Goal: Task Accomplishment & Management: Manage account settings

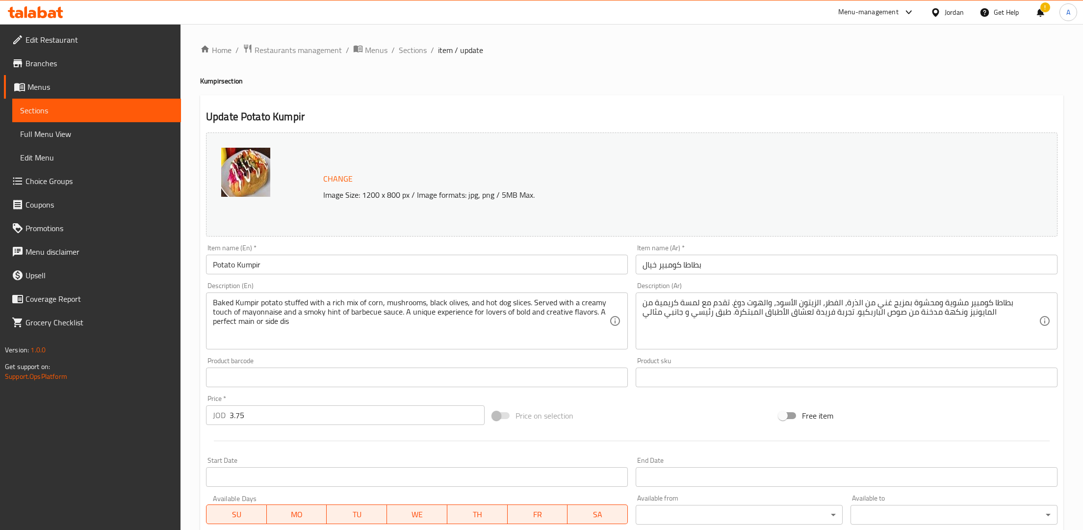
scroll to position [176, 0]
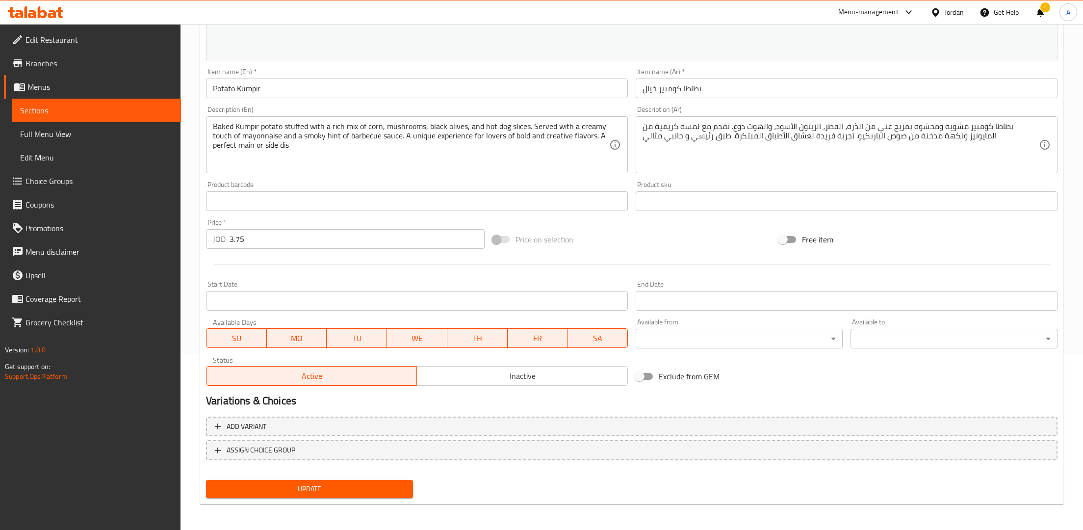
click at [391, 172] on div "Baked Kumpir potato stuffed with a rich mix of corn, mushrooms, black olives, a…" at bounding box center [417, 144] width 422 height 57
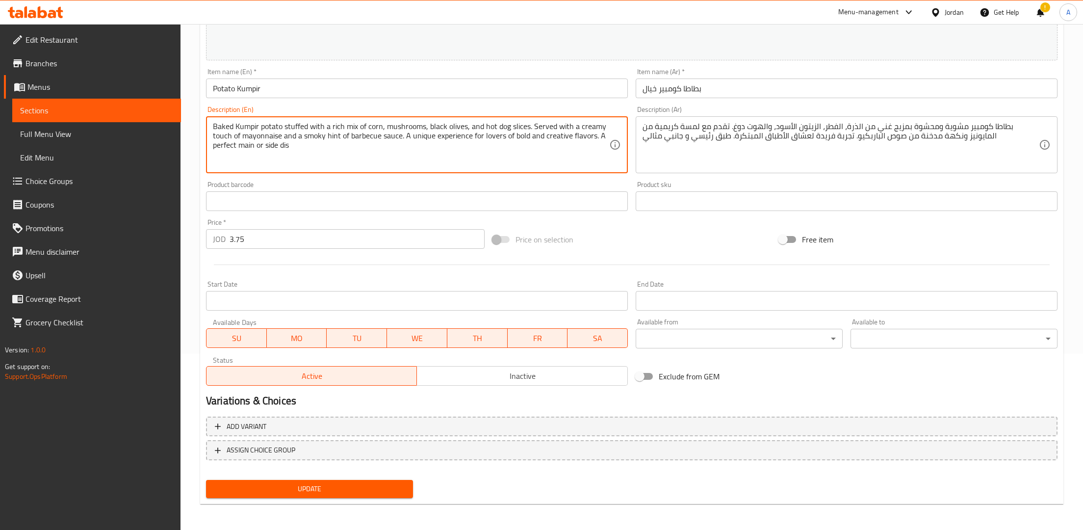
click at [722, 140] on textarea "بطاطا كومبير مشوية ومحشوة بمزيج غني من الذرة، الفطر، الزيتون الأسود، والهوت دوغ…" at bounding box center [841, 145] width 396 height 47
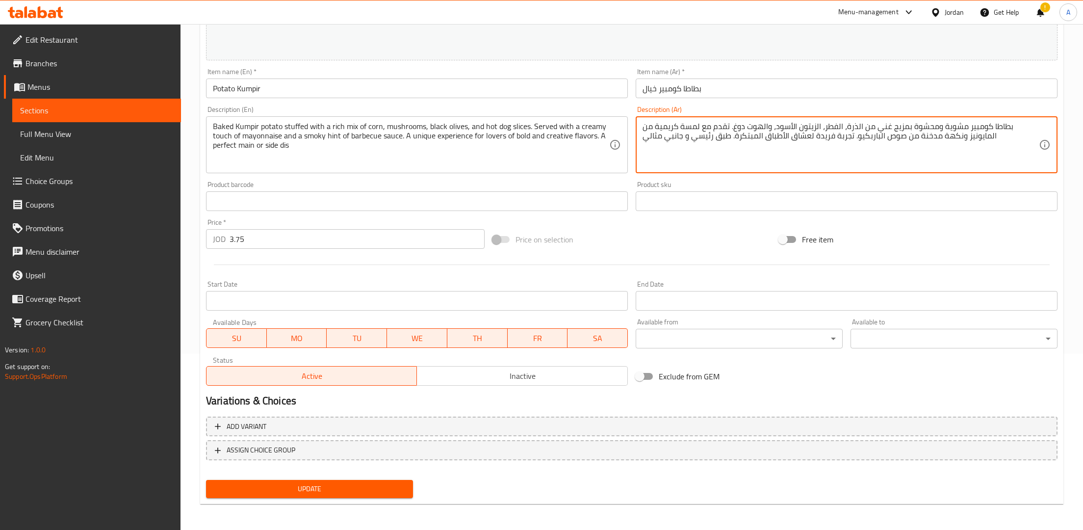
scroll to position [0, 0]
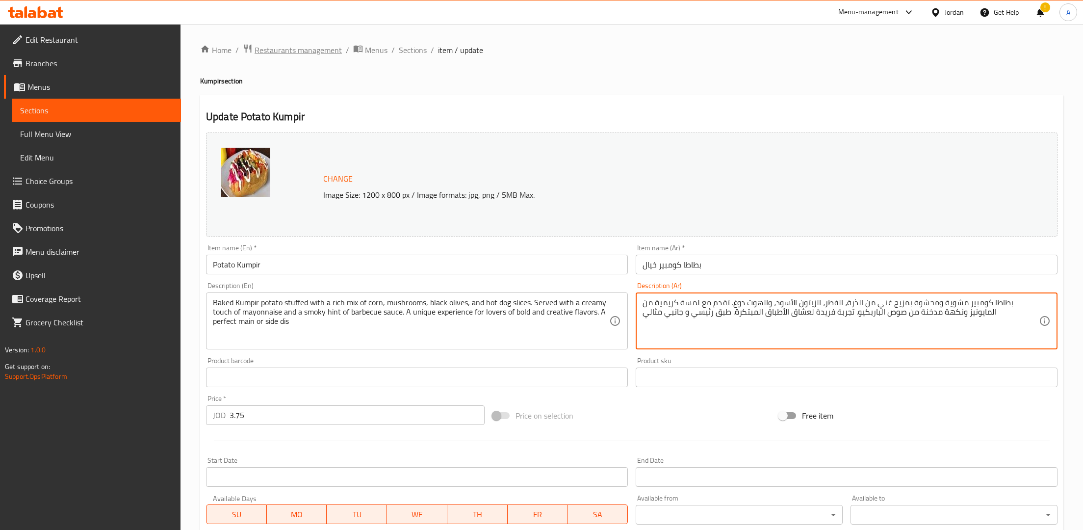
click at [301, 54] on span "Restaurants management" at bounding box center [298, 50] width 87 height 12
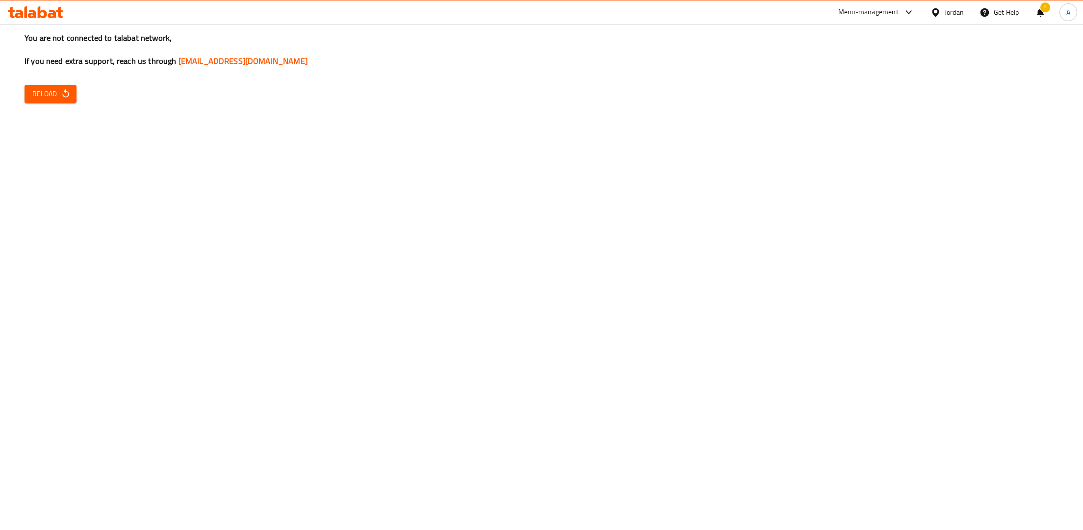
click at [61, 97] on icon "button" at bounding box center [66, 94] width 10 height 10
click at [52, 88] on span "Reload" at bounding box center [50, 94] width 36 height 12
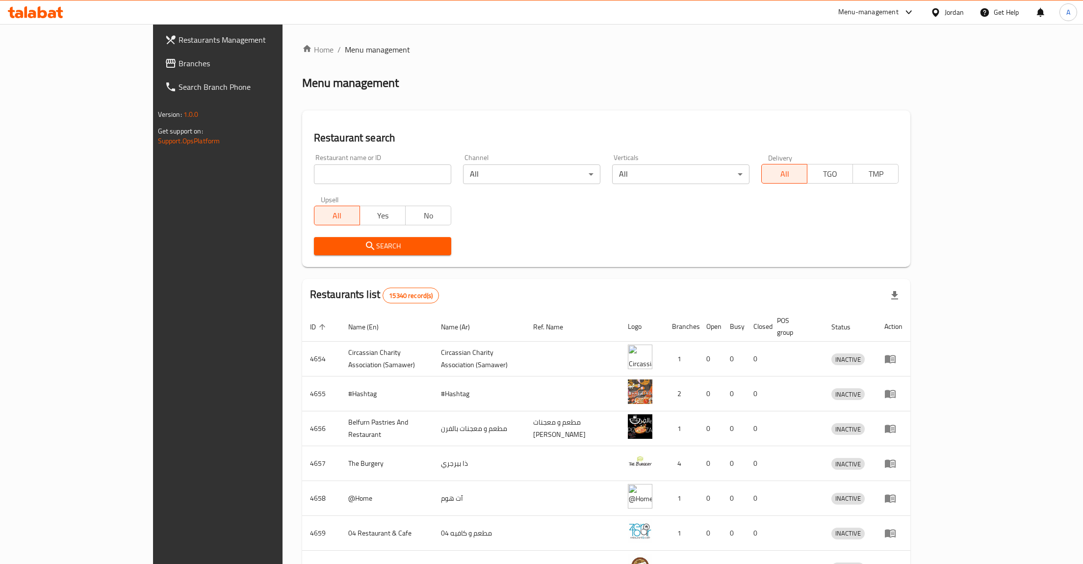
click at [314, 180] on input "search" at bounding box center [382, 174] width 137 height 20
type input "زادك"
click button "Search" at bounding box center [382, 246] width 137 height 18
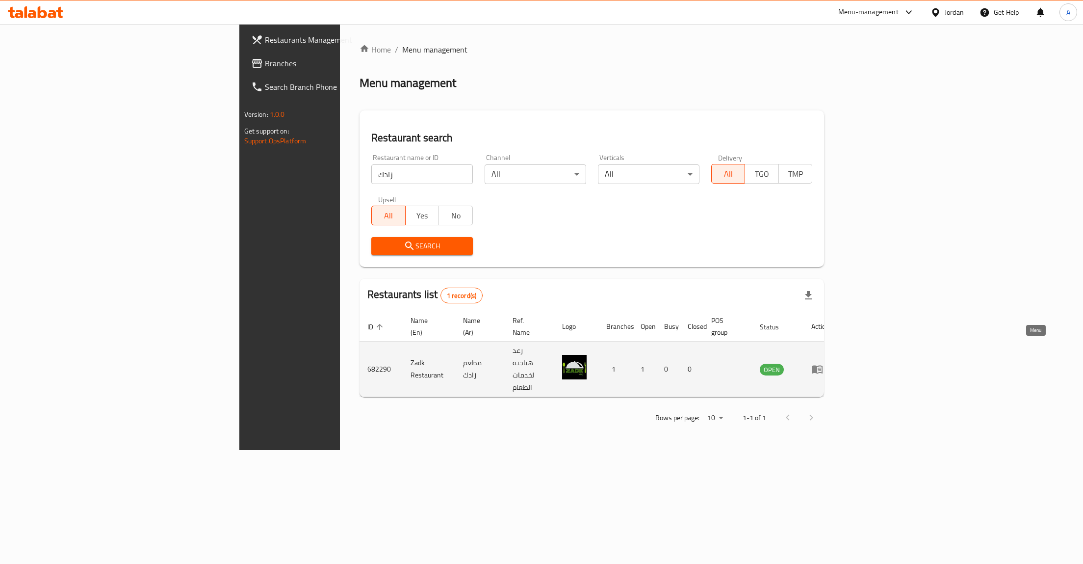
click at [830, 363] on link "enhanced table" at bounding box center [820, 369] width 18 height 12
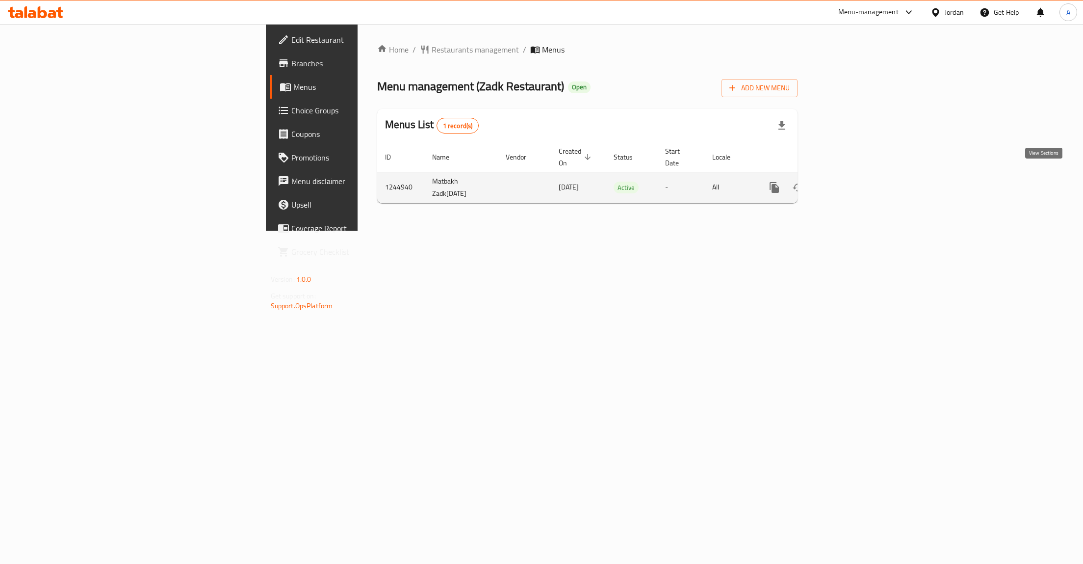
click at [850, 183] on icon "enhanced table" at bounding box center [845, 187] width 9 height 9
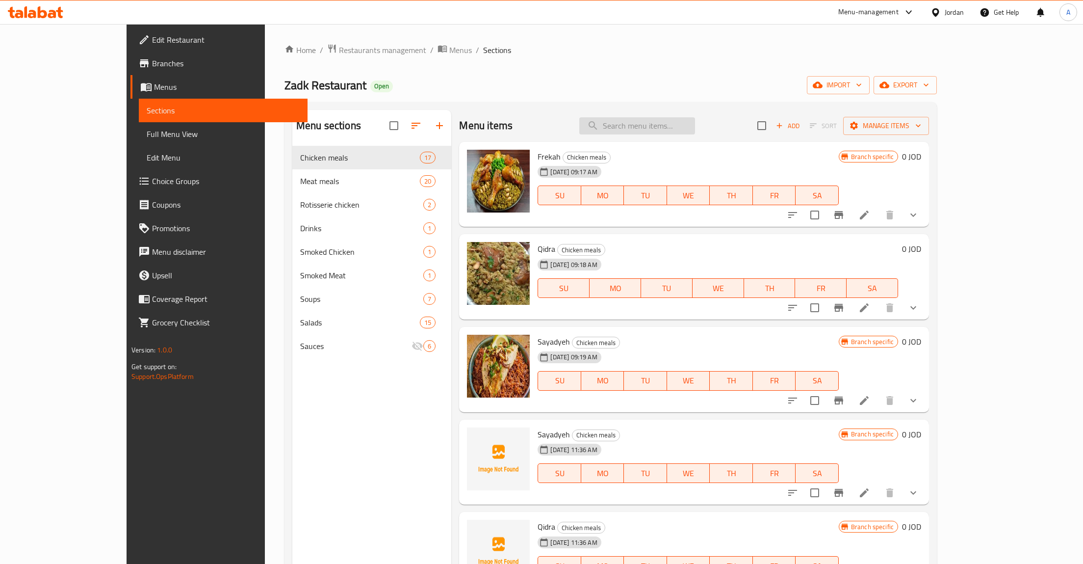
click at [650, 129] on input "search" at bounding box center [637, 125] width 116 height 17
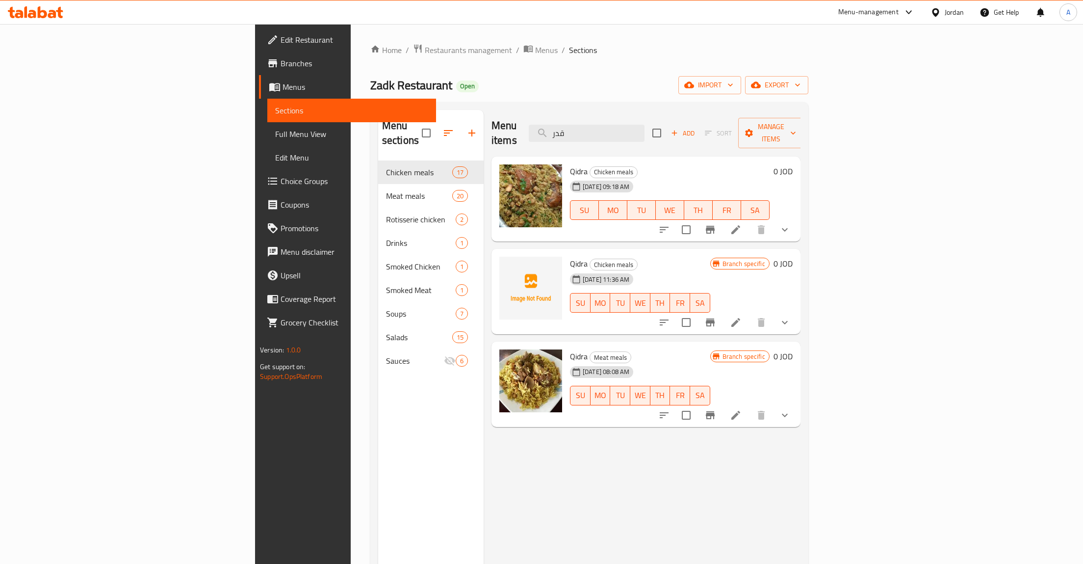
type input "قدر"
click at [801, 416] on div "Menu items قدر Add Sort Manage items Qidra Chicken meals 17-09-2024 09:18 AM SU…" at bounding box center [642, 392] width 317 height 564
click at [722, 407] on button "Branch-specific-item" at bounding box center [711, 415] width 24 height 24
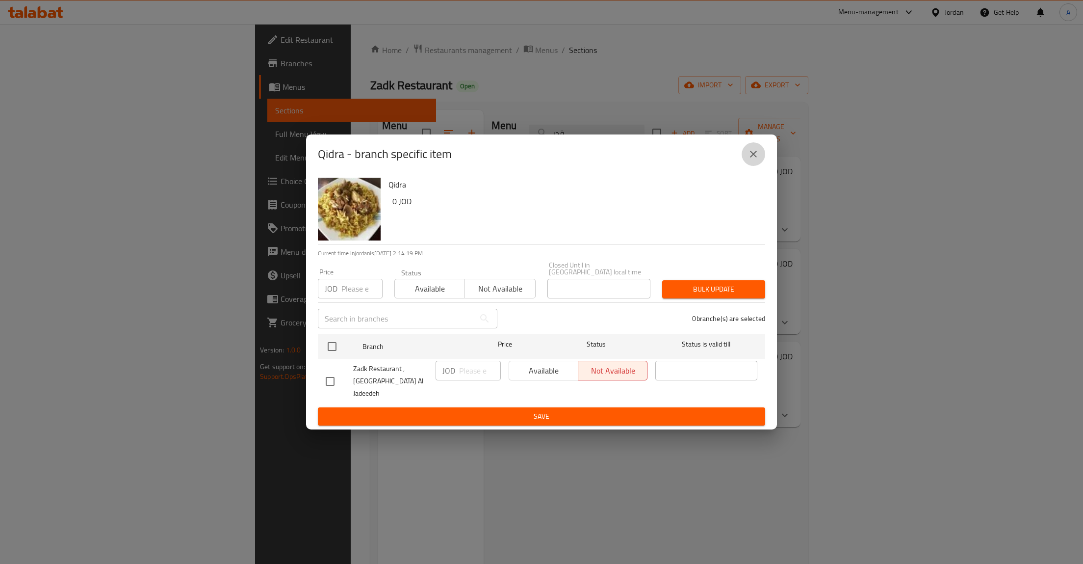
click at [759, 160] on icon "close" at bounding box center [754, 154] width 12 height 12
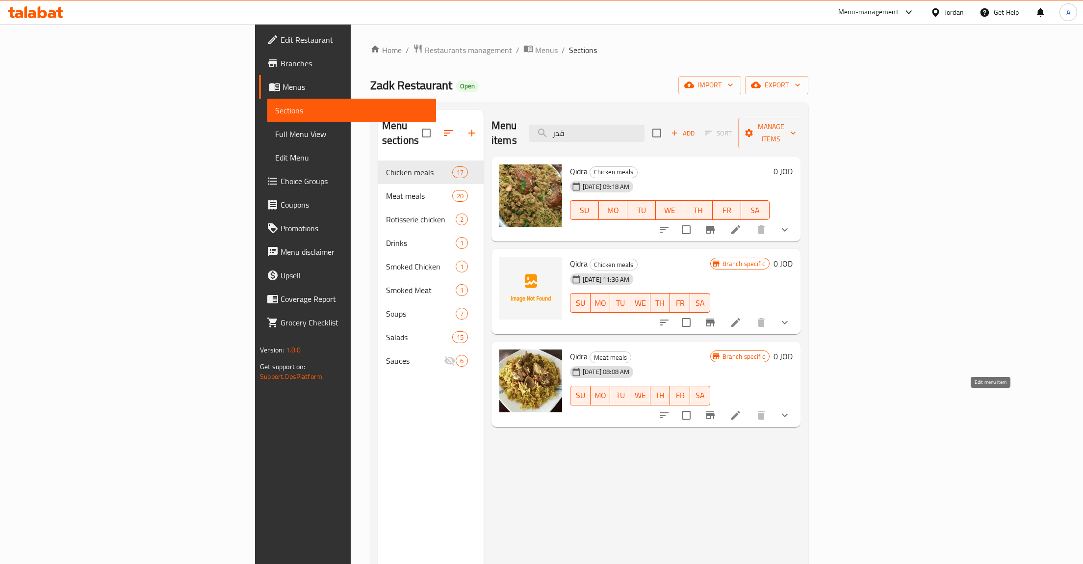
click at [742, 409] on icon at bounding box center [736, 415] width 12 height 12
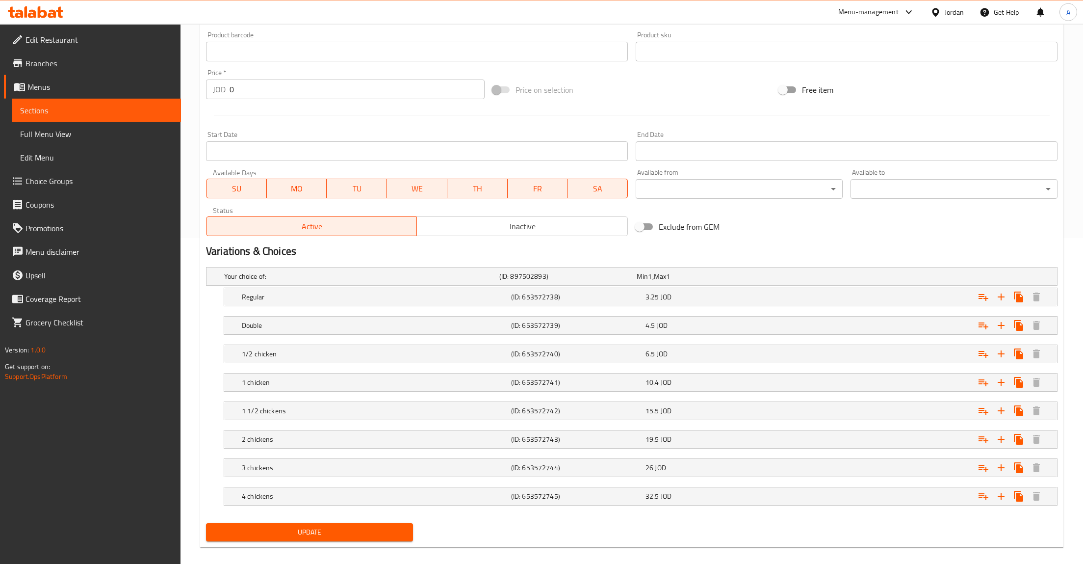
scroll to position [338, 0]
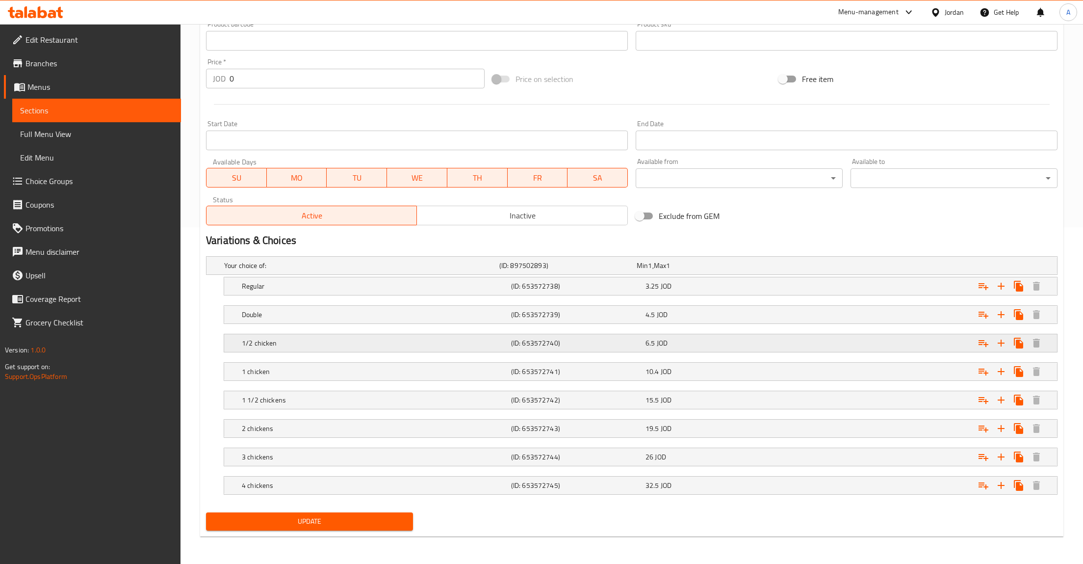
click at [963, 344] on div "Expand" at bounding box center [912, 343] width 269 height 22
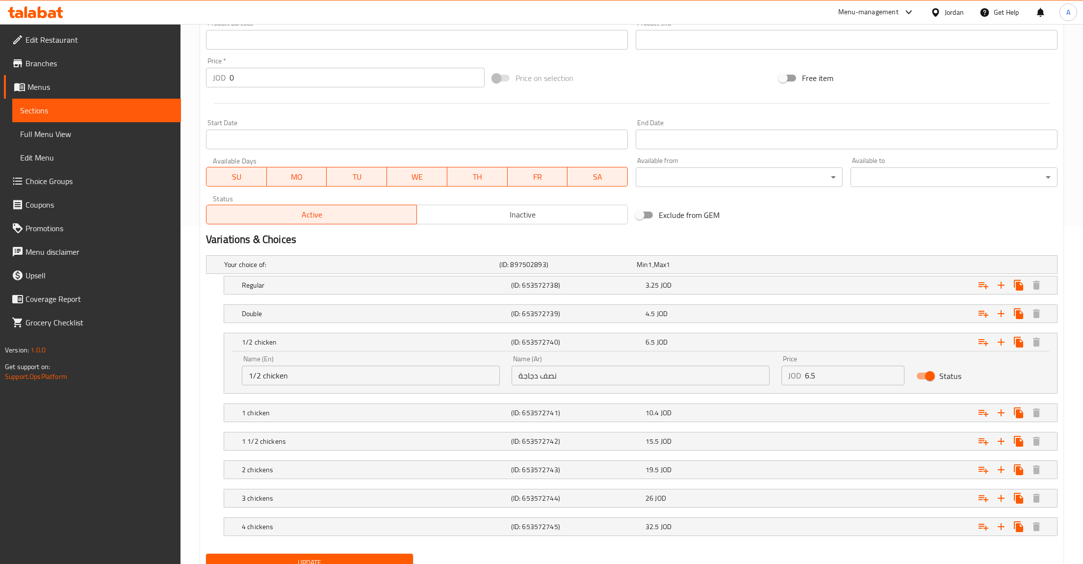
click at [924, 379] on input "Status" at bounding box center [930, 375] width 56 height 19
checkbox input "false"
click at [718, 415] on div "10.4 JOD" at bounding box center [711, 413] width 130 height 10
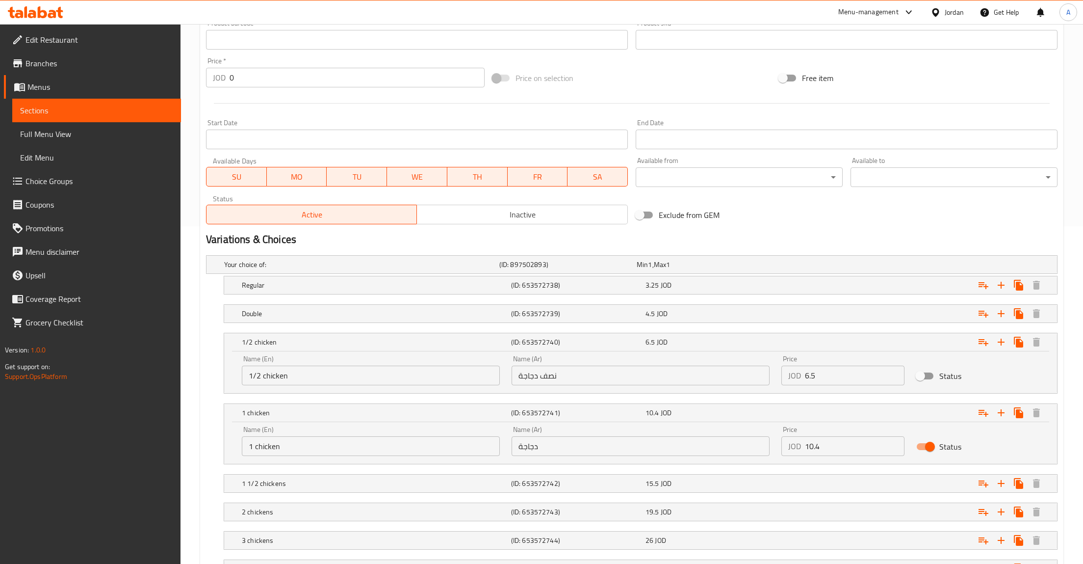
click at [909, 446] on div "Price JOD 10.4 Price" at bounding box center [843, 441] width 135 height 42
click at [922, 447] on input "Status" at bounding box center [930, 446] width 56 height 19
checkbox input "false"
click at [895, 483] on div "Expand" at bounding box center [912, 483] width 269 height 22
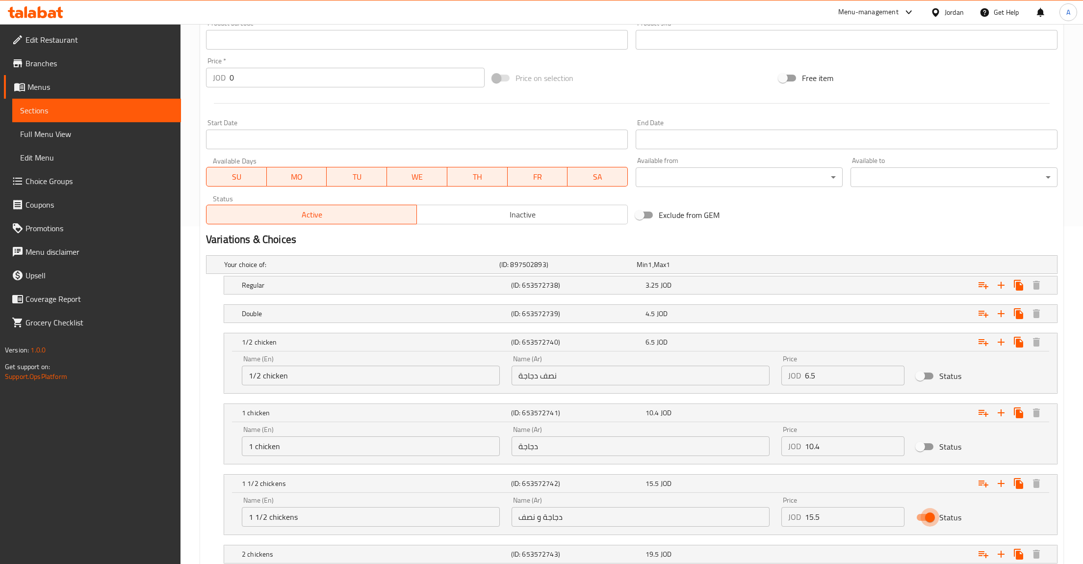
click at [927, 519] on input "Status" at bounding box center [930, 517] width 56 height 19
checkbox input "false"
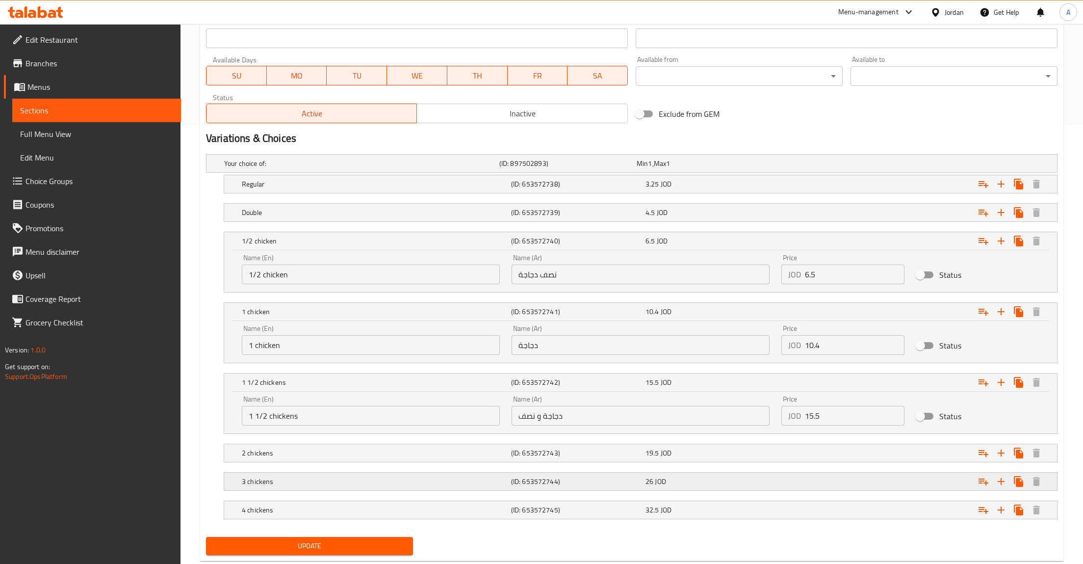
scroll to position [439, 0]
click at [914, 438] on nav at bounding box center [632, 439] width 852 height 8
click at [908, 444] on div "Expand" at bounding box center [912, 453] width 269 height 22
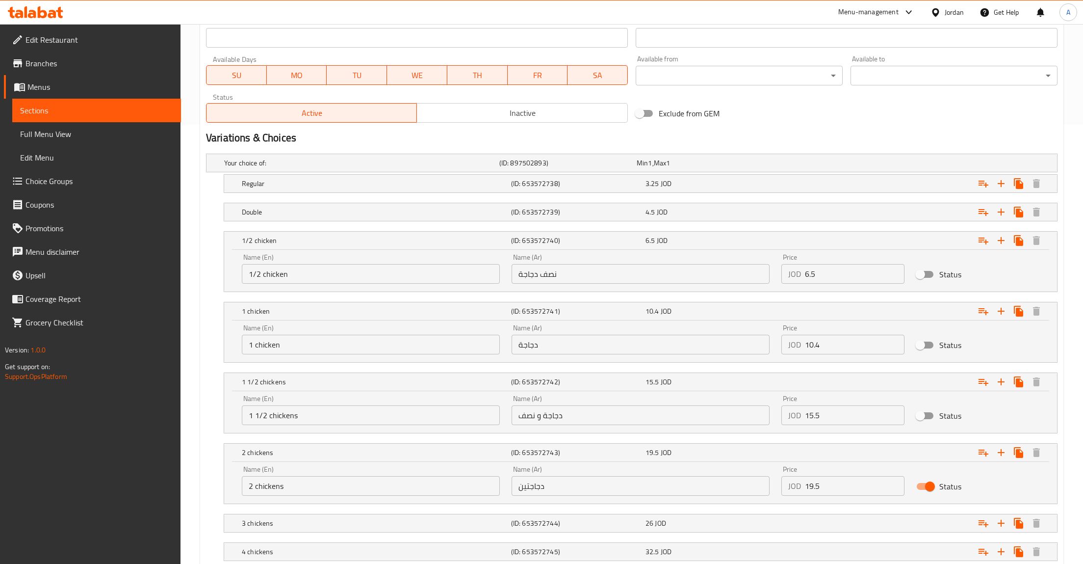
click at [928, 489] on input "Status" at bounding box center [930, 486] width 56 height 19
checkbox input "false"
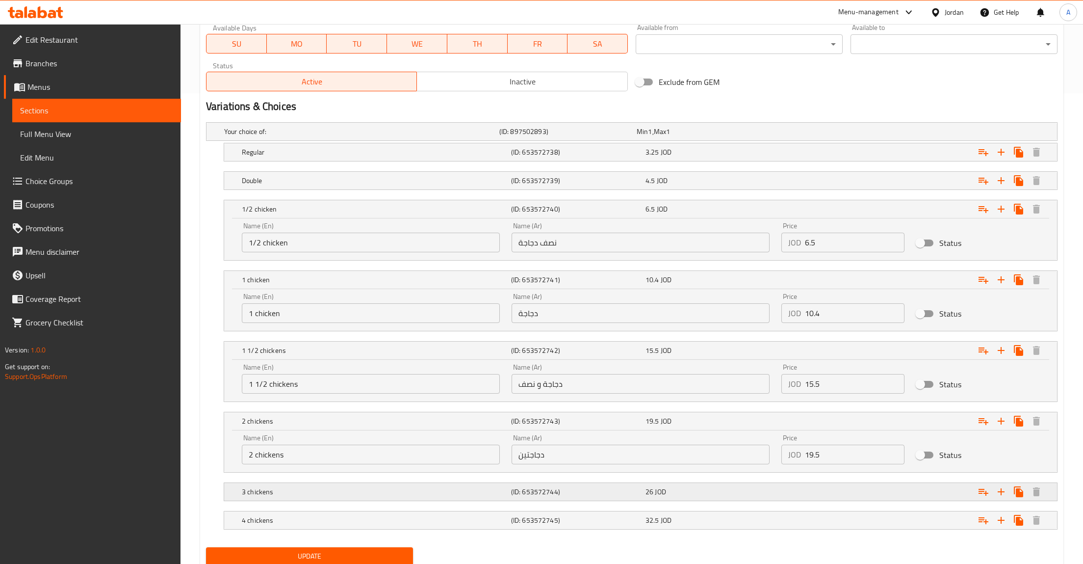
scroll to position [490, 0]
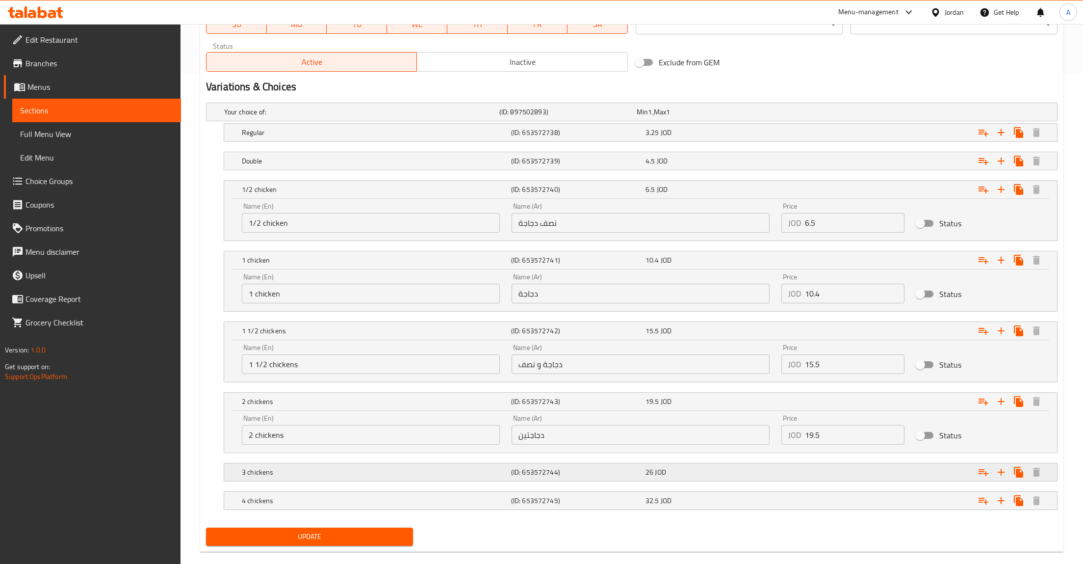
click at [906, 468] on div "Expand" at bounding box center [912, 472] width 269 height 22
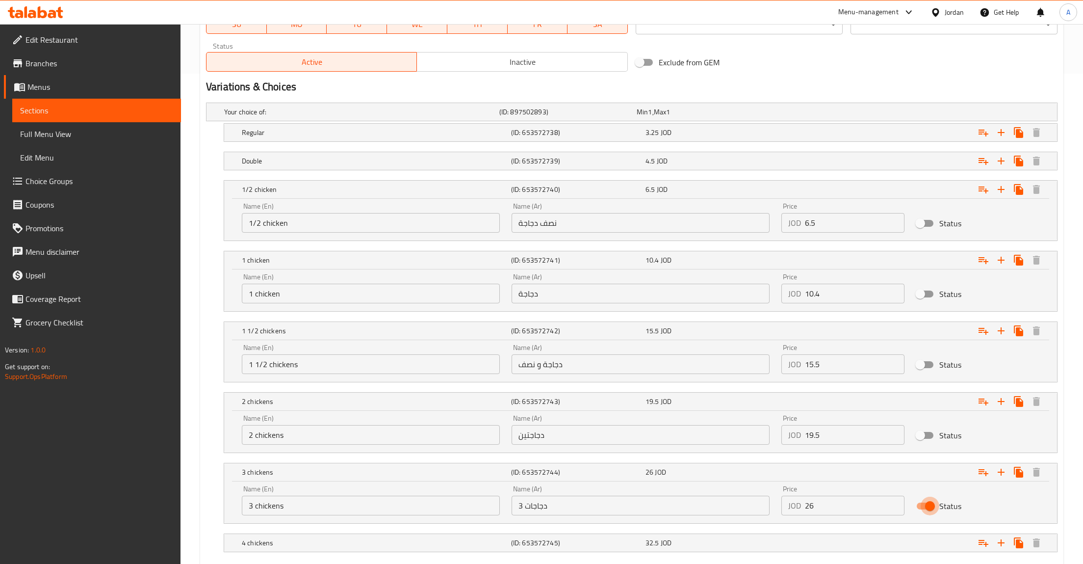
click at [924, 509] on input "Status" at bounding box center [930, 505] width 56 height 19
checkbox input "false"
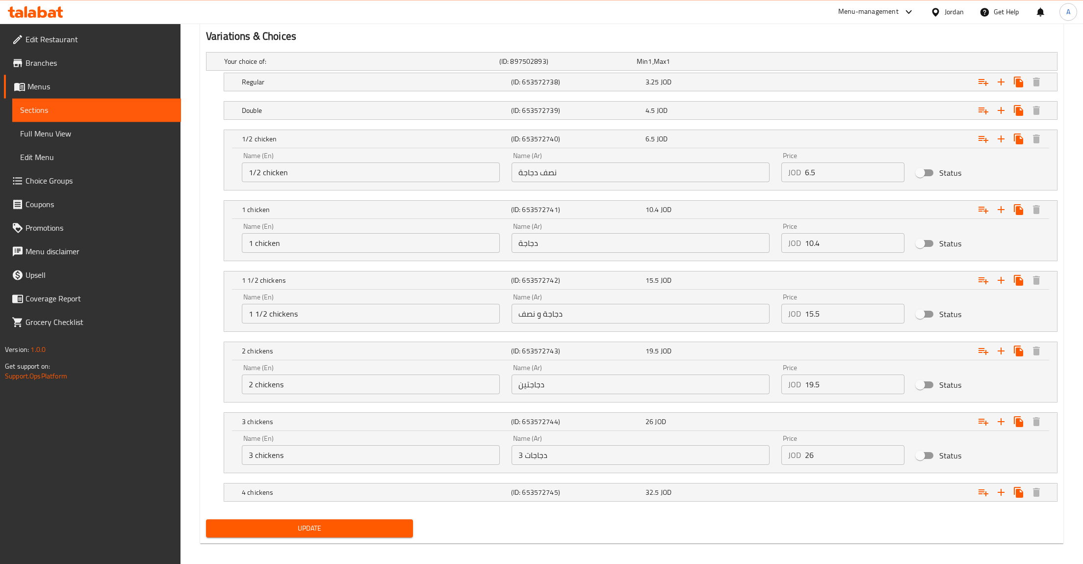
scroll to position [548, 0]
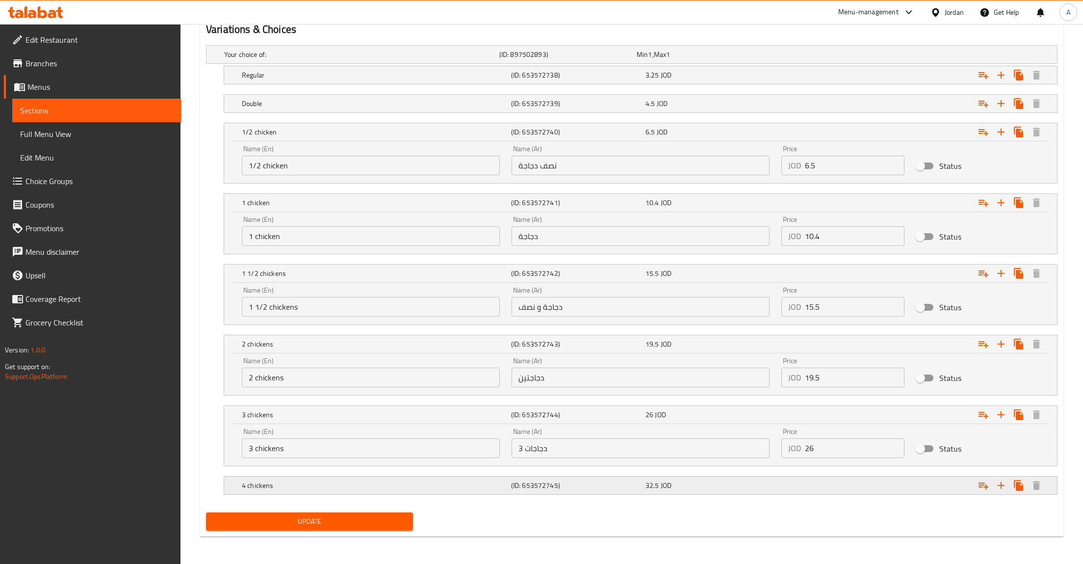
click at [916, 489] on div "Expand" at bounding box center [912, 485] width 269 height 22
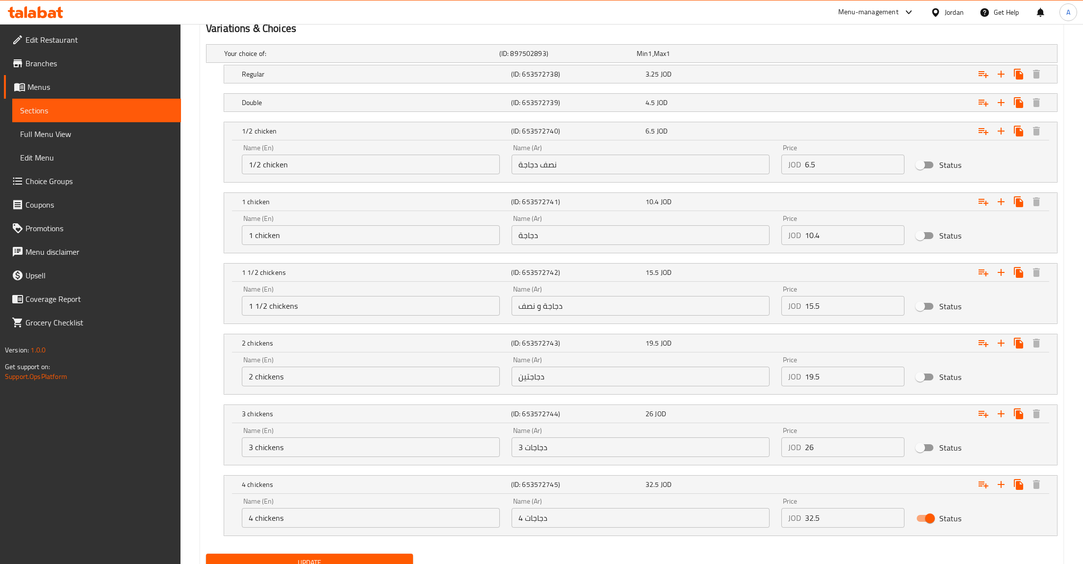
click at [931, 513] on input "Status" at bounding box center [930, 518] width 56 height 19
checkbox input "false"
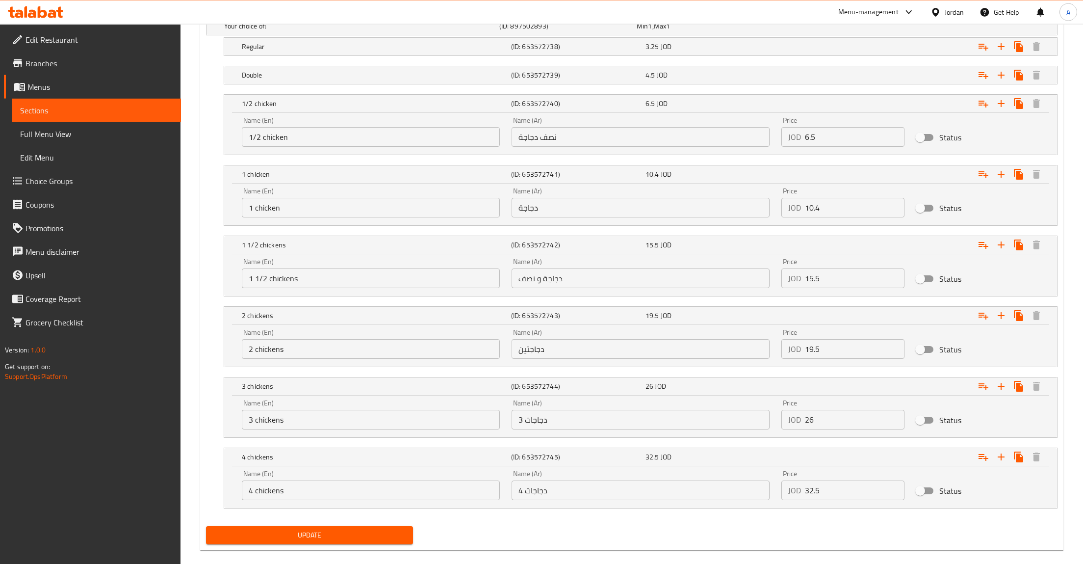
scroll to position [591, 0]
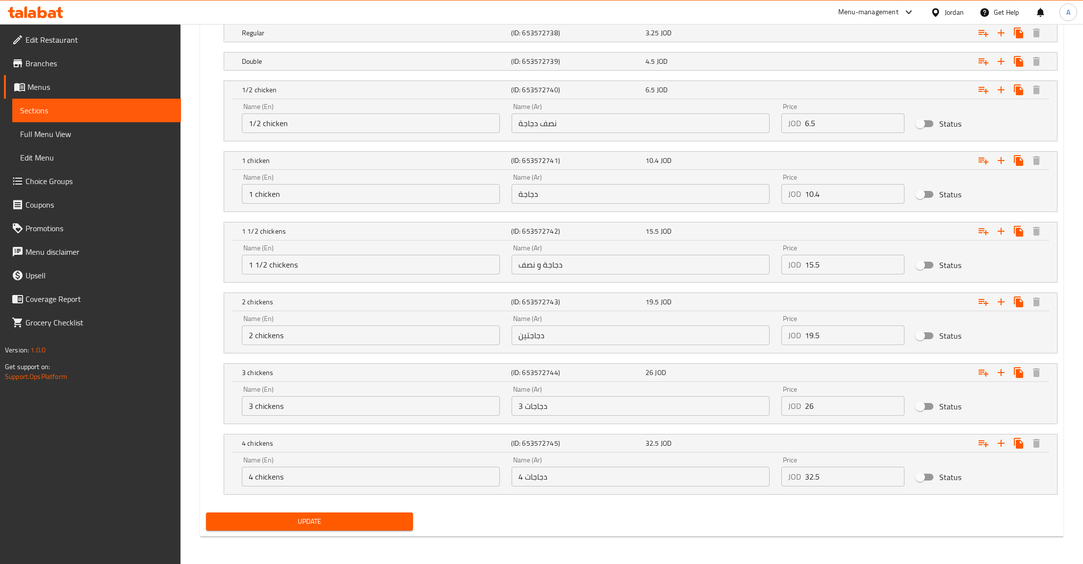
drag, startPoint x: 290, startPoint y: 525, endPoint x: 292, endPoint y: 519, distance: 6.2
click at [290, 524] on span "Update" at bounding box center [309, 521] width 191 height 12
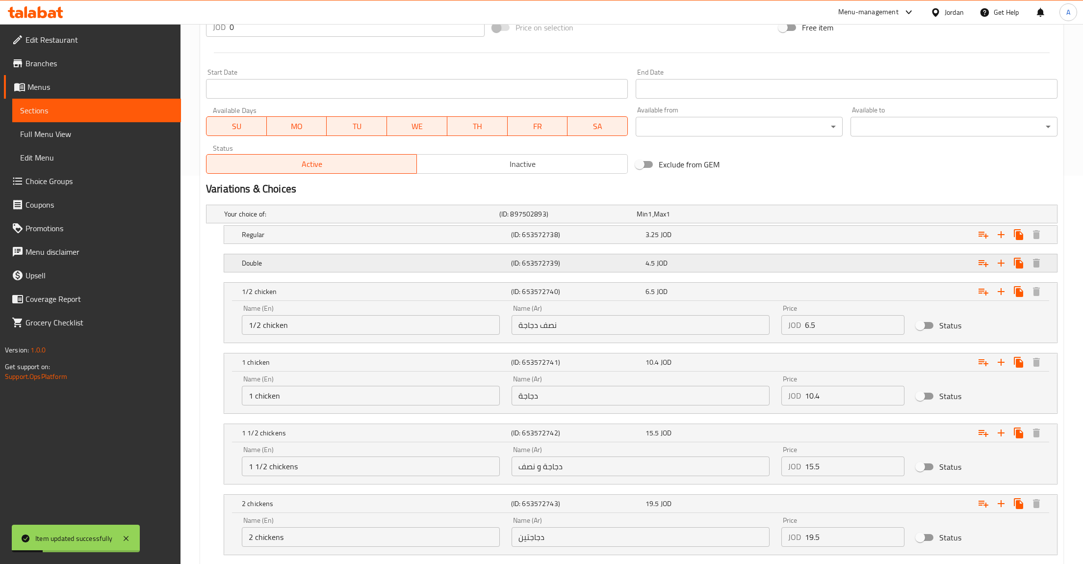
click at [787, 268] on div "Expand" at bounding box center [912, 263] width 269 height 22
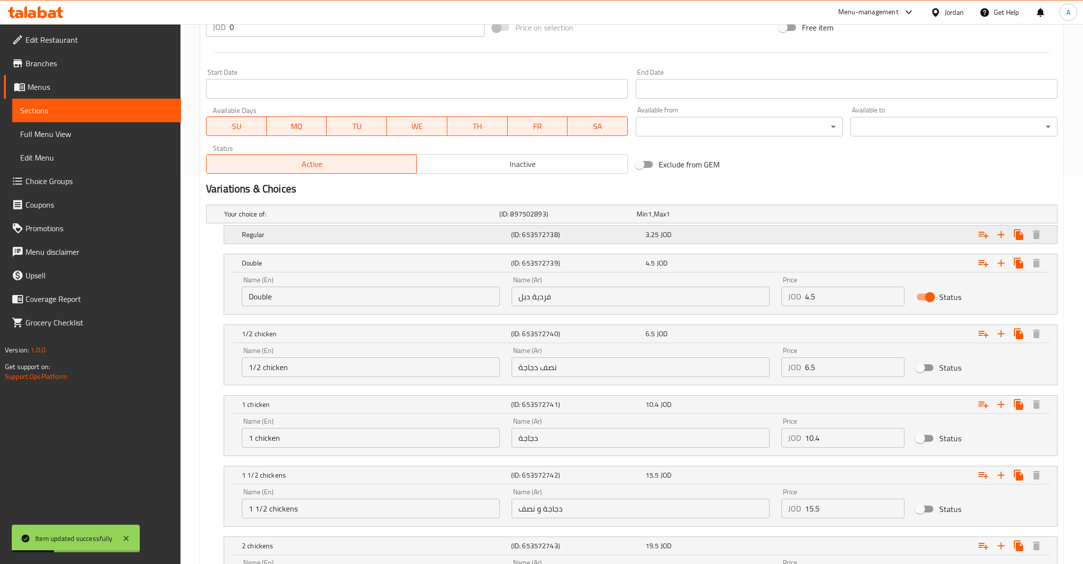
click at [770, 232] on div "3.25 JOD" at bounding box center [711, 235] width 130 height 10
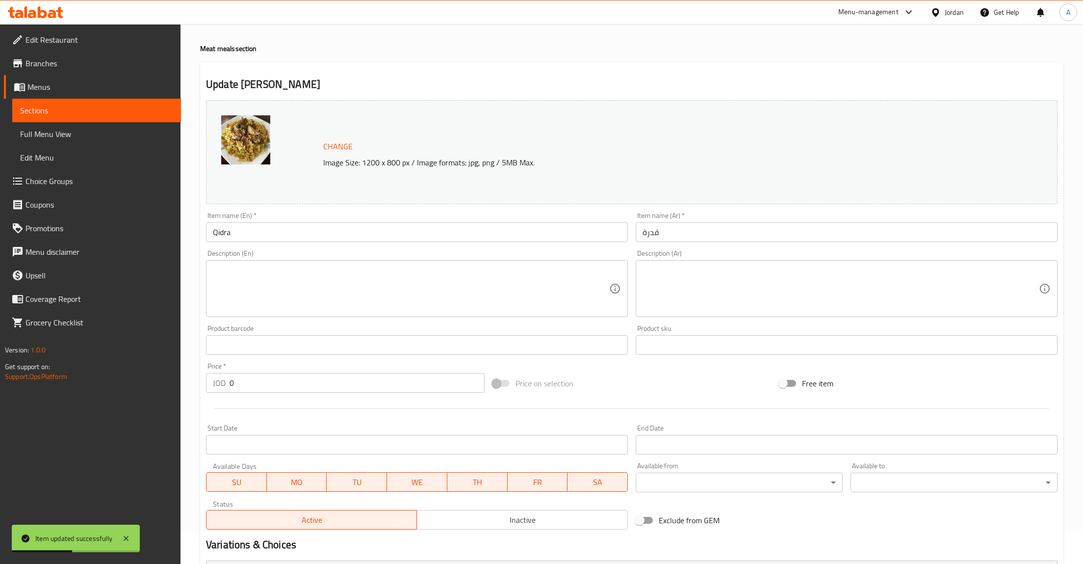
scroll to position [0, 0]
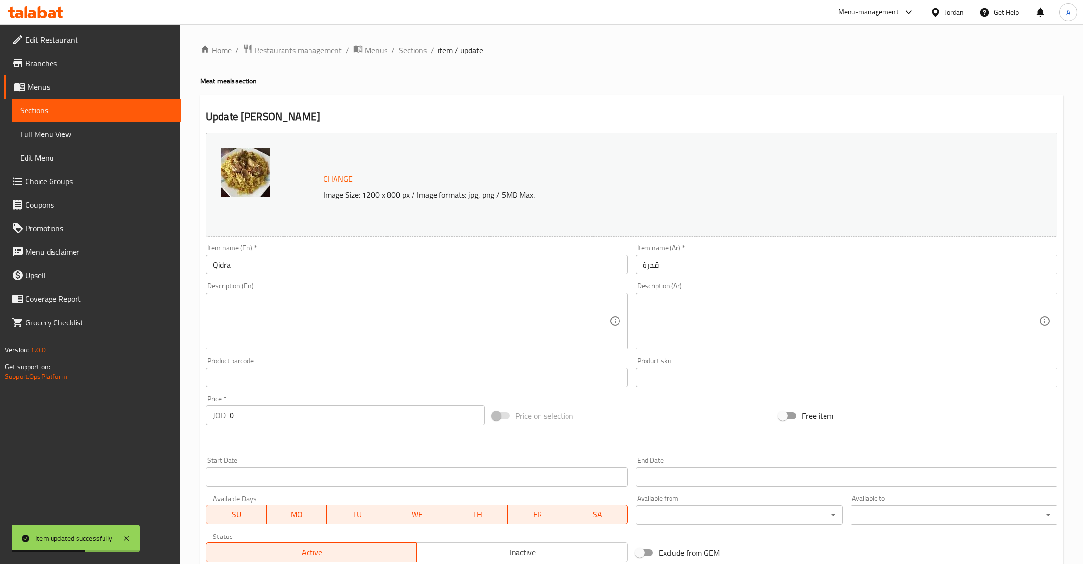
click at [420, 44] on span "Sections" at bounding box center [413, 50] width 28 height 12
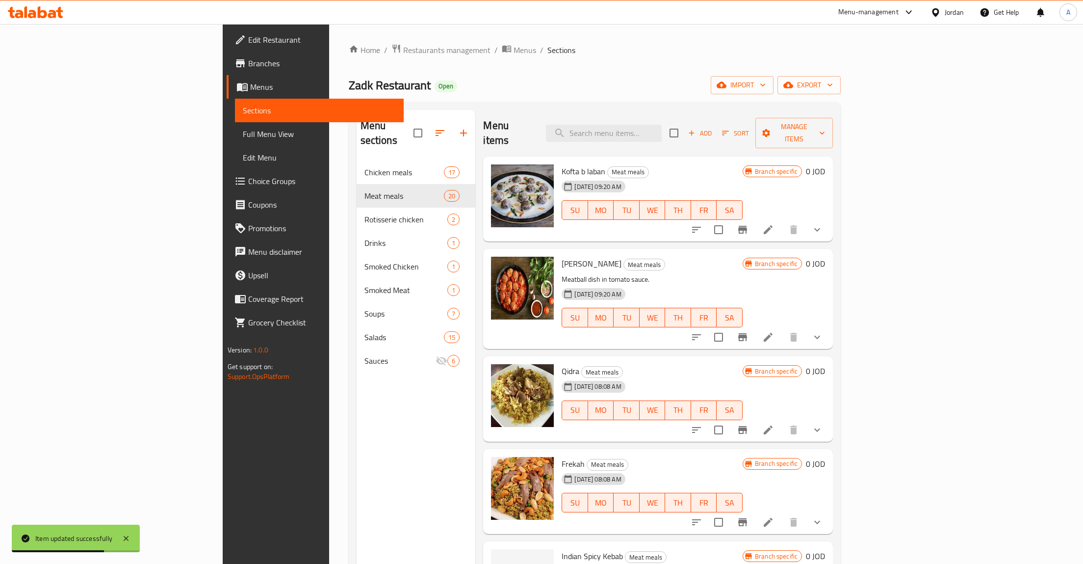
click at [654, 108] on div "Menu sections Chicken meals 17 Meat meals 20 Rotisserie chicken 2 Drinks 1 Smok…" at bounding box center [595, 391] width 493 height 579
drag, startPoint x: 713, startPoint y: 127, endPoint x: 705, endPoint y: 123, distance: 8.8
click at [662, 125] on input "search" at bounding box center [604, 133] width 116 height 17
click at [662, 132] on input "قدرة" at bounding box center [604, 133] width 116 height 17
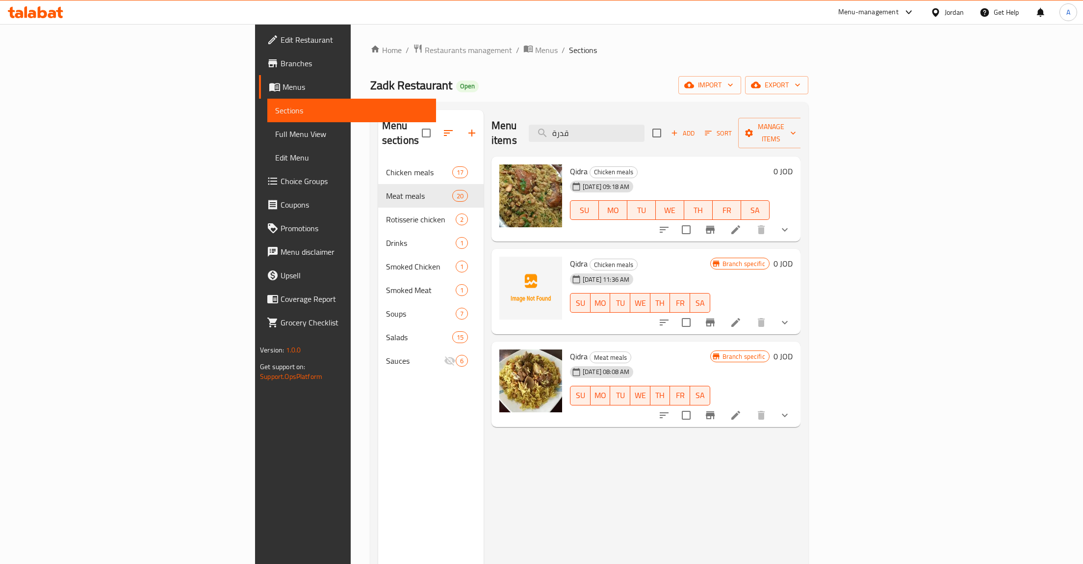
click at [791, 224] on icon "show more" at bounding box center [785, 230] width 12 height 12
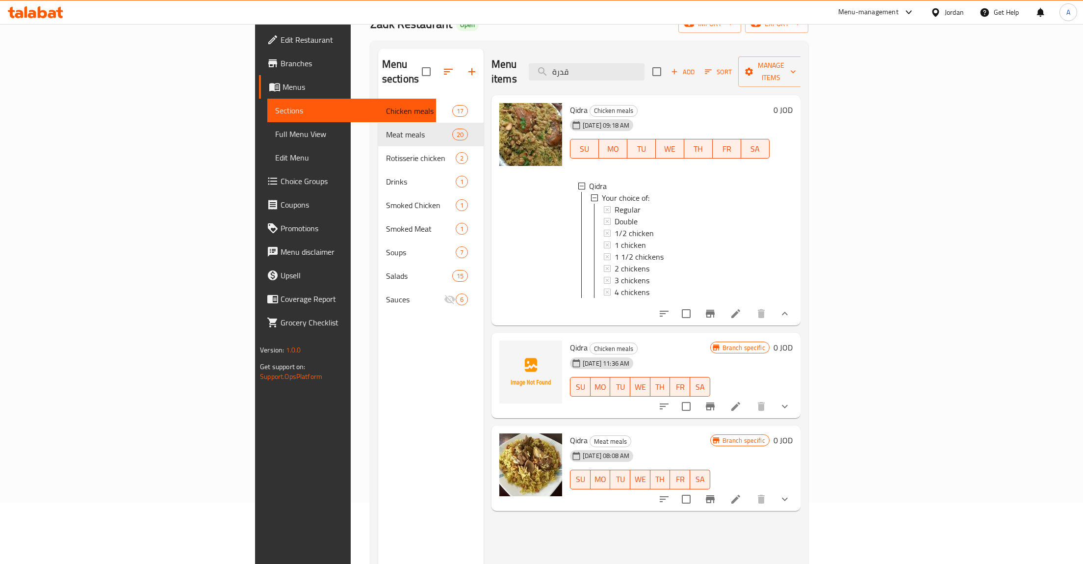
scroll to position [102, 0]
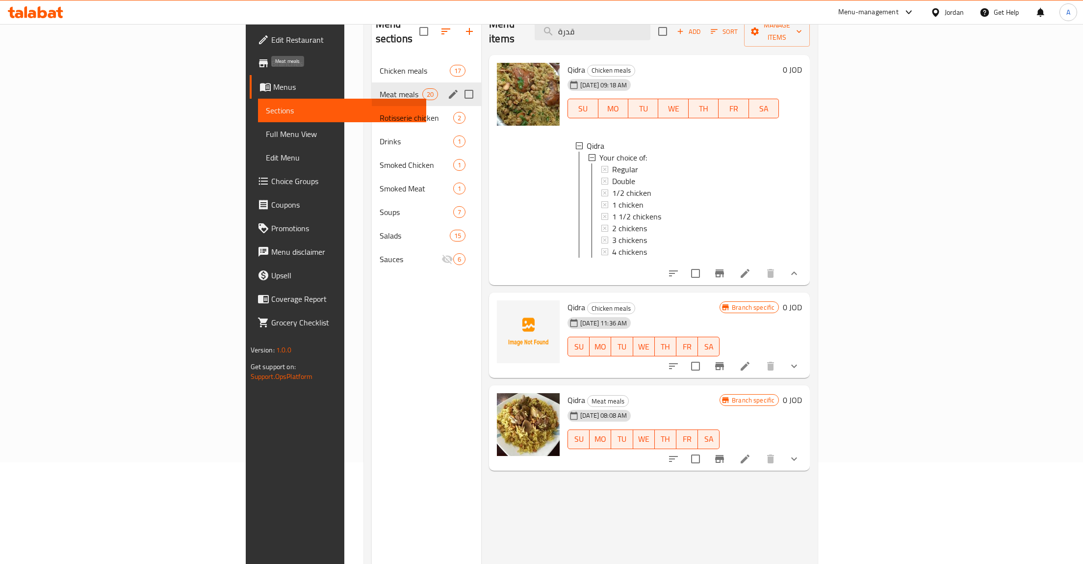
click at [380, 88] on span "Meat meals" at bounding box center [401, 94] width 43 height 12
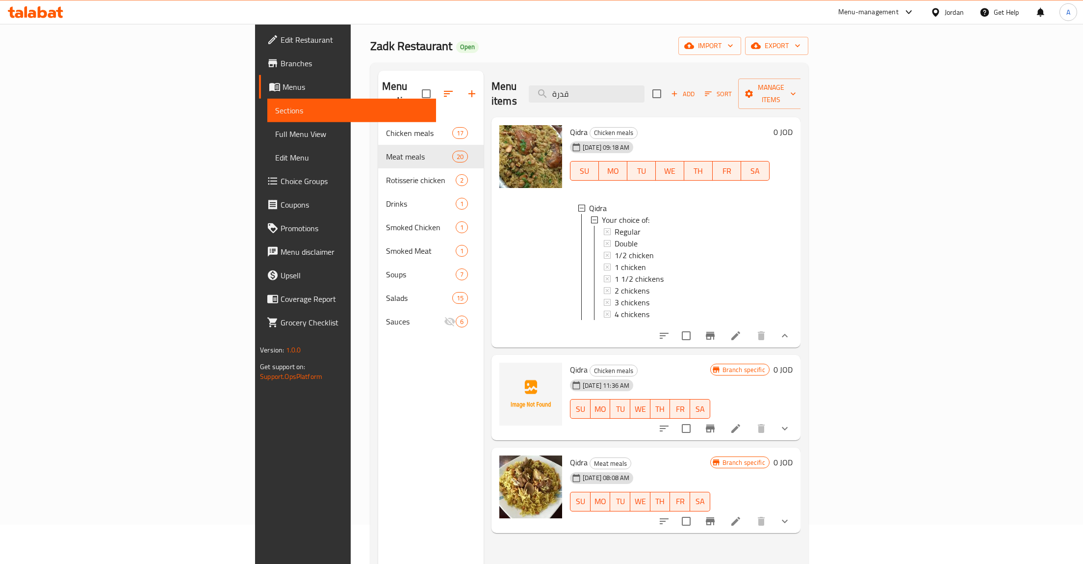
scroll to position [0, 0]
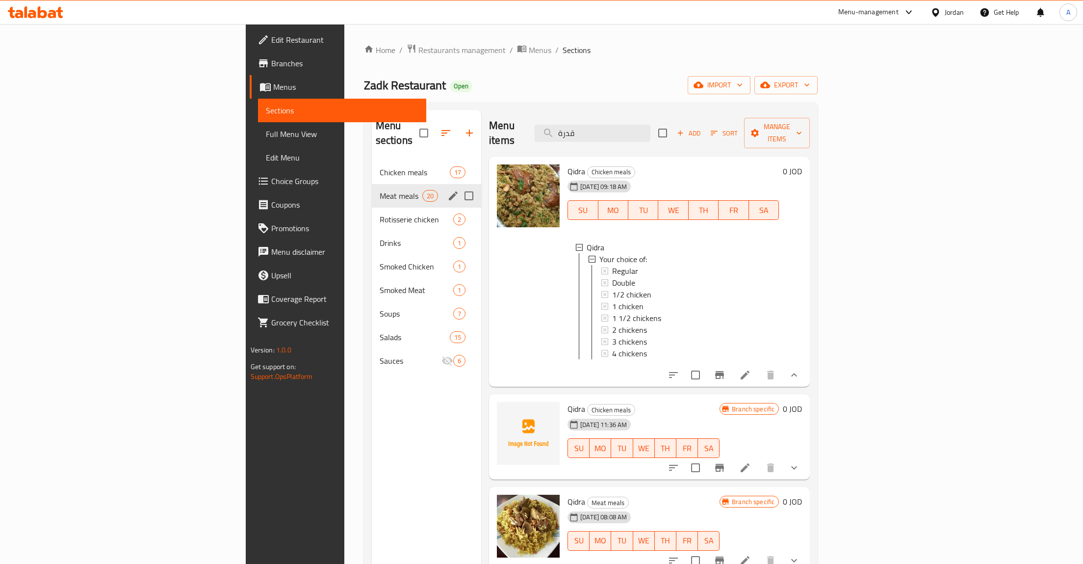
click at [372, 184] on div "Meat meals 20" at bounding box center [426, 196] width 109 height 24
click at [380, 166] on span "Chicken meals" at bounding box center [401, 172] width 43 height 12
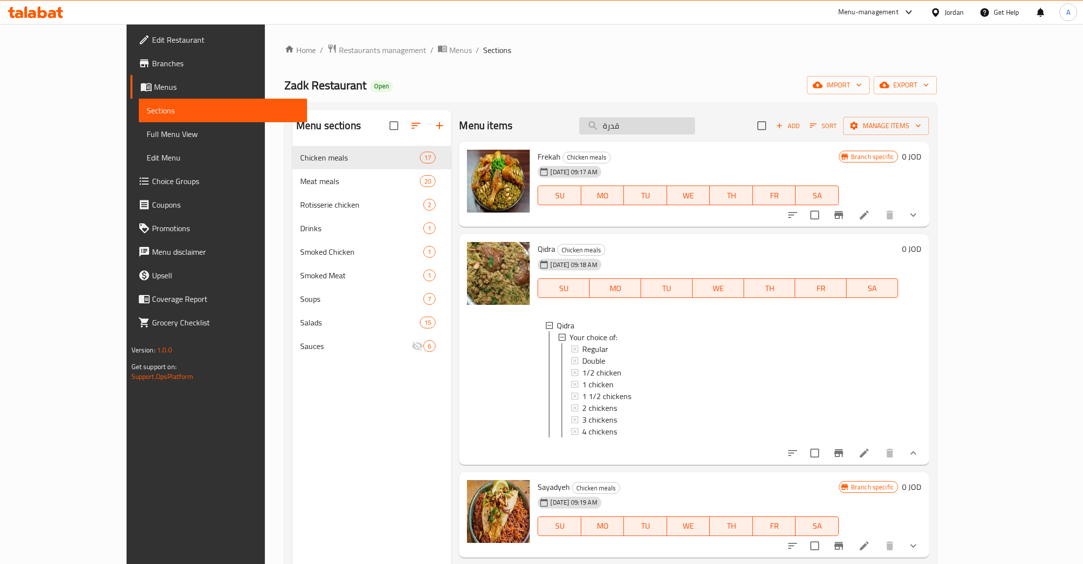
click at [689, 129] on input "قدرة" at bounding box center [637, 125] width 116 height 17
type input "شقدرة"
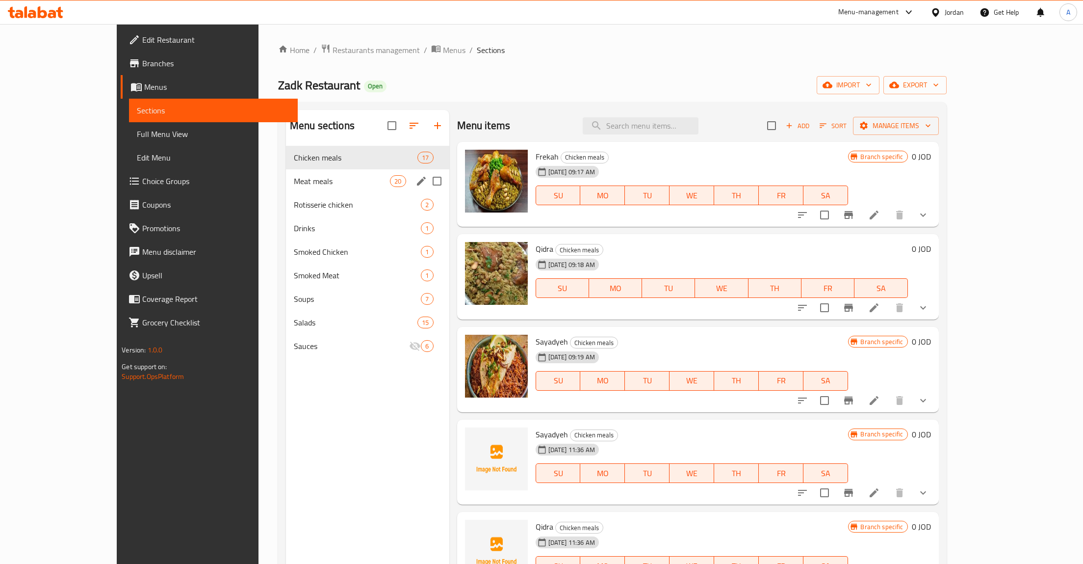
click at [340, 181] on span "Meat meals" at bounding box center [342, 181] width 96 height 12
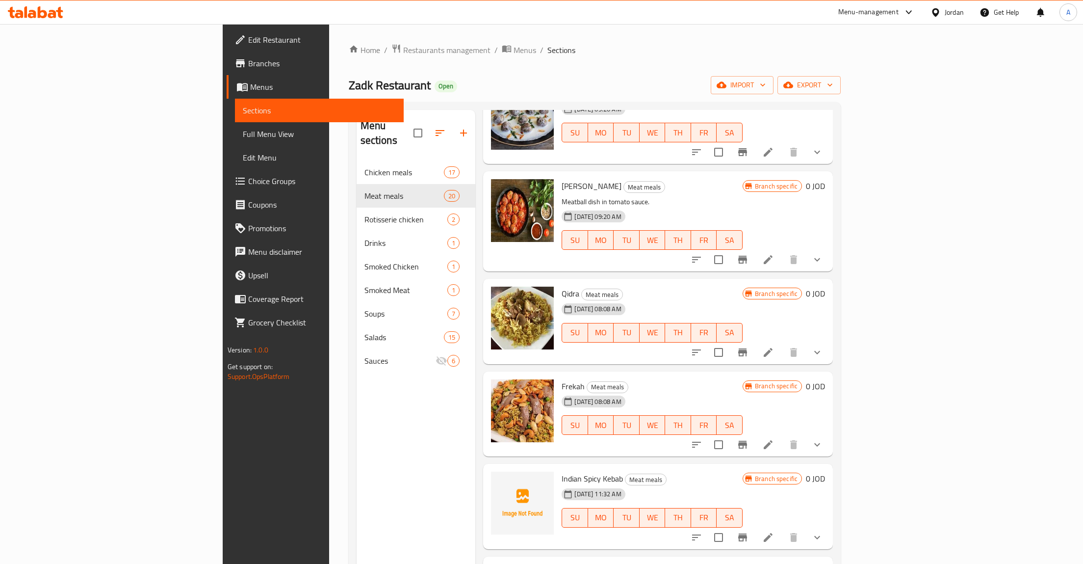
scroll to position [156, 0]
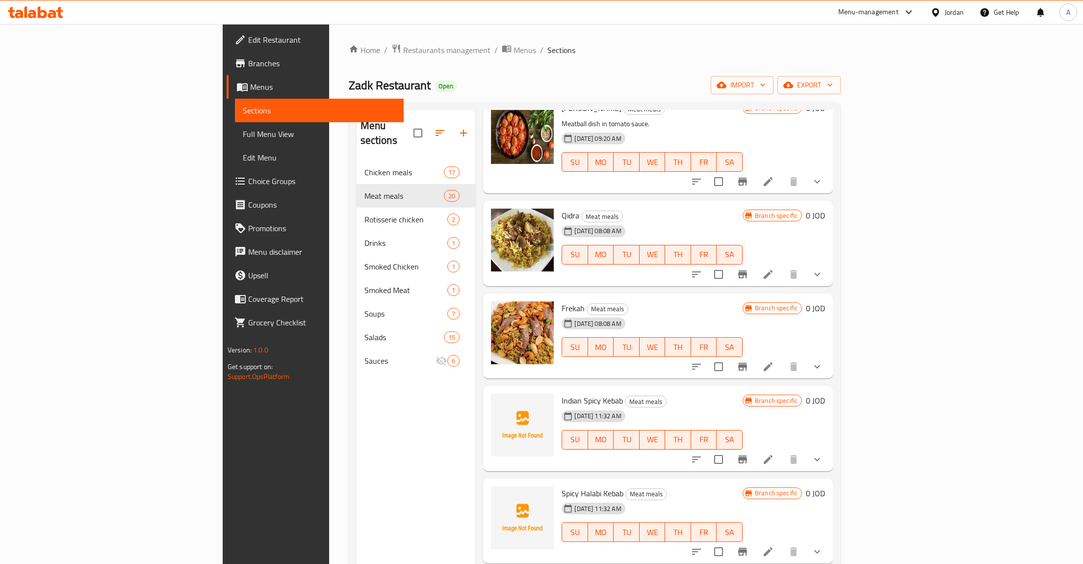
click at [746, 358] on div "Frekah Meat meals 03-10-2024 08:08 AM SU MO TU WE TH FR SA" at bounding box center [652, 336] width 188 height 78
click at [829, 355] on button "show more" at bounding box center [818, 367] width 24 height 24
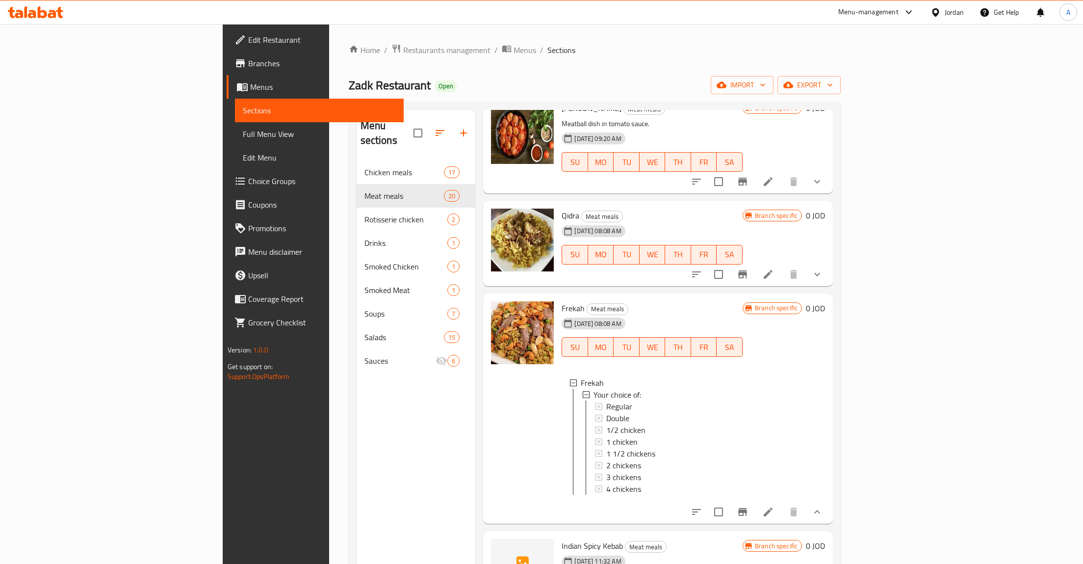
scroll to position [234, 0]
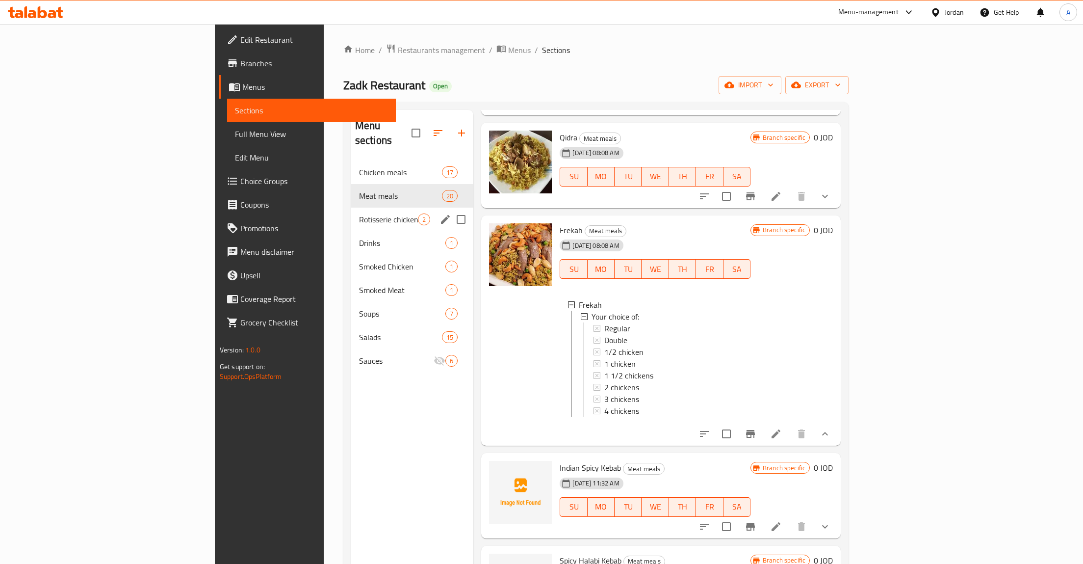
click at [351, 208] on div "Rotisserie chicken 2" at bounding box center [412, 220] width 123 height 24
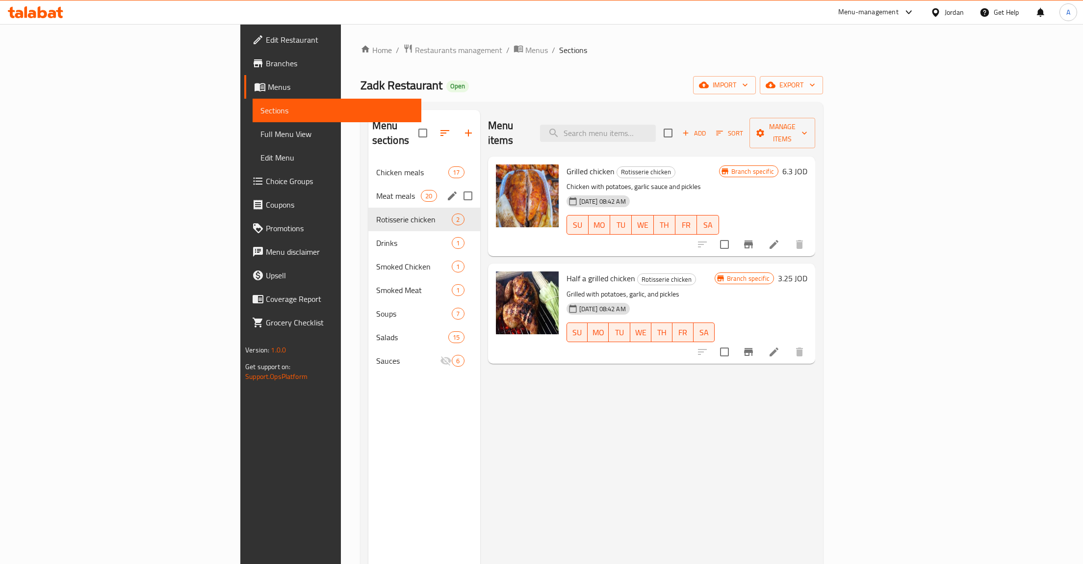
click at [368, 184] on div "Meat meals 20" at bounding box center [424, 196] width 112 height 24
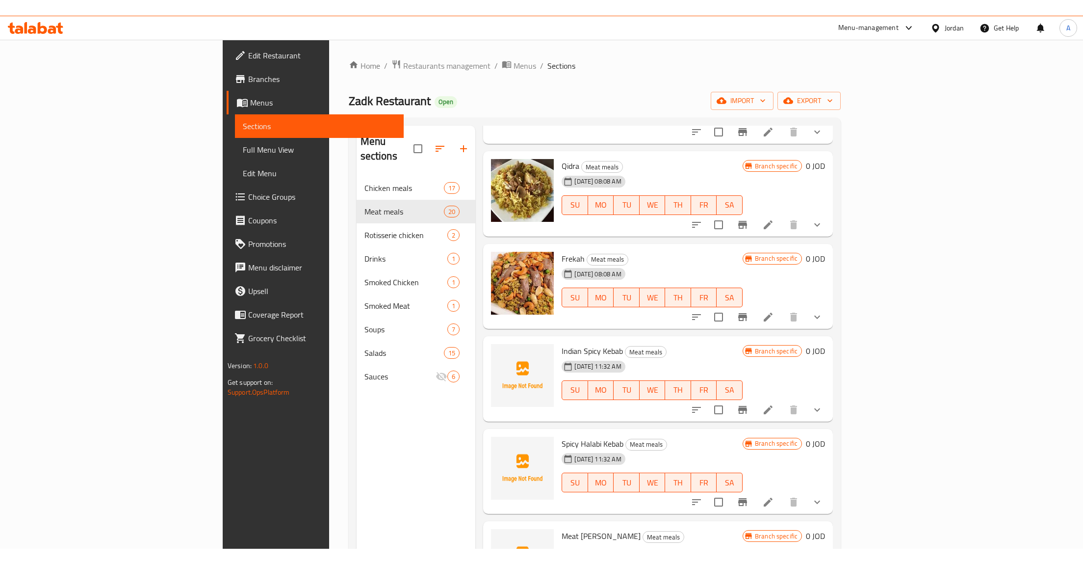
scroll to position [234, 0]
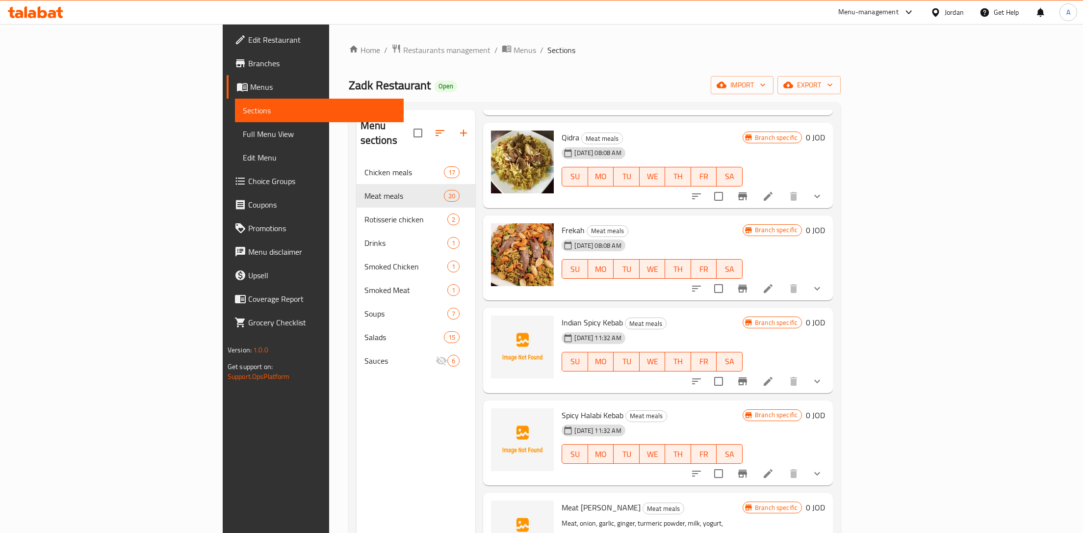
click at [746, 255] on div "03-10-2024 08:08 AM SU MO TU WE TH FR SA" at bounding box center [652, 261] width 188 height 53
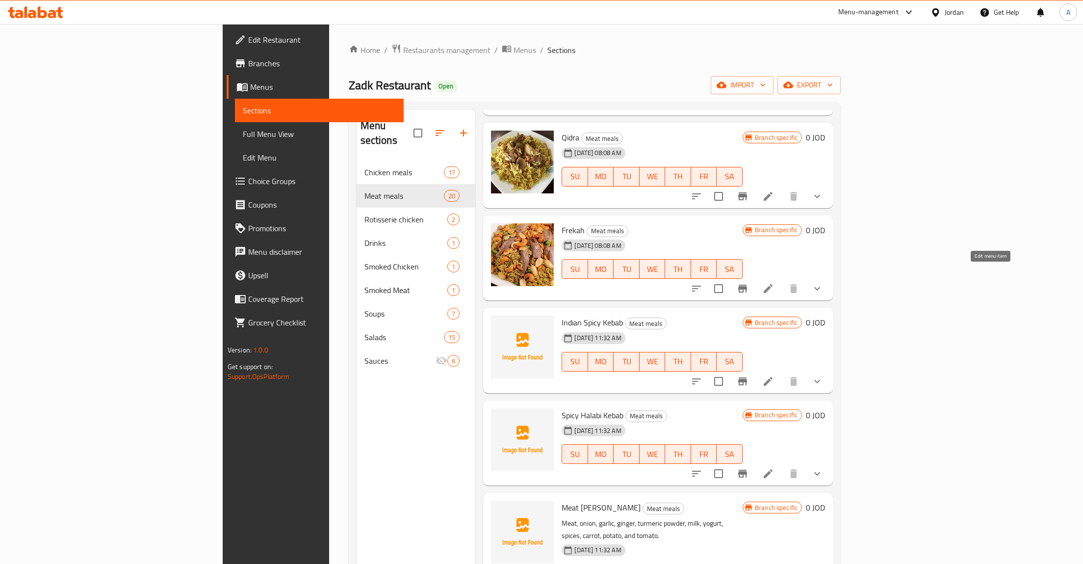
click at [773, 284] on icon at bounding box center [768, 288] width 9 height 9
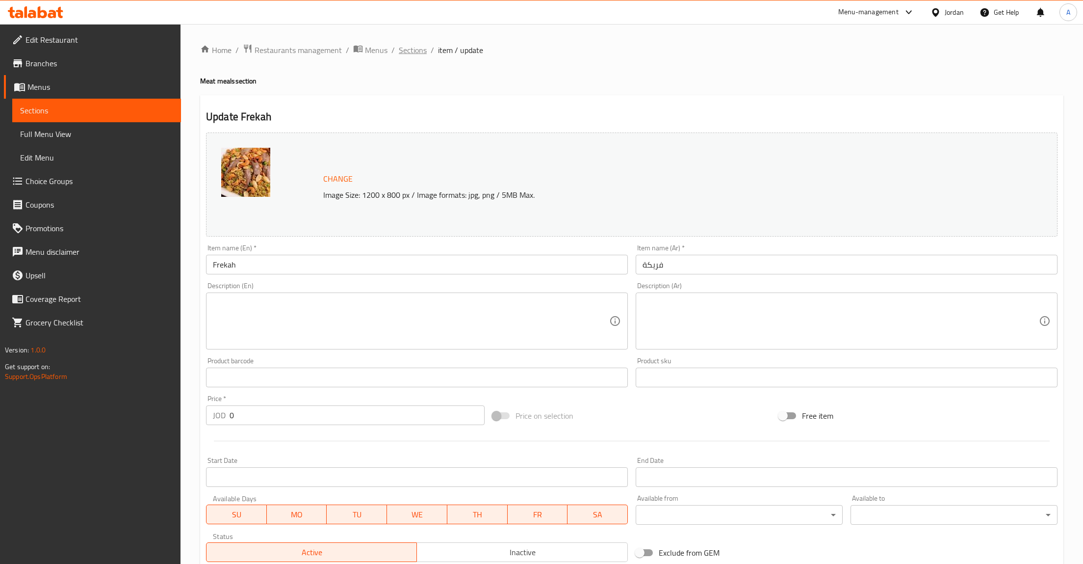
click at [414, 52] on span "Sections" at bounding box center [413, 50] width 28 height 12
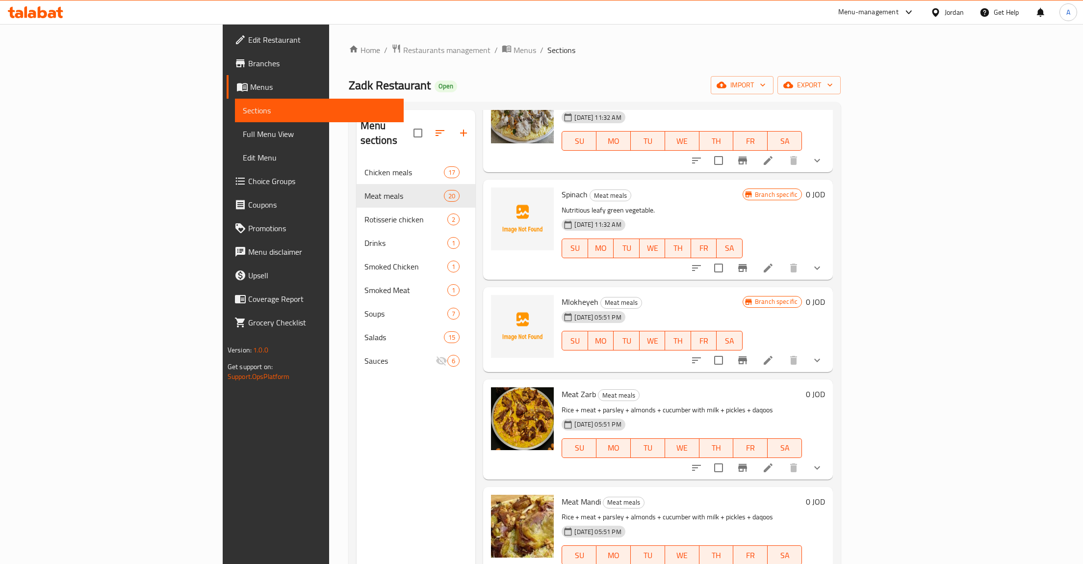
scroll to position [779, 0]
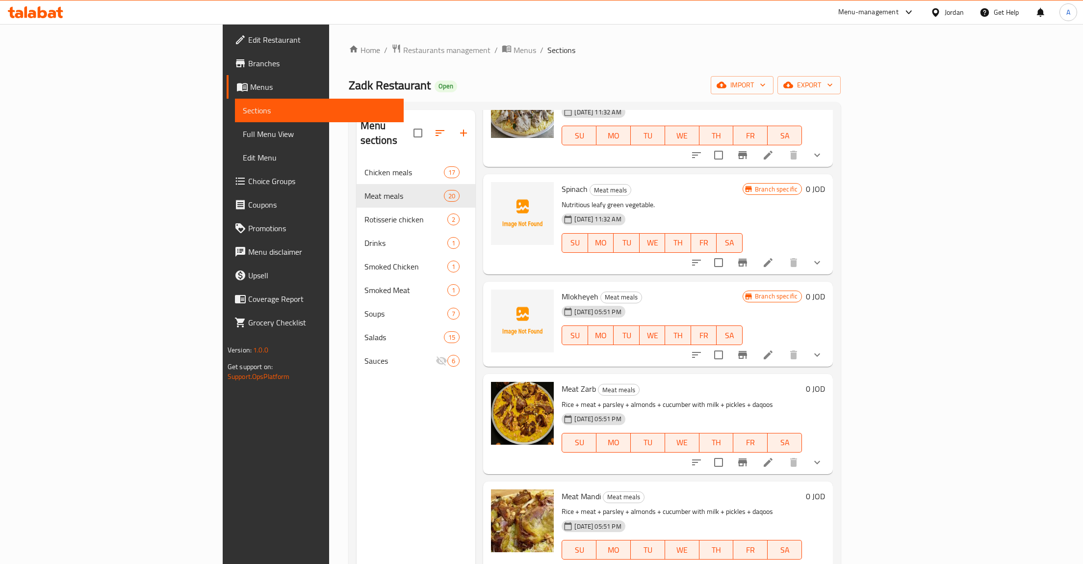
click at [742, 289] on h6 "Mlokheyeh Meat meals" at bounding box center [652, 296] width 181 height 14
click at [746, 335] on div "Mlokheyeh Meat meals [DATE] 05:51 PM SU MO TU WE TH FR SA" at bounding box center [652, 325] width 188 height 78
click at [746, 324] on div "[DATE] 05:51 PM SU MO TU WE TH FR SA" at bounding box center [652, 328] width 188 height 53
click at [746, 286] on div "Mlokheyeh Meat meals [DATE] 05:51 PM SU MO TU WE TH FR SA" at bounding box center [652, 325] width 188 height 78
click at [823, 349] on icon "show more" at bounding box center [817, 355] width 12 height 12
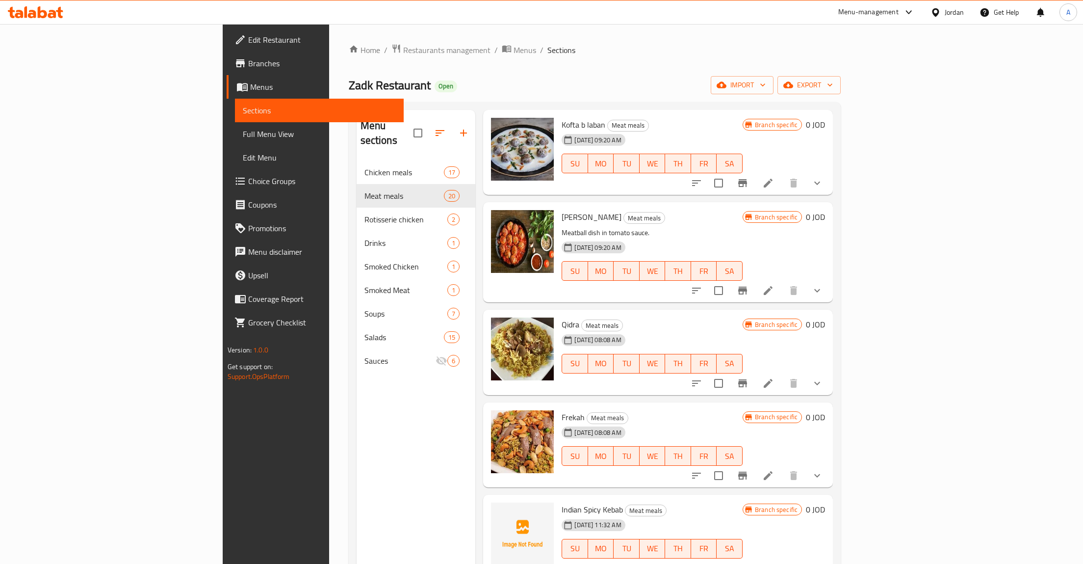
scroll to position [0, 0]
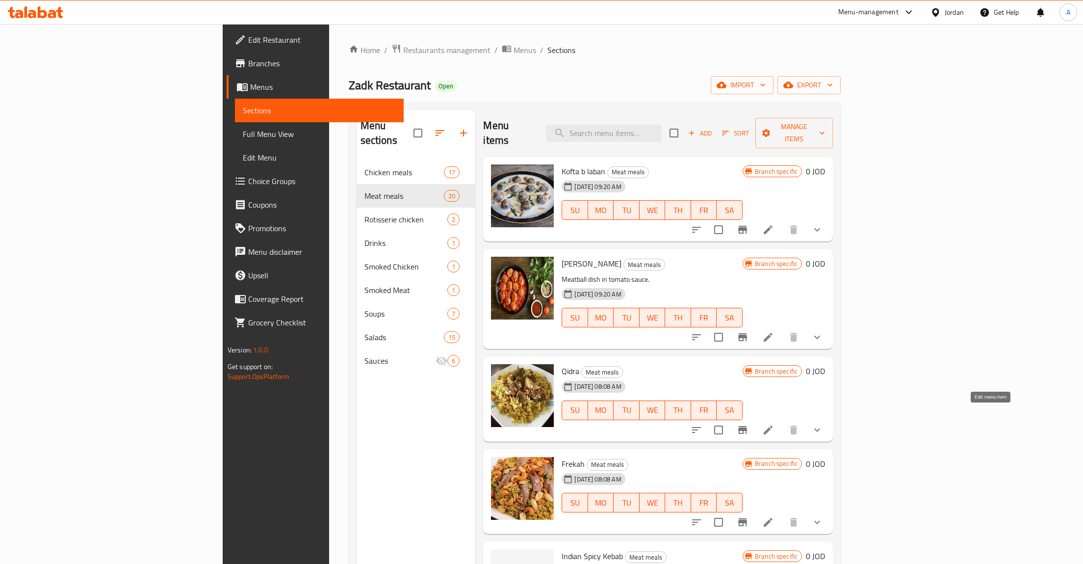
click at [774, 424] on icon at bounding box center [768, 430] width 12 height 12
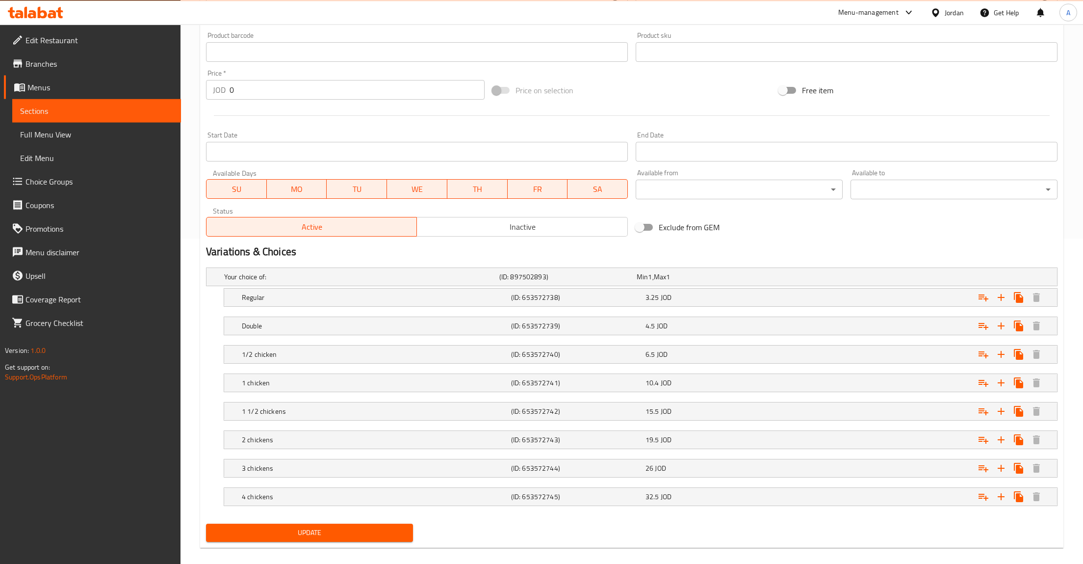
scroll to position [338, 0]
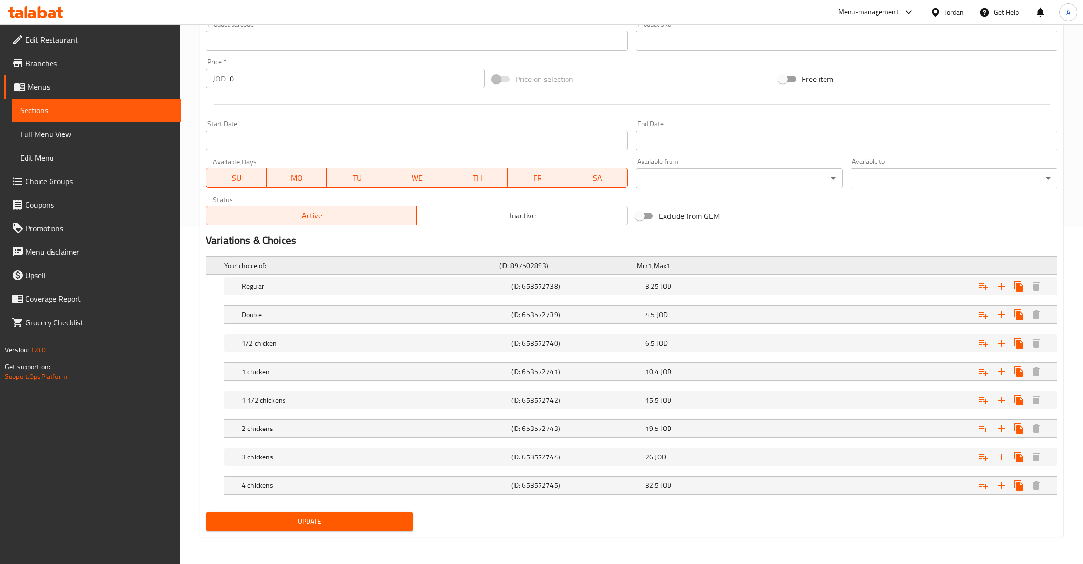
click at [357, 271] on div "Your choice of:" at bounding box center [359, 266] width 275 height 14
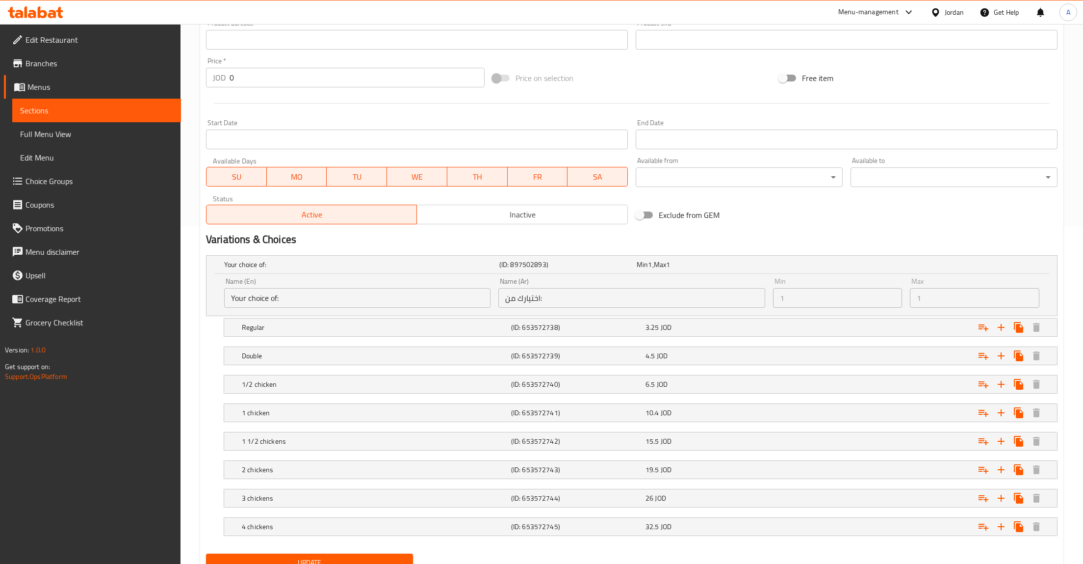
click at [297, 298] on input "Your choice of:" at bounding box center [357, 298] width 266 height 20
click at [846, 270] on div "Your choice of: (ID: 897502893) Min 1 , Max 1" at bounding box center [634, 265] width 825 height 22
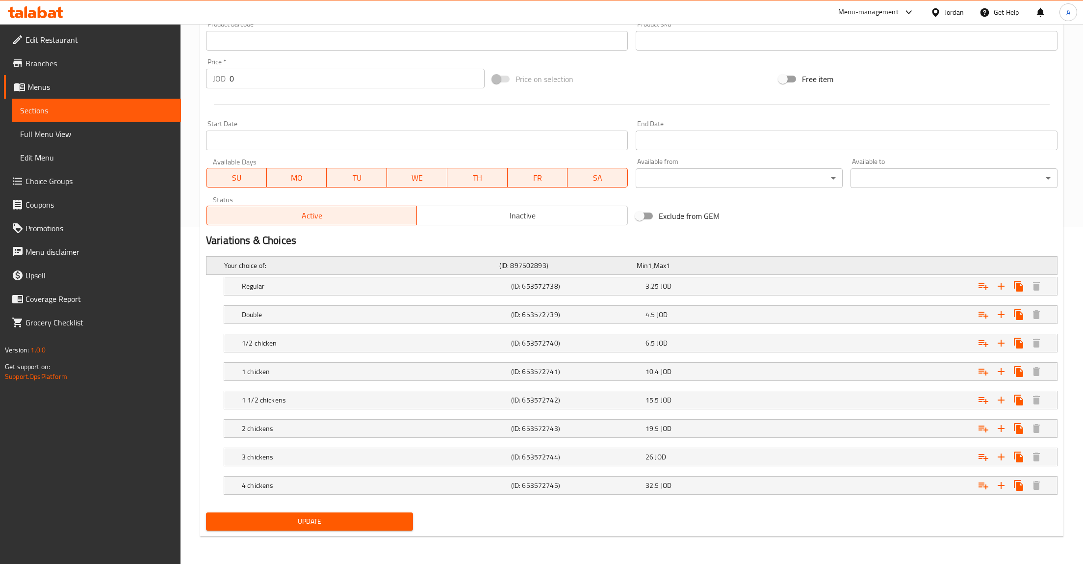
click at [971, 272] on div "Your choice of: (ID: 897502893) Min 1 , Max 1" at bounding box center [634, 266] width 825 height 22
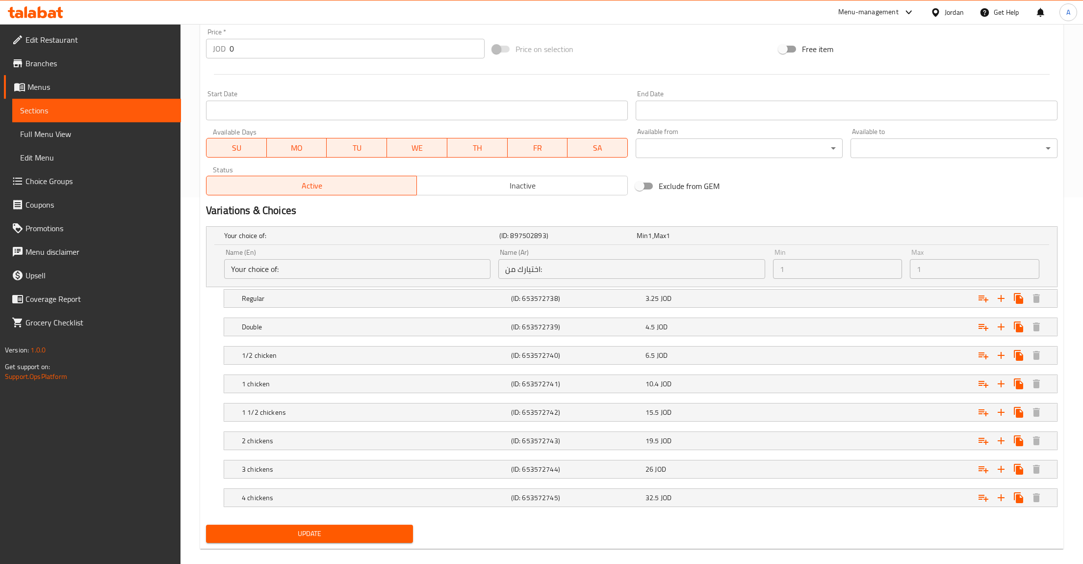
scroll to position [380, 0]
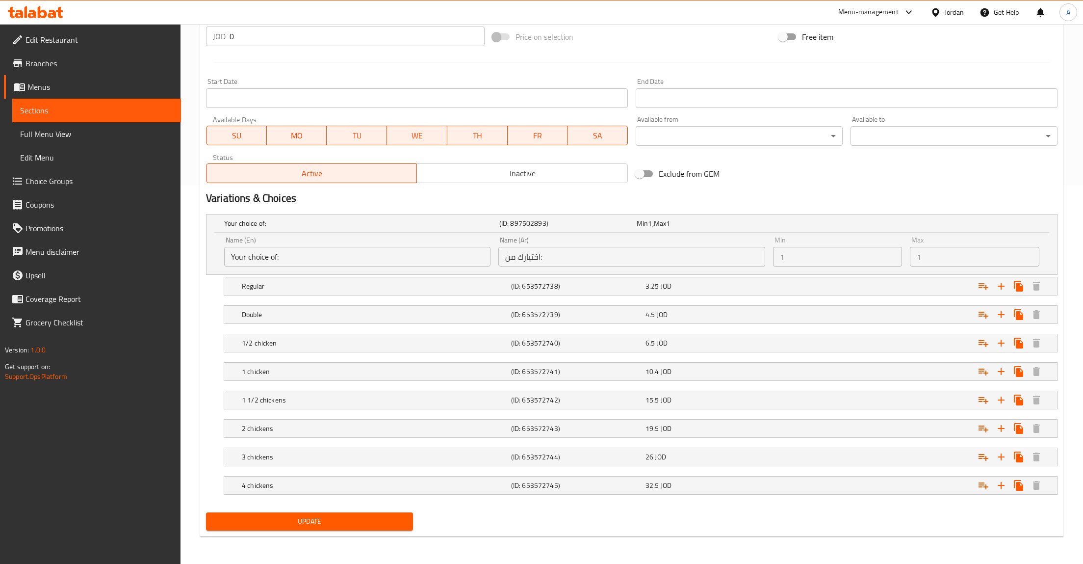
click at [46, 183] on span "Choice Groups" at bounding box center [100, 181] width 148 height 12
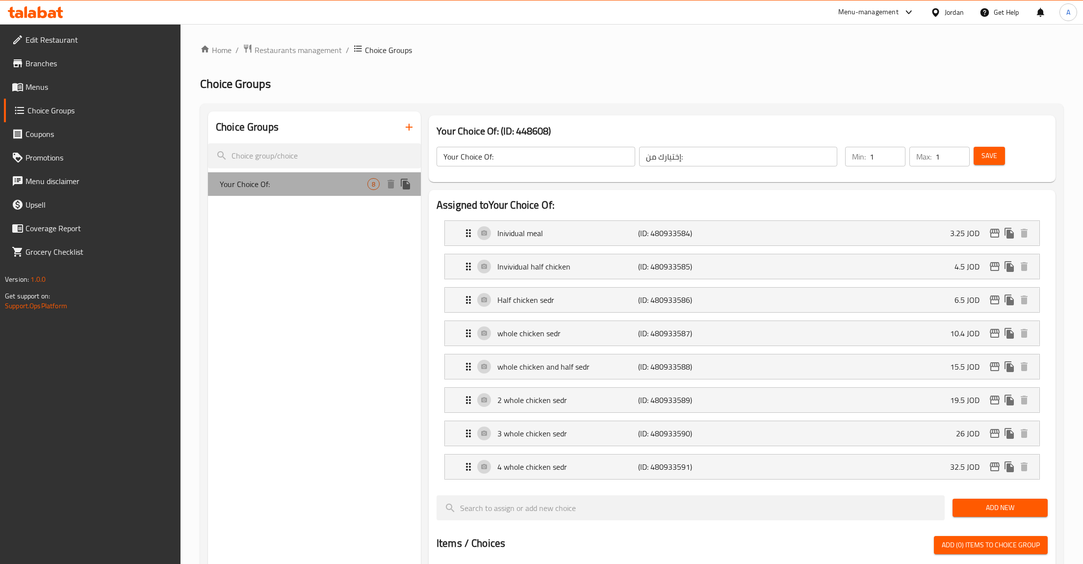
click at [285, 181] on span "Your Choice Of:" at bounding box center [294, 184] width 148 height 12
click at [581, 236] on p "Inividual meal" at bounding box center [567, 233] width 141 height 12
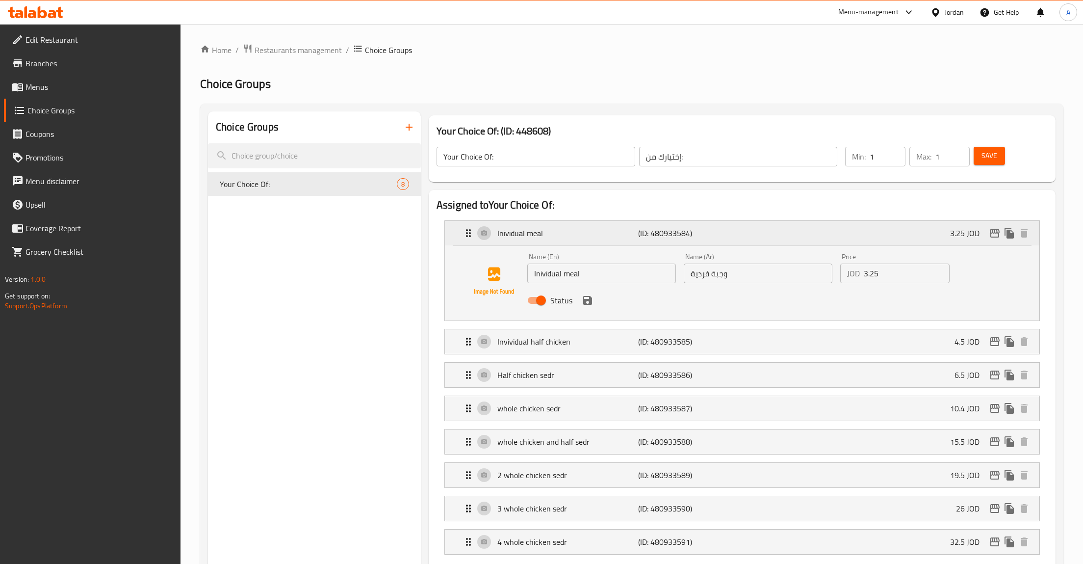
click at [581, 236] on p "Inividual meal" at bounding box center [567, 233] width 141 height 12
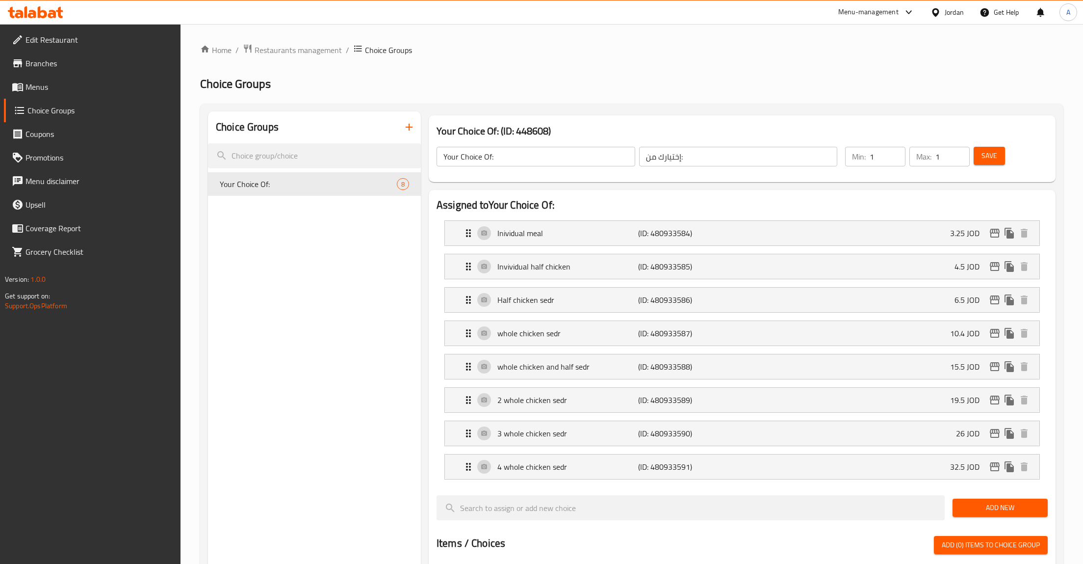
click at [490, 158] on input "Your Choice Of:" at bounding box center [536, 157] width 199 height 20
click at [746, 111] on div "Choice Groups Your Choice Of: 8 Your Choice Of: (ID: 448608) Your Choice Of: ​ …" at bounding box center [631, 546] width 863 height 884
click at [52, 80] on link "Menus" at bounding box center [92, 87] width 177 height 24
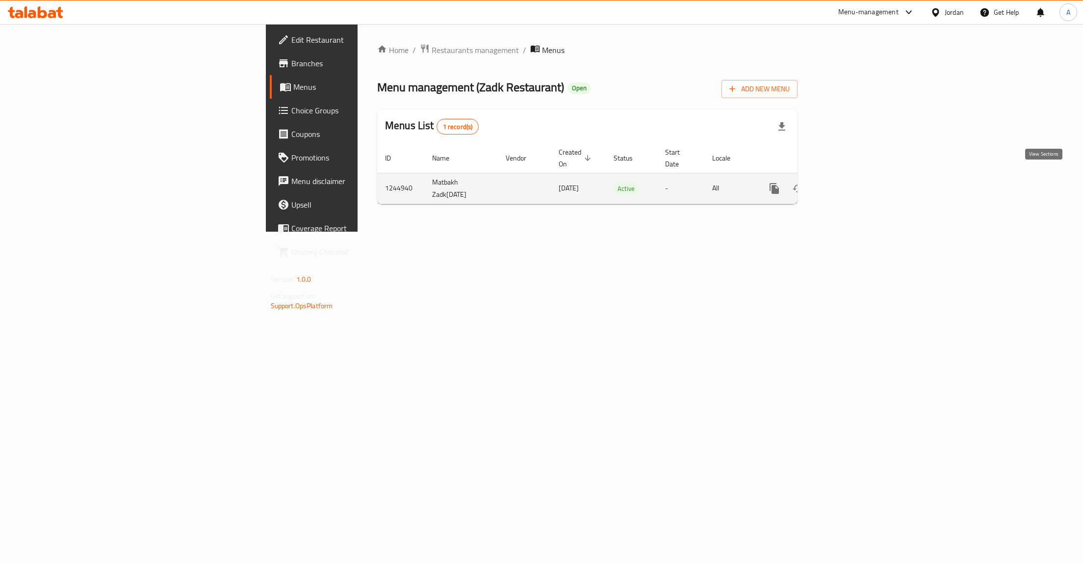
click at [851, 182] on icon "enhanced table" at bounding box center [845, 188] width 12 height 12
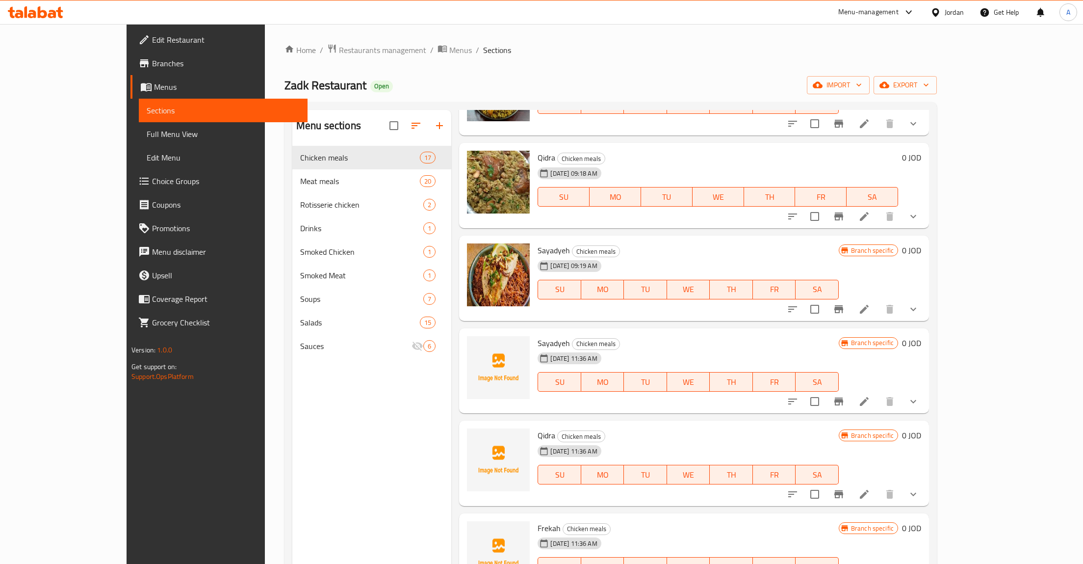
scroll to position [234, 0]
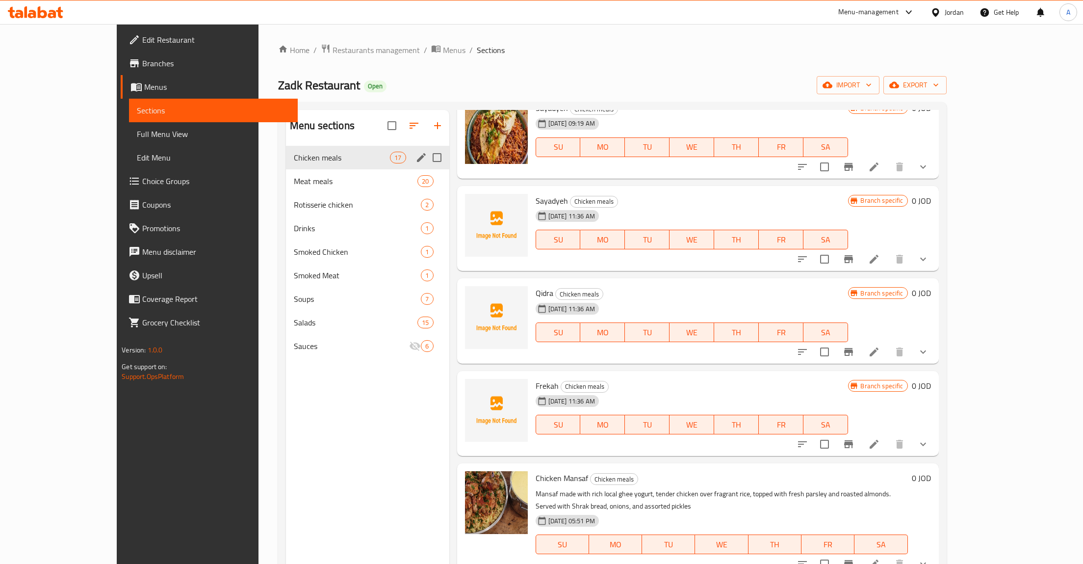
click at [286, 174] on div "Meat meals 20" at bounding box center [367, 181] width 163 height 24
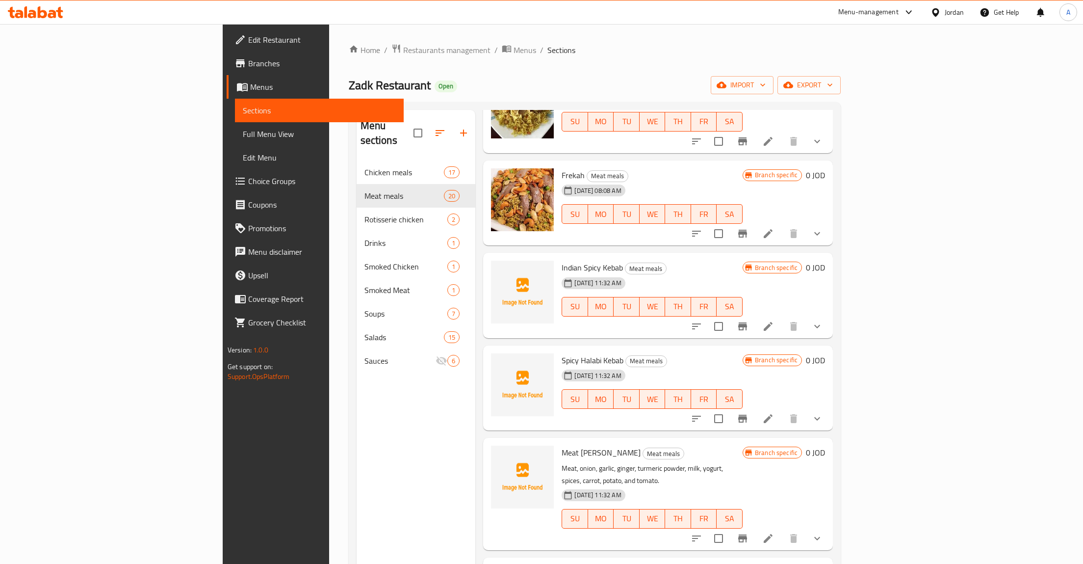
scroll to position [311, 0]
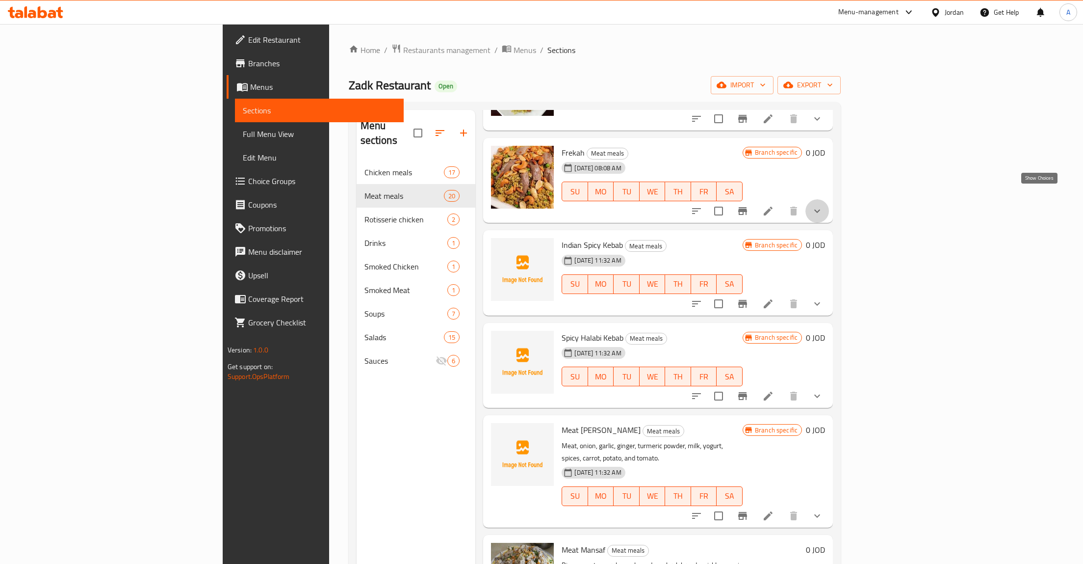
click at [823, 205] on icon "show more" at bounding box center [817, 211] width 12 height 12
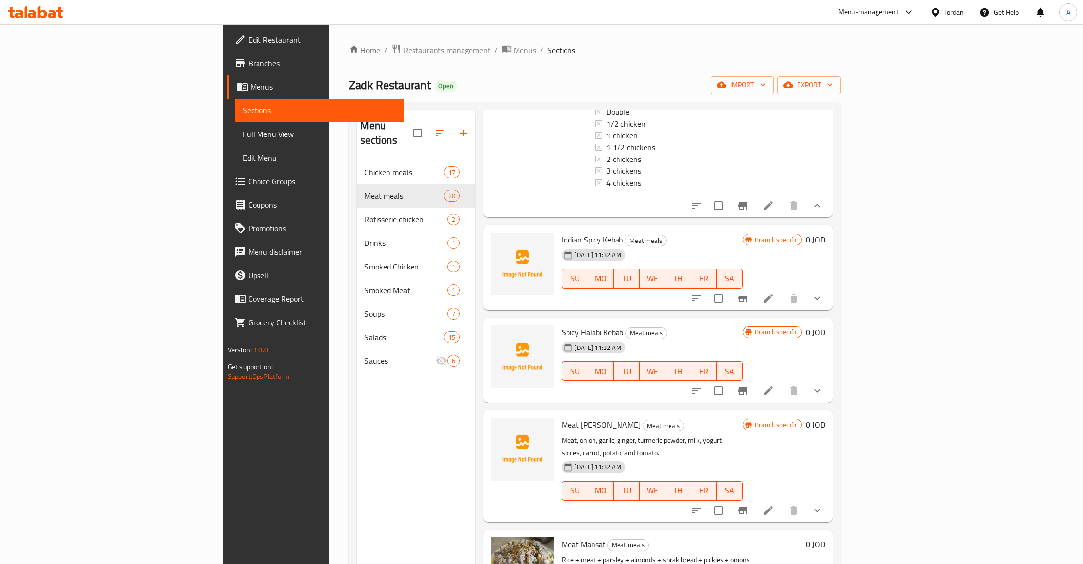
scroll to position [467, 0]
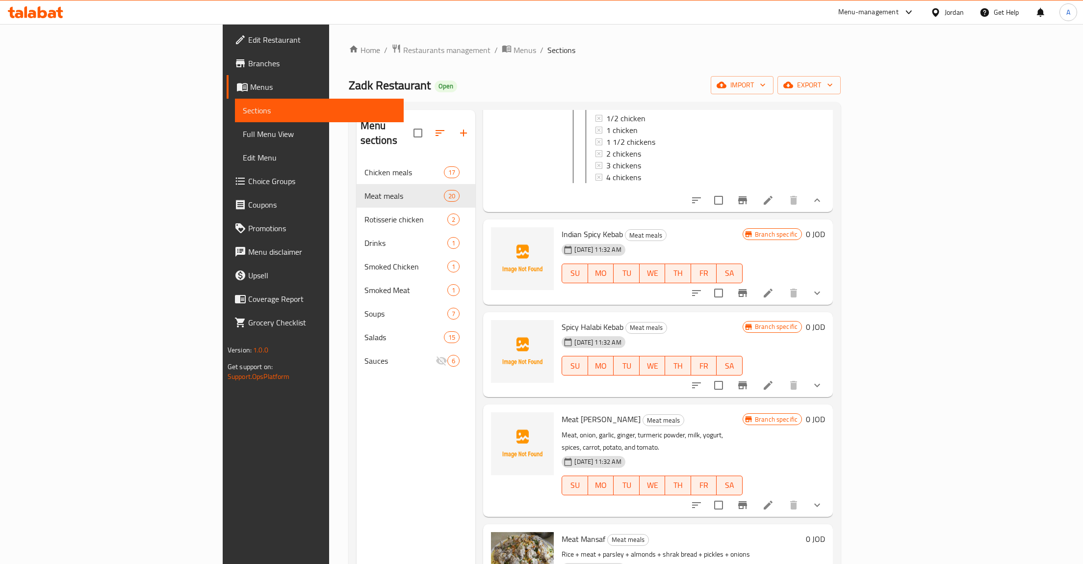
click at [678, 227] on h6 "Indian Spicy Kebab Meat meals" at bounding box center [652, 234] width 181 height 14
click at [685, 240] on div "[DATE] 11:32 AM SU MO TU WE TH FR SA" at bounding box center [652, 266] width 188 height 53
click at [823, 287] on icon "show more" at bounding box center [817, 293] width 12 height 12
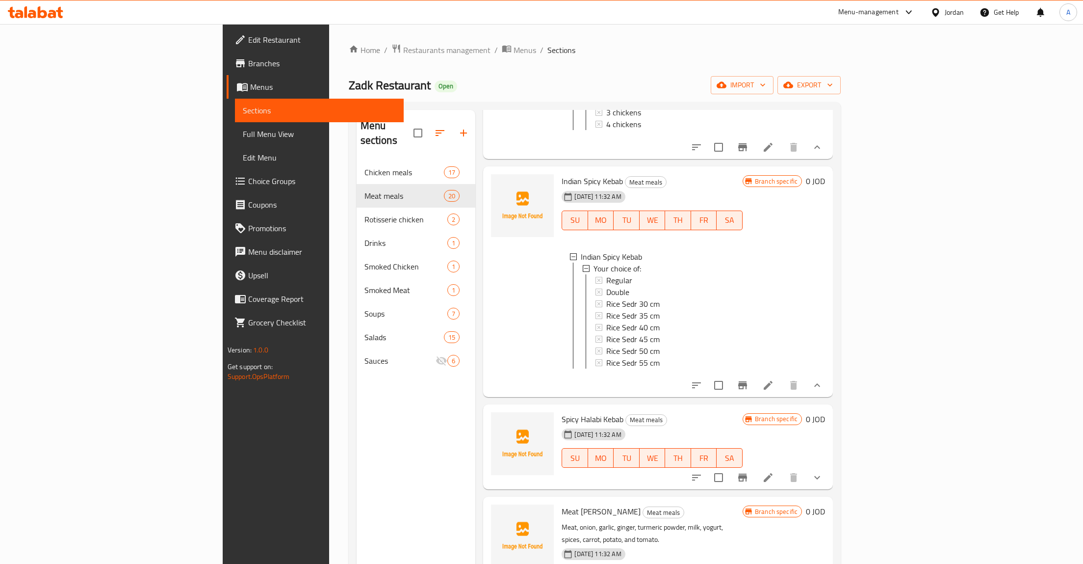
scroll to position [545, 0]
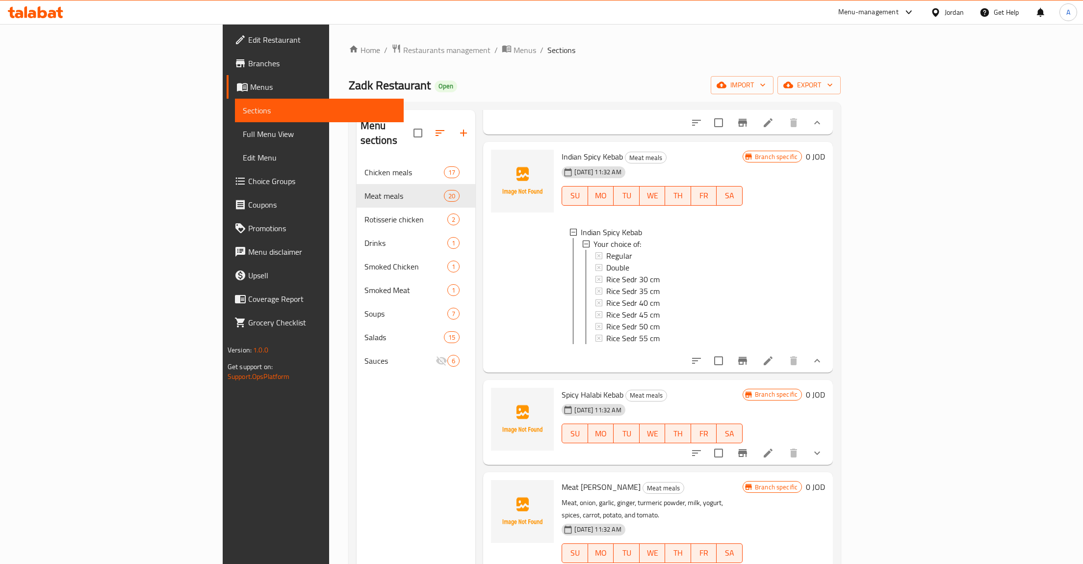
click at [823, 447] on icon "show more" at bounding box center [817, 453] width 12 height 12
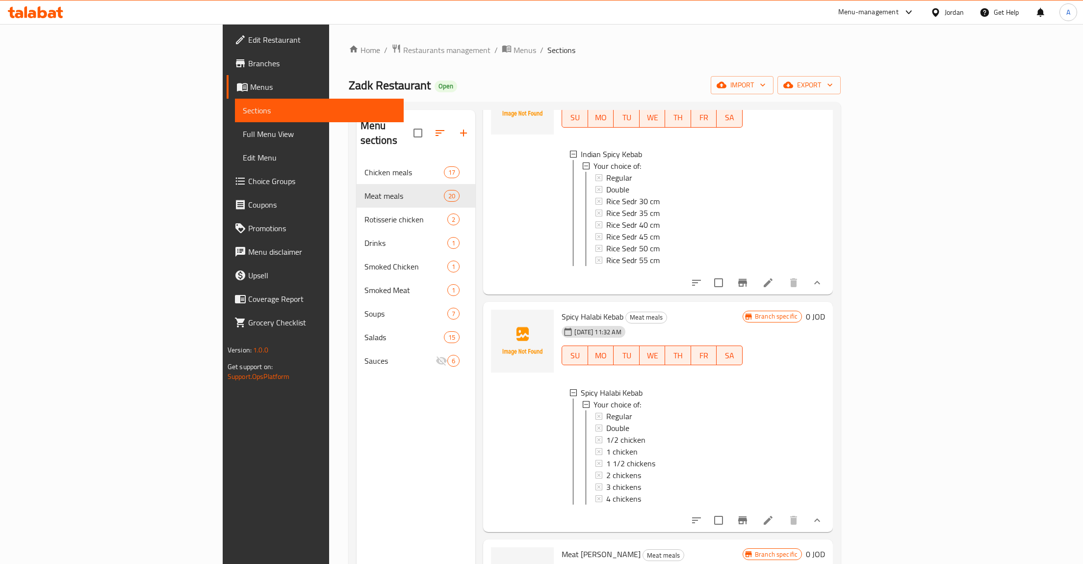
scroll to position [779, 0]
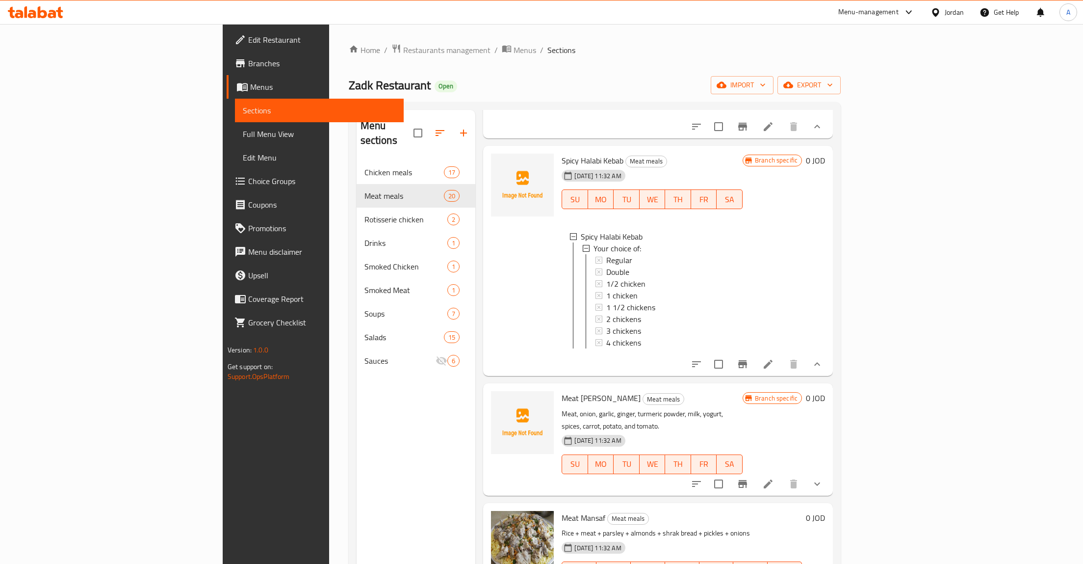
click at [823, 478] on icon "show more" at bounding box center [817, 484] width 12 height 12
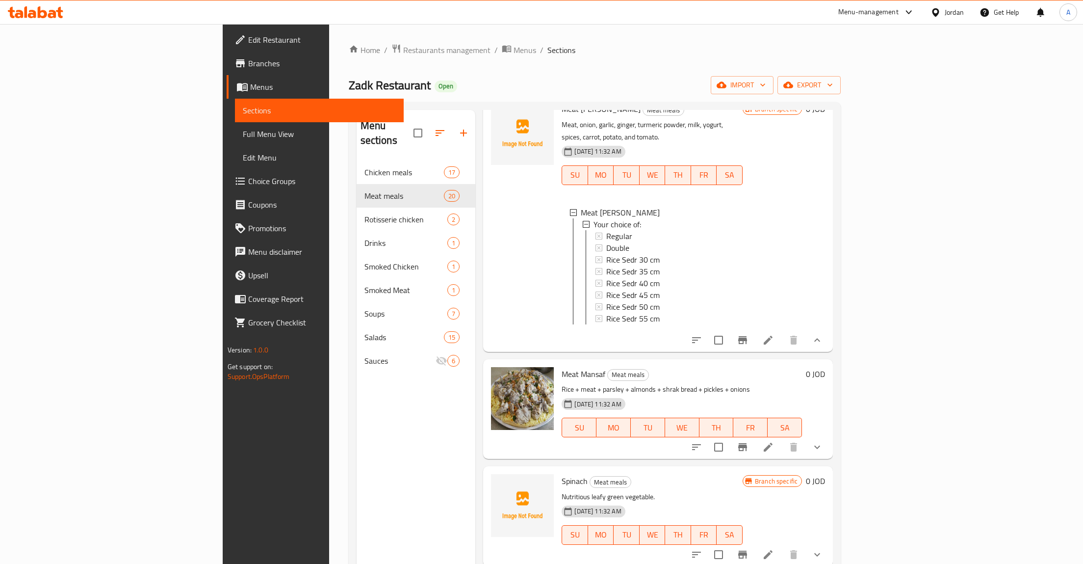
scroll to position [1090, 0]
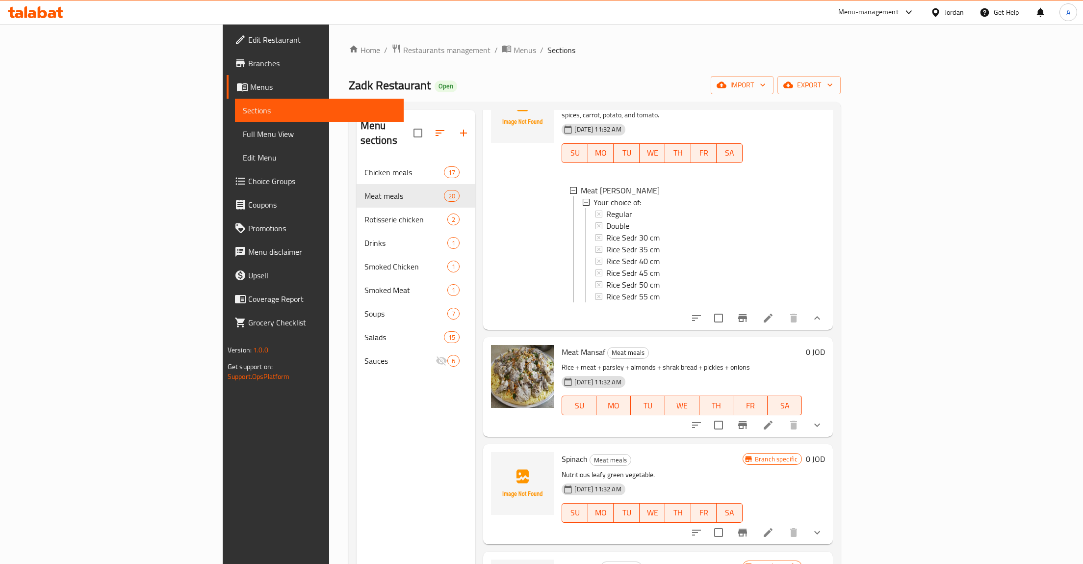
click at [823, 419] on icon "show more" at bounding box center [817, 425] width 12 height 12
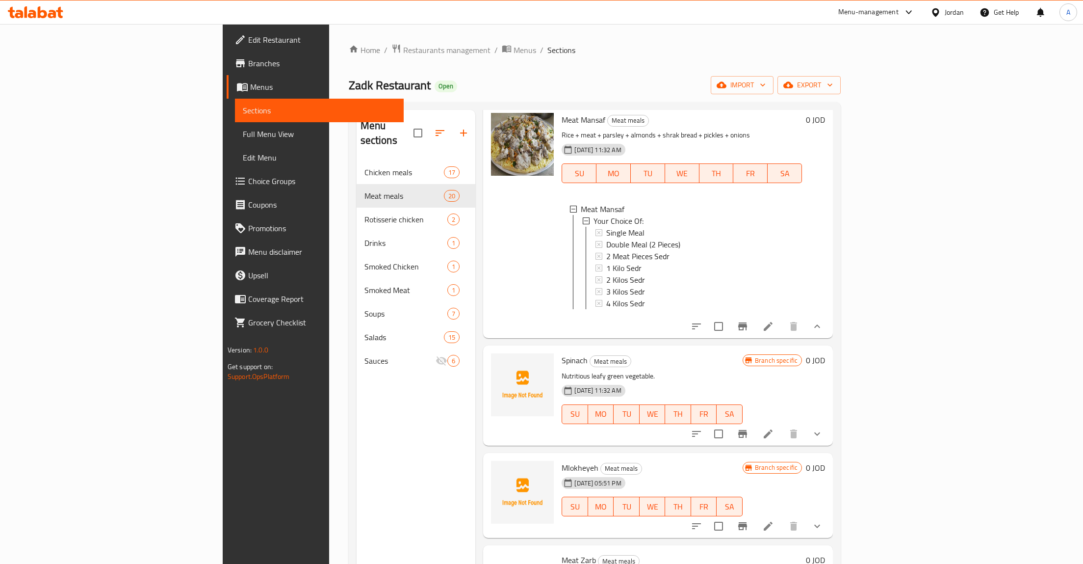
scroll to position [1323, 0]
click at [823, 426] on icon "show more" at bounding box center [817, 432] width 12 height 12
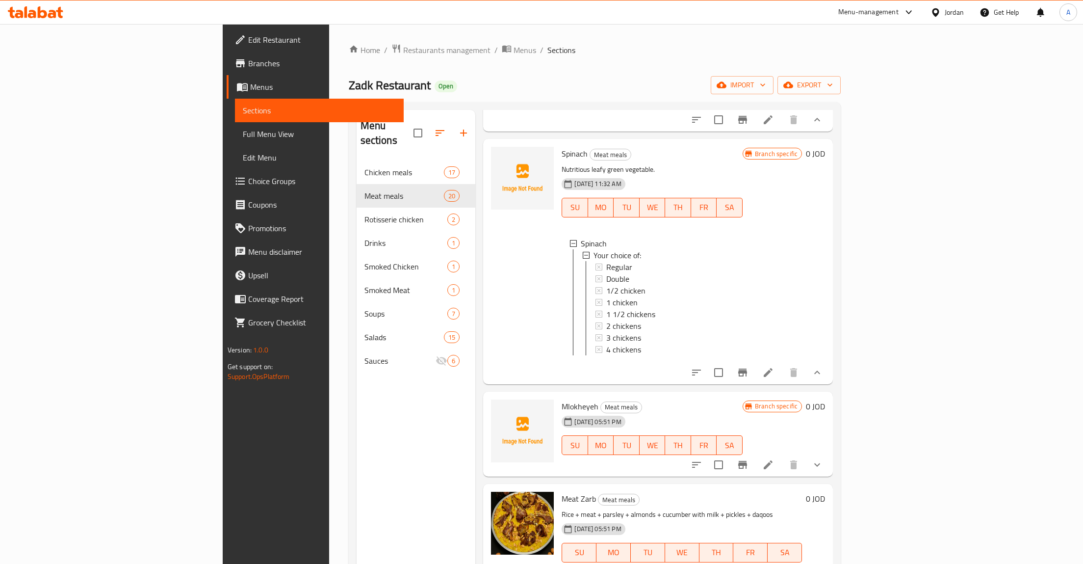
scroll to position [1557, 0]
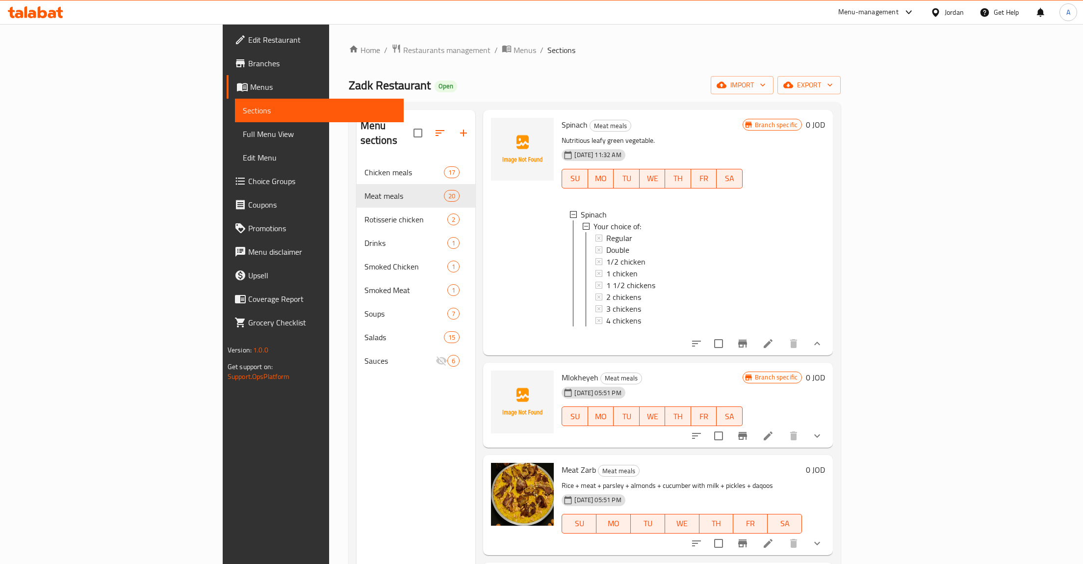
click at [841, 411] on div "Menu sections Chicken meals 17 Meat meals 20 Rotisserie chicken 2 Drinks 1 Smok…" at bounding box center [595, 391] width 493 height 579
click at [823, 430] on icon "show more" at bounding box center [817, 436] width 12 height 12
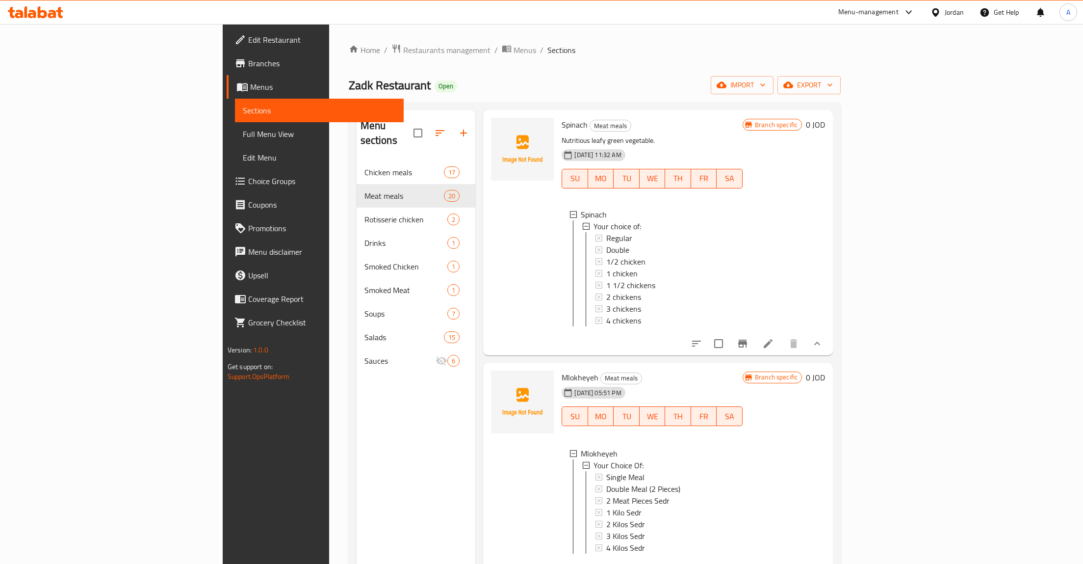
scroll to position [1, 0]
click at [594, 458] on span "Your Choice Of:" at bounding box center [619, 464] width 50 height 12
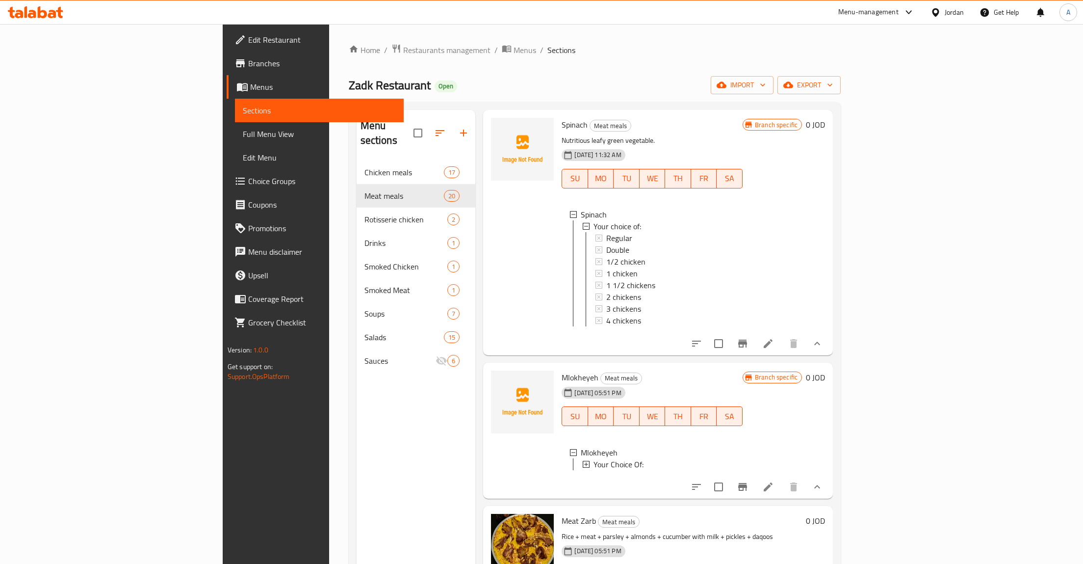
scroll to position [0, 0]
click at [773, 482] on icon at bounding box center [768, 486] width 9 height 9
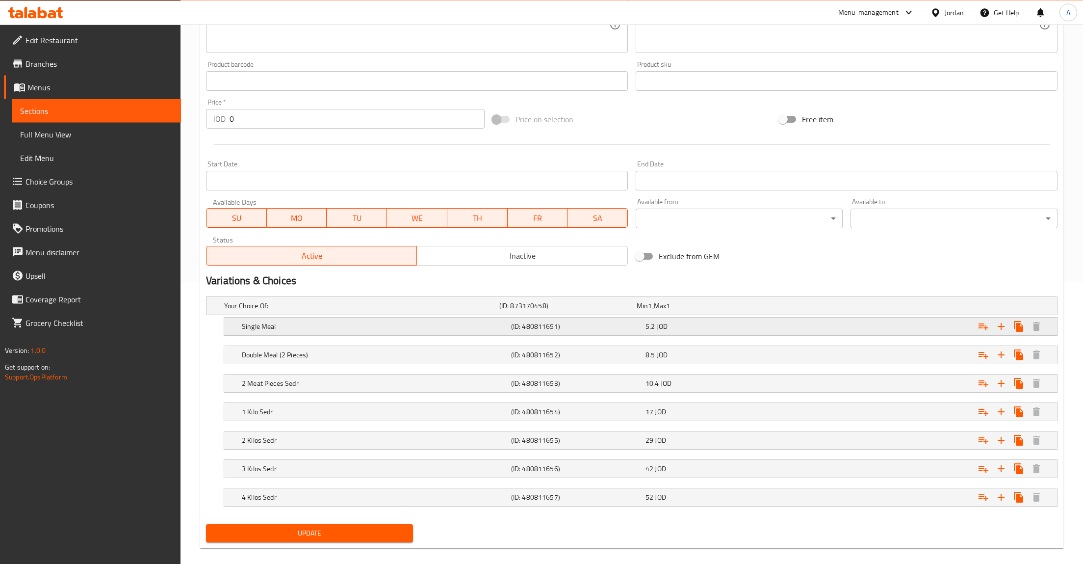
scroll to position [295, 0]
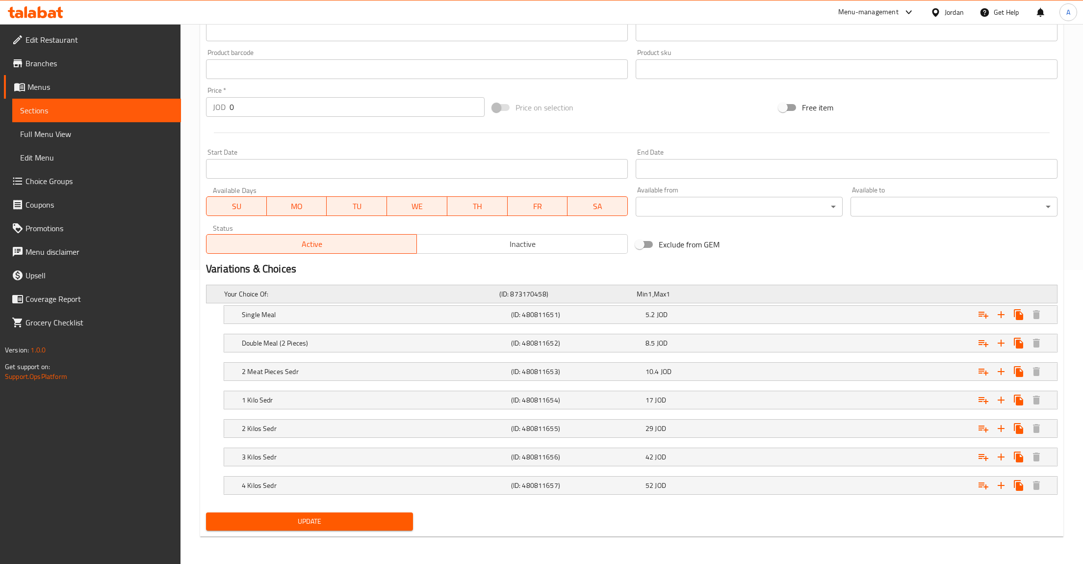
click at [791, 286] on div "Your Choice Of: (ID: 873170458) Min 1 , Max 1" at bounding box center [634, 294] width 825 height 22
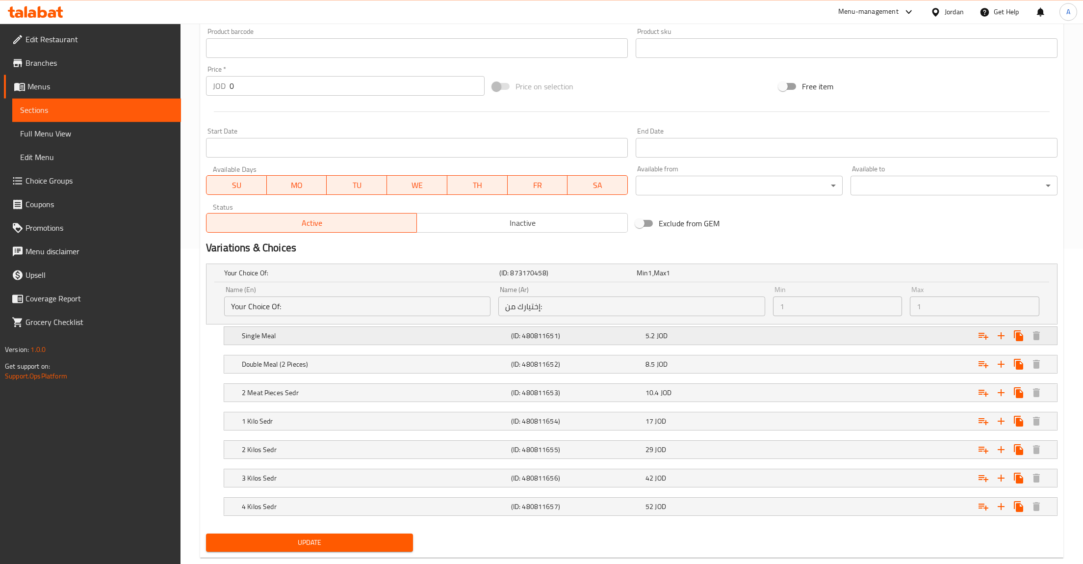
scroll to position [337, 0]
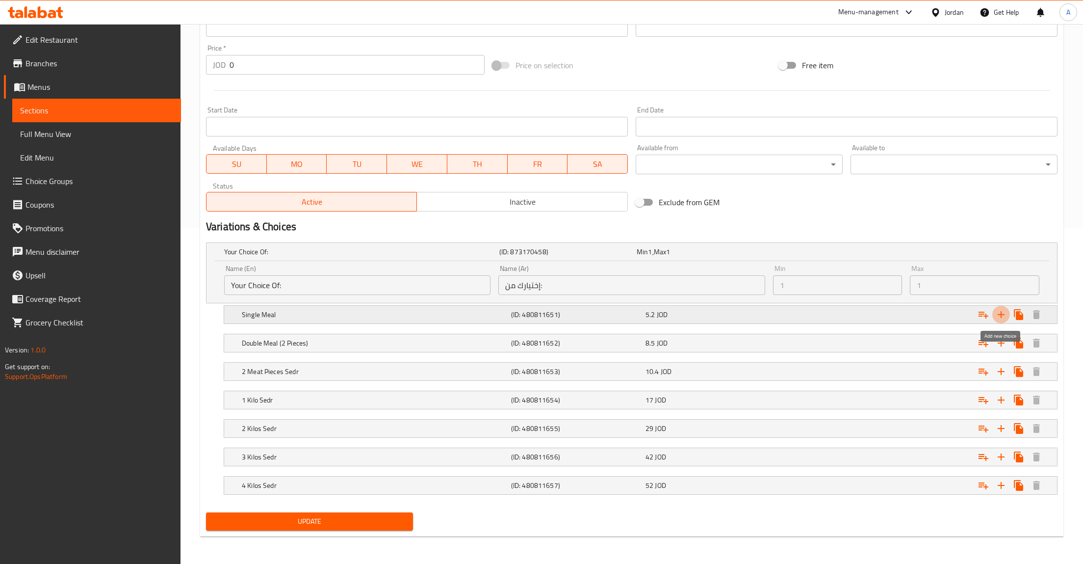
click at [1000, 316] on icon "Expand" at bounding box center [1001, 315] width 12 height 12
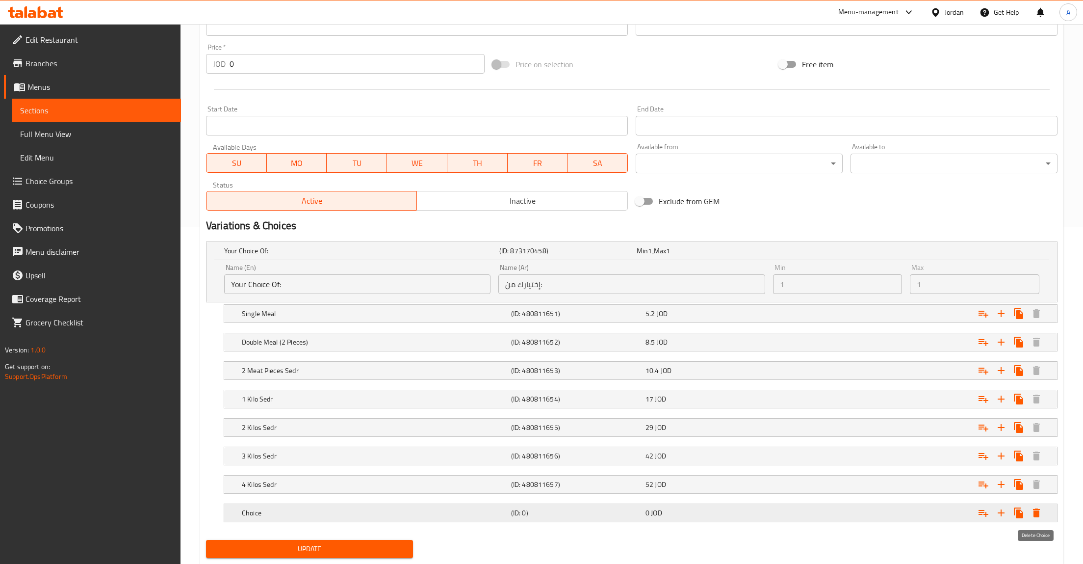
click at [1036, 511] on icon "Expand" at bounding box center [1036, 512] width 7 height 9
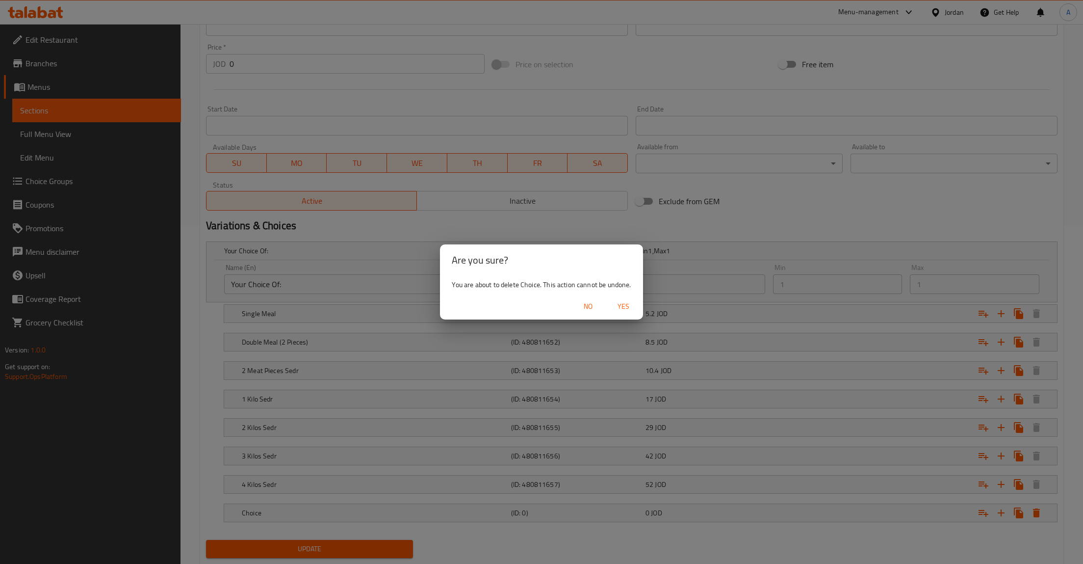
click at [623, 308] on span "Yes" at bounding box center [624, 306] width 24 height 12
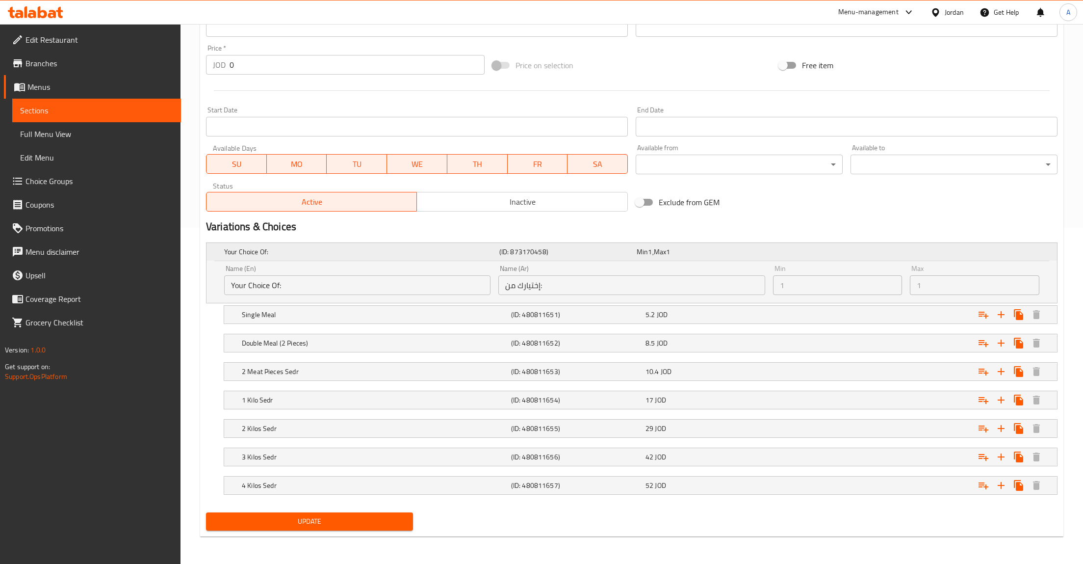
click at [271, 255] on h5 "Your Choice Of:" at bounding box center [359, 252] width 271 height 10
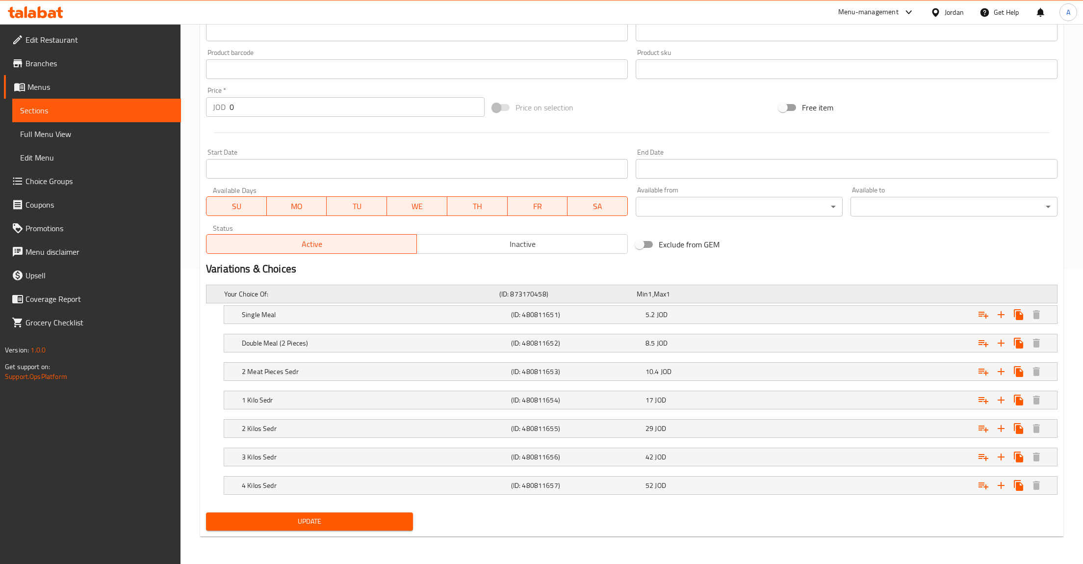
scroll to position [295, 0]
click at [277, 290] on h5 "Your Choice Of:" at bounding box center [359, 294] width 271 height 10
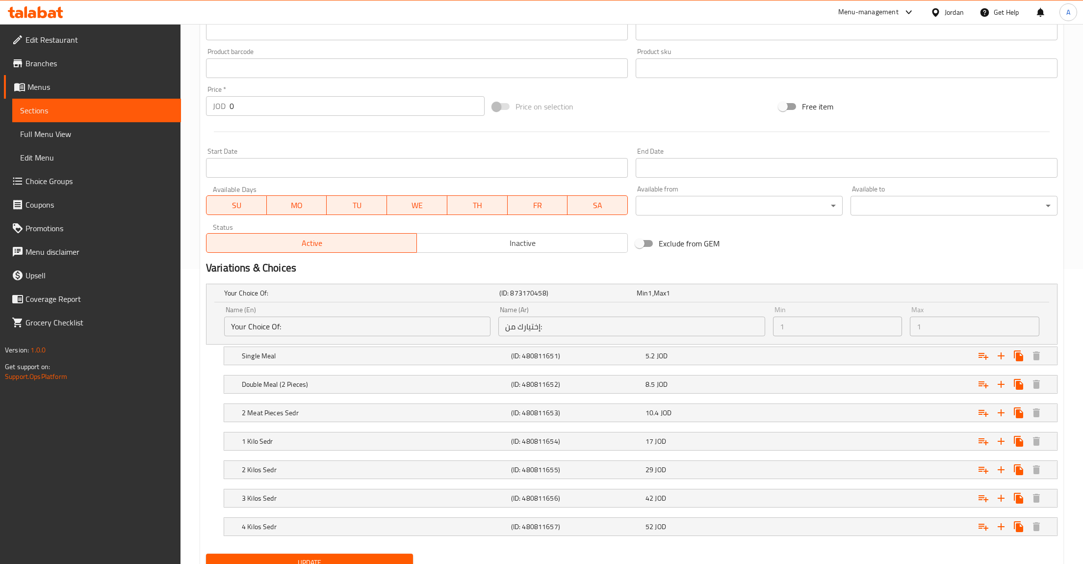
click at [313, 318] on input "Your Choice Of:" at bounding box center [357, 326] width 266 height 20
click at [629, 319] on input "إختيارك من:" at bounding box center [631, 326] width 266 height 20
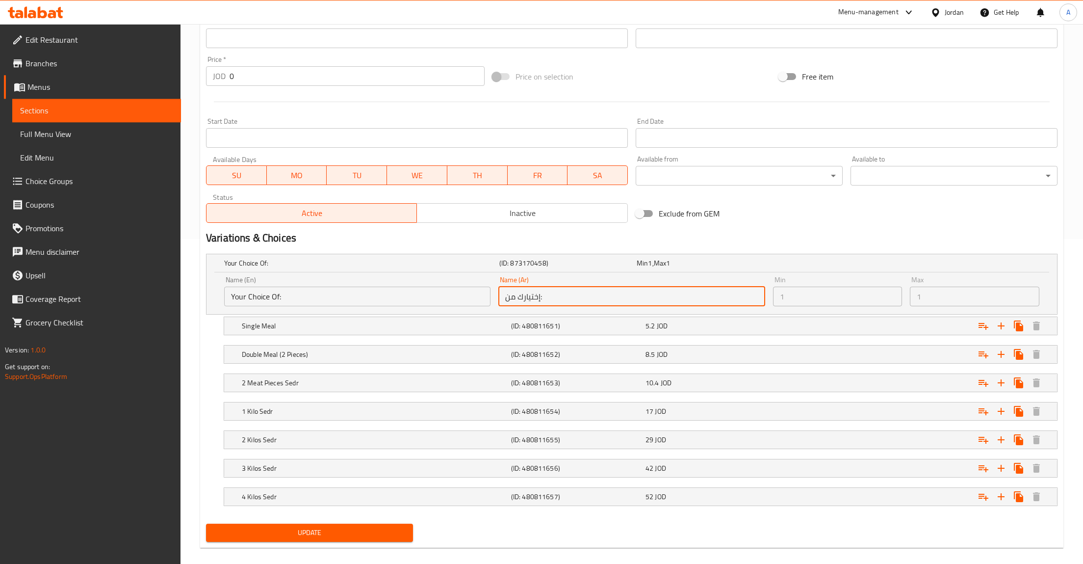
scroll to position [337, 0]
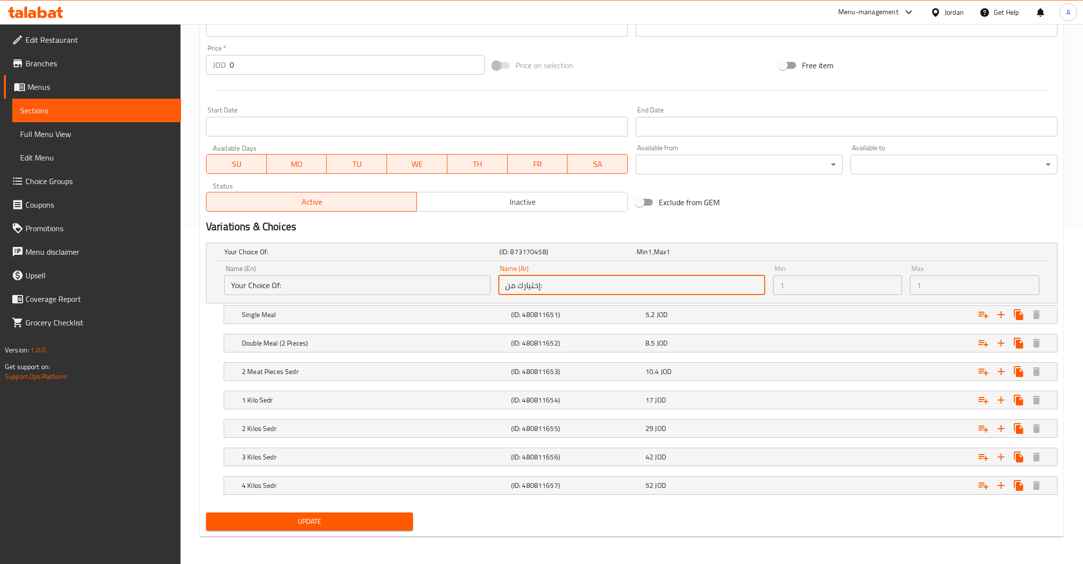
click at [46, 185] on span "Choice Groups" at bounding box center [100, 181] width 148 height 12
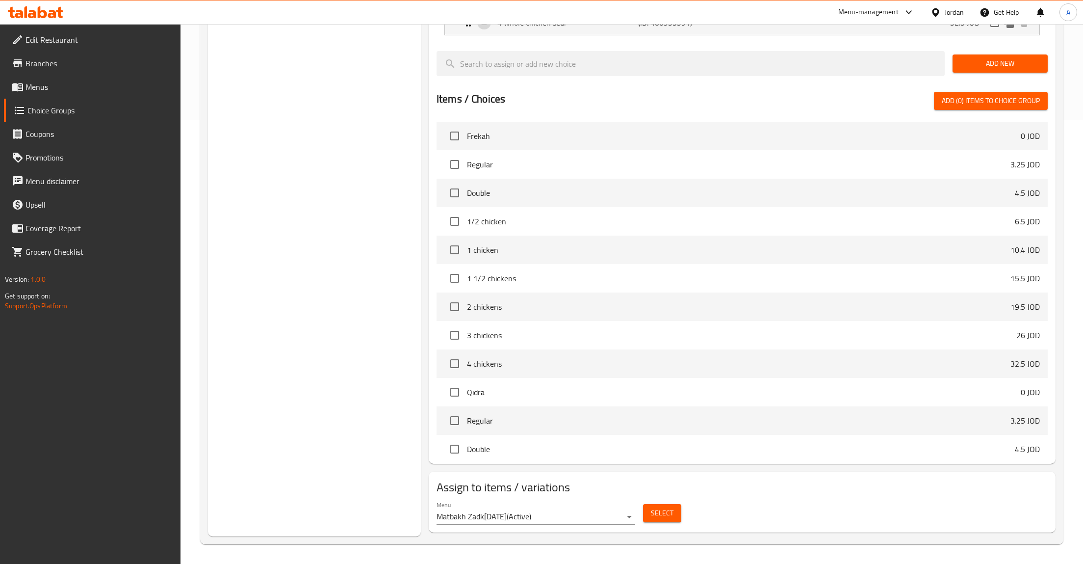
scroll to position [389, 0]
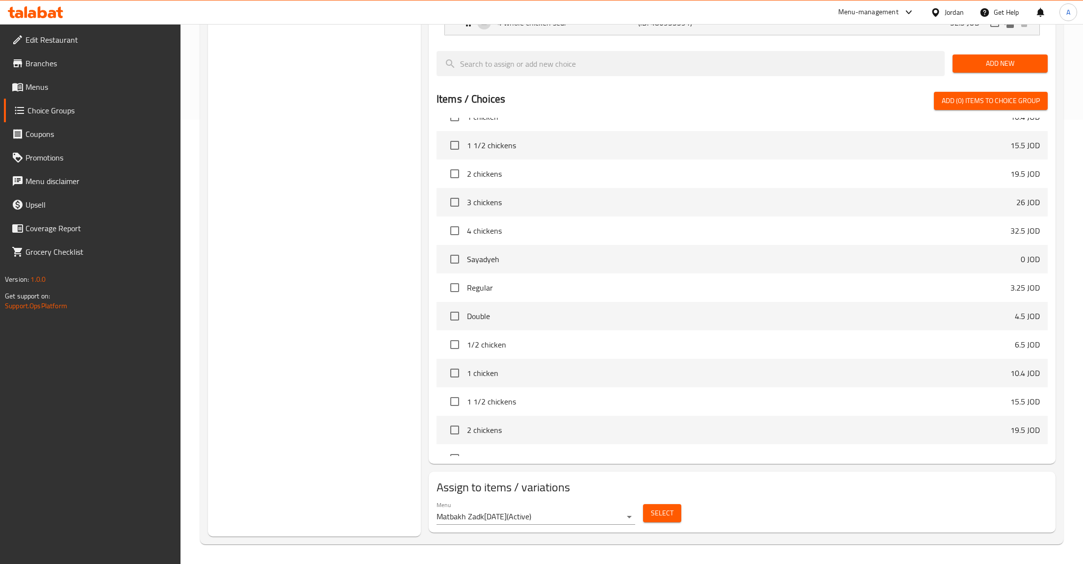
click at [863, 487] on div at bounding box center [541, 282] width 1083 height 564
click at [758, 515] on div at bounding box center [541, 282] width 1083 height 564
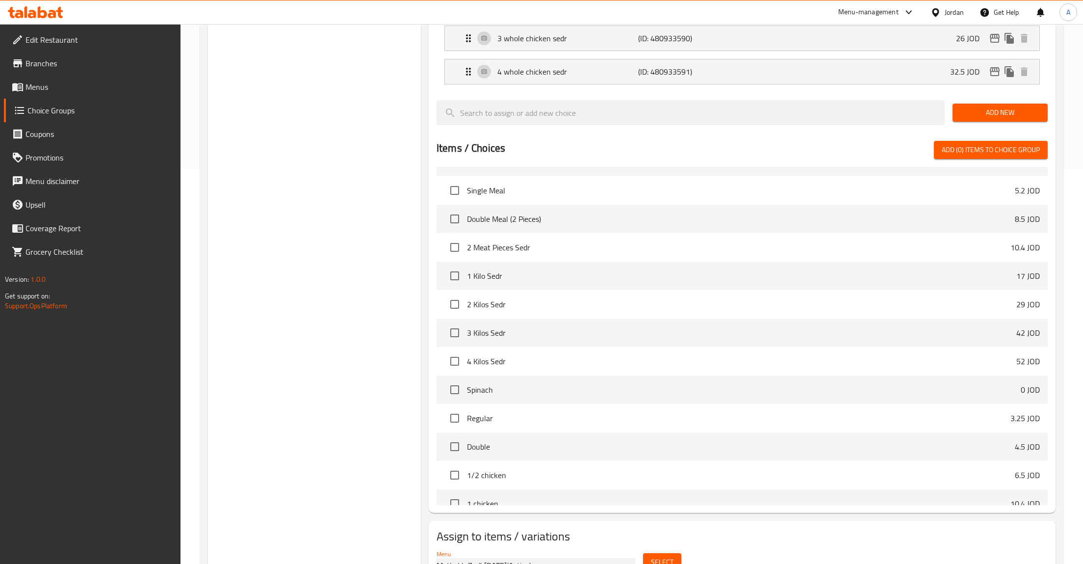
scroll to position [3815, 0]
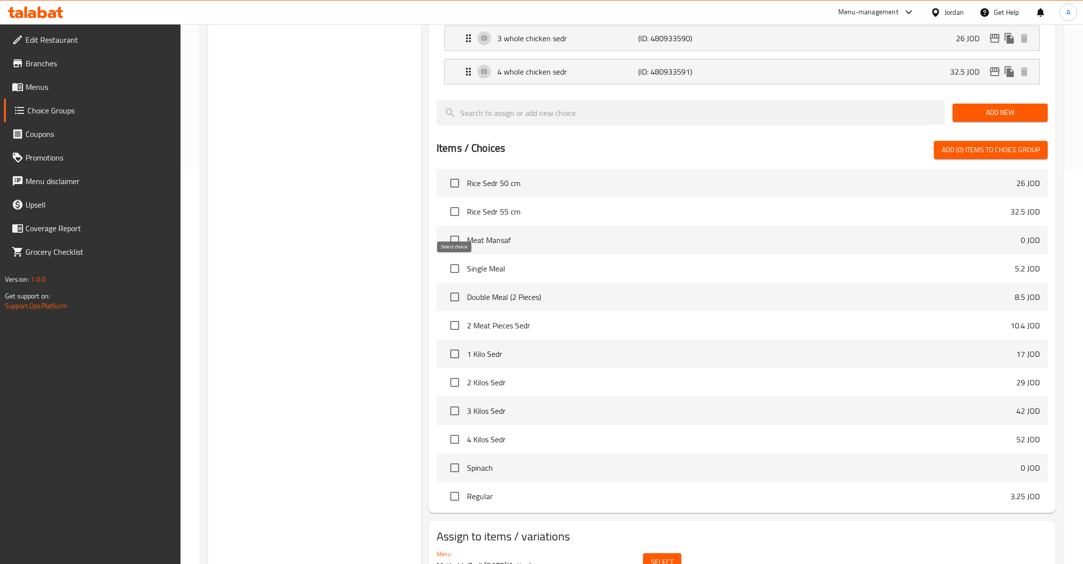
click at [451, 270] on input "checkbox" at bounding box center [454, 268] width 21 height 21
checkbox input "true"
click at [454, 297] on input "checkbox" at bounding box center [454, 296] width 21 height 21
checkbox input "true"
click at [456, 322] on input "checkbox" at bounding box center [454, 325] width 21 height 21
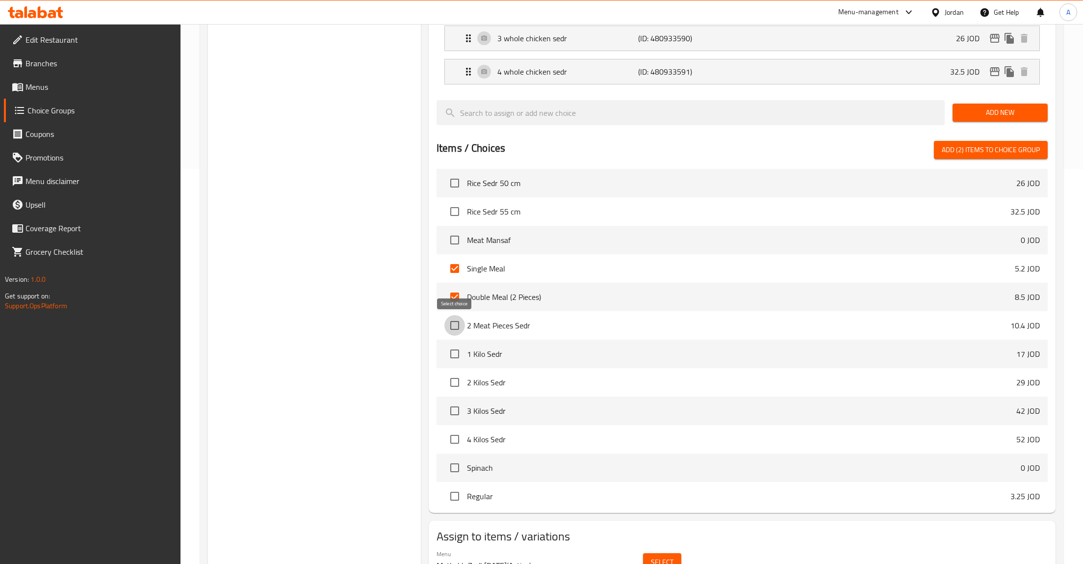
checkbox input "true"
click at [458, 357] on input "checkbox" at bounding box center [454, 353] width 21 height 21
checkbox input "true"
click at [453, 384] on input "checkbox" at bounding box center [454, 382] width 21 height 21
checkbox input "true"
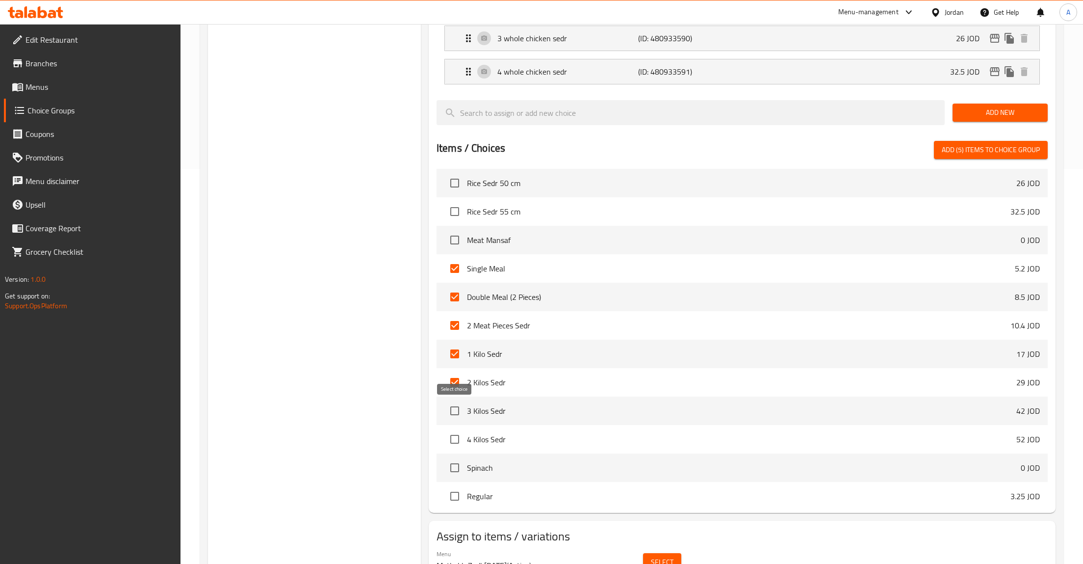
click at [456, 415] on input "checkbox" at bounding box center [454, 410] width 21 height 21
checkbox input "true"
click at [456, 446] on input "checkbox" at bounding box center [454, 439] width 21 height 21
checkbox input "true"
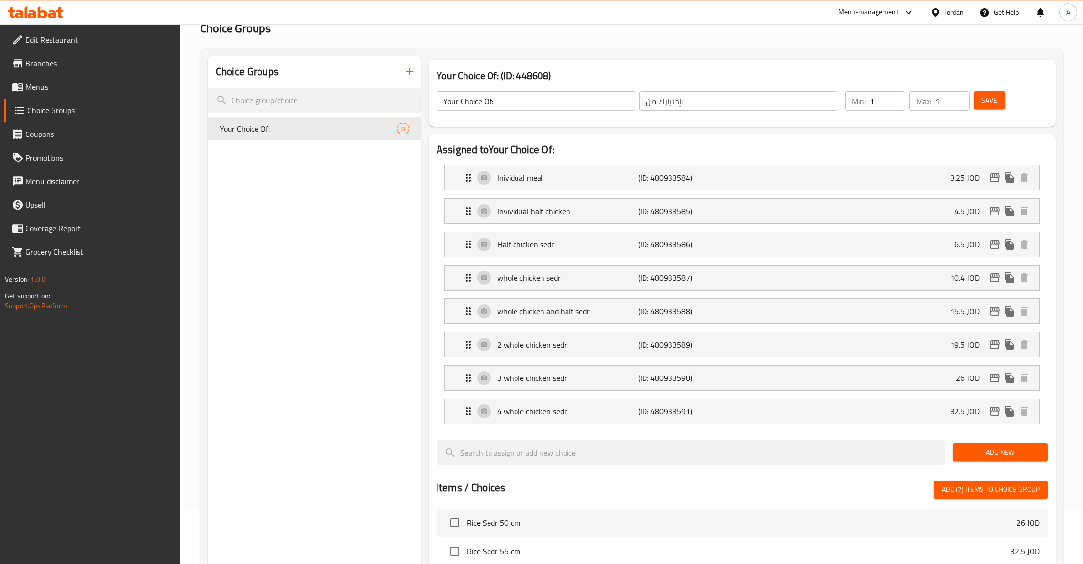
scroll to position [152, 0]
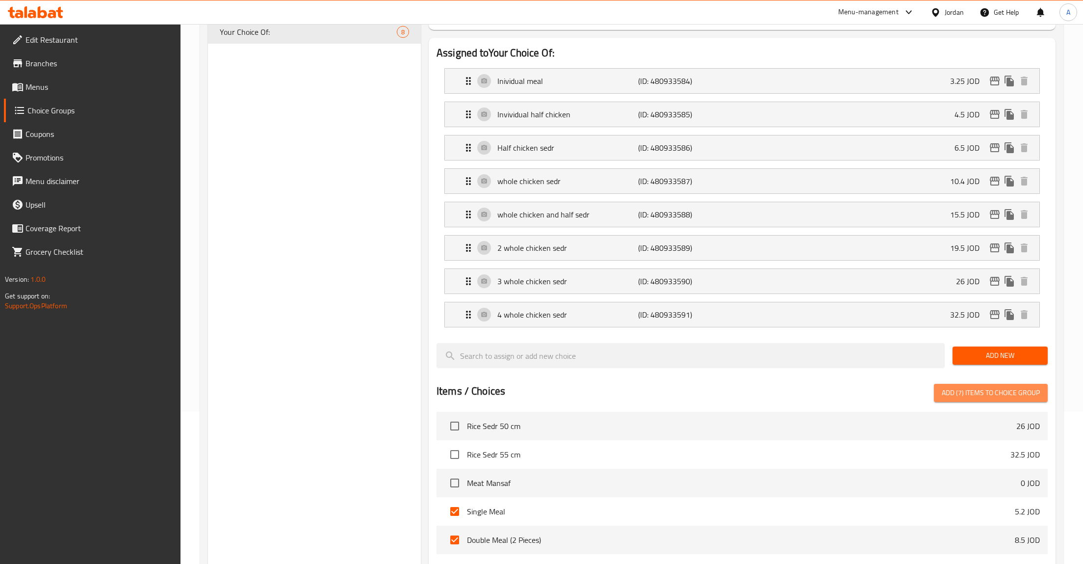
click at [997, 394] on span "Add (7) items to choice group" at bounding box center [991, 393] width 98 height 12
checkbox input "false"
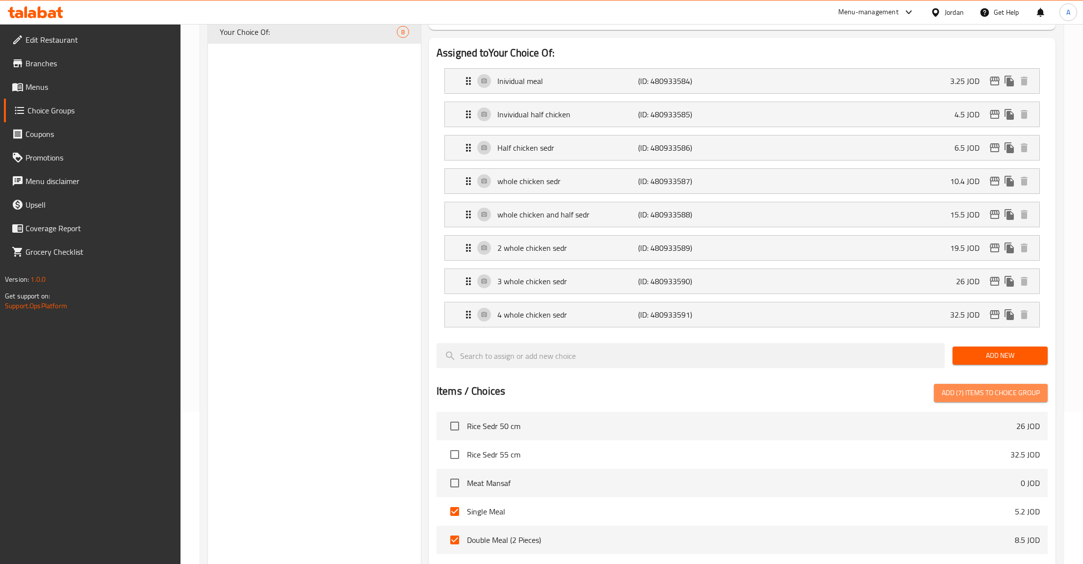
checkbox input "false"
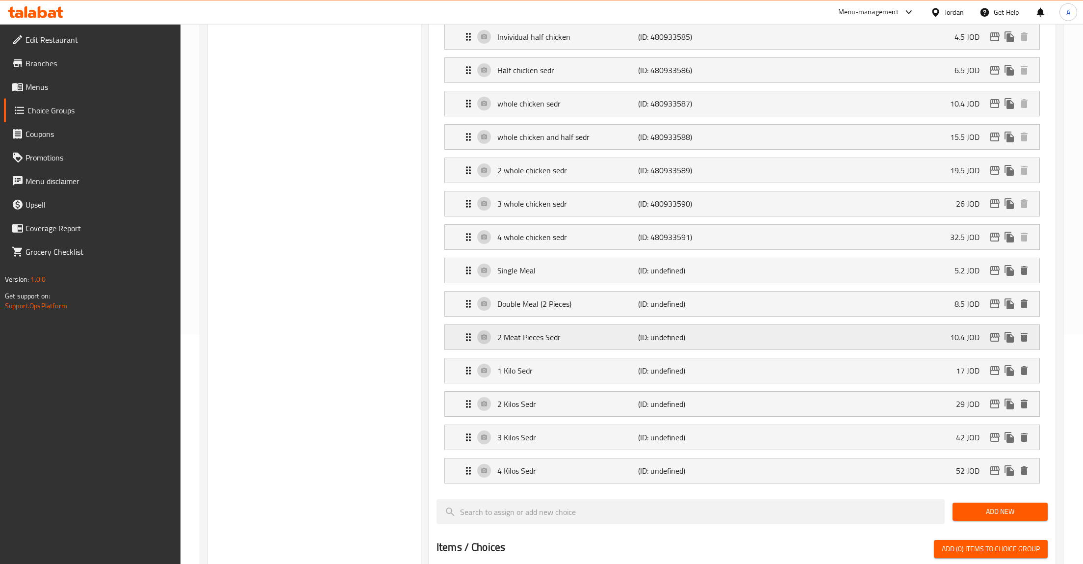
scroll to position [305, 0]
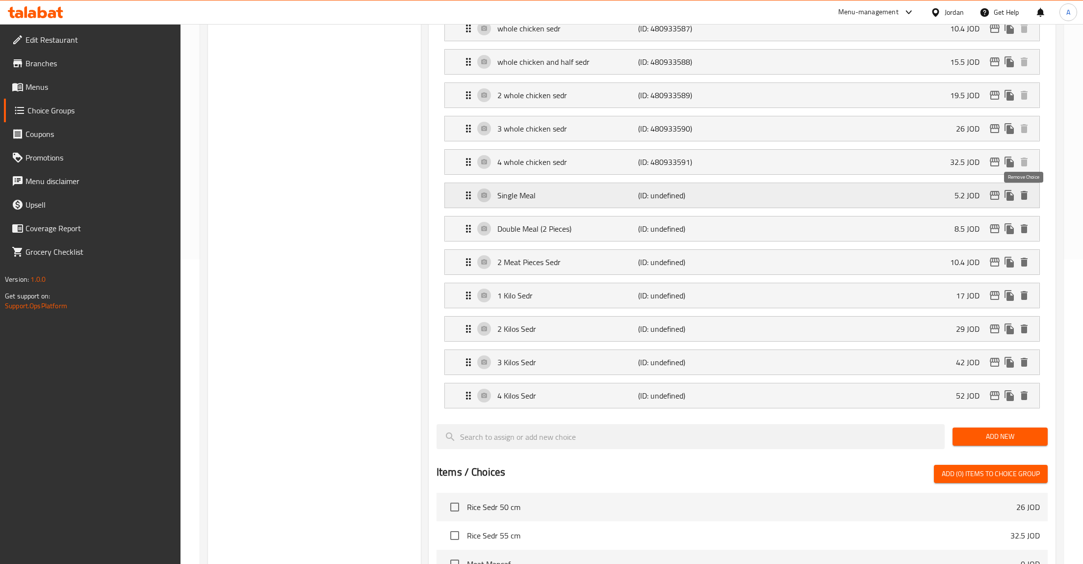
click at [1028, 201] on icon "delete" at bounding box center [1024, 195] width 12 height 12
click at [1028, 223] on icon "delete" at bounding box center [1024, 229] width 12 height 12
click at [1028, 256] on icon "delete" at bounding box center [1024, 262] width 12 height 12
click at [1028, 289] on icon "delete" at bounding box center [1024, 295] width 12 height 12
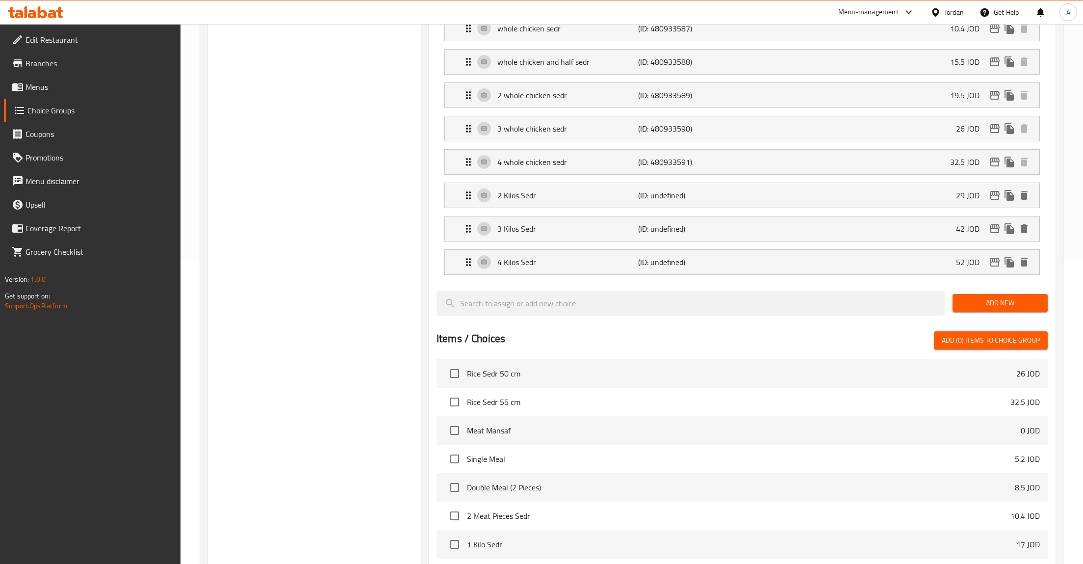
click at [1028, 201] on icon "delete" at bounding box center [1024, 195] width 12 height 12
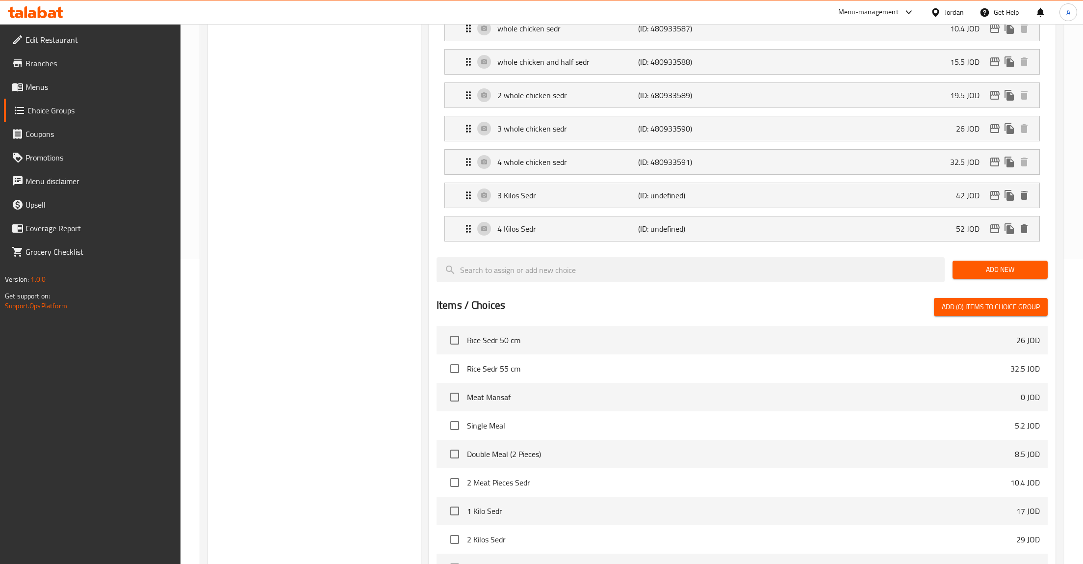
click at [1028, 201] on icon "delete" at bounding box center [1024, 195] width 12 height 12
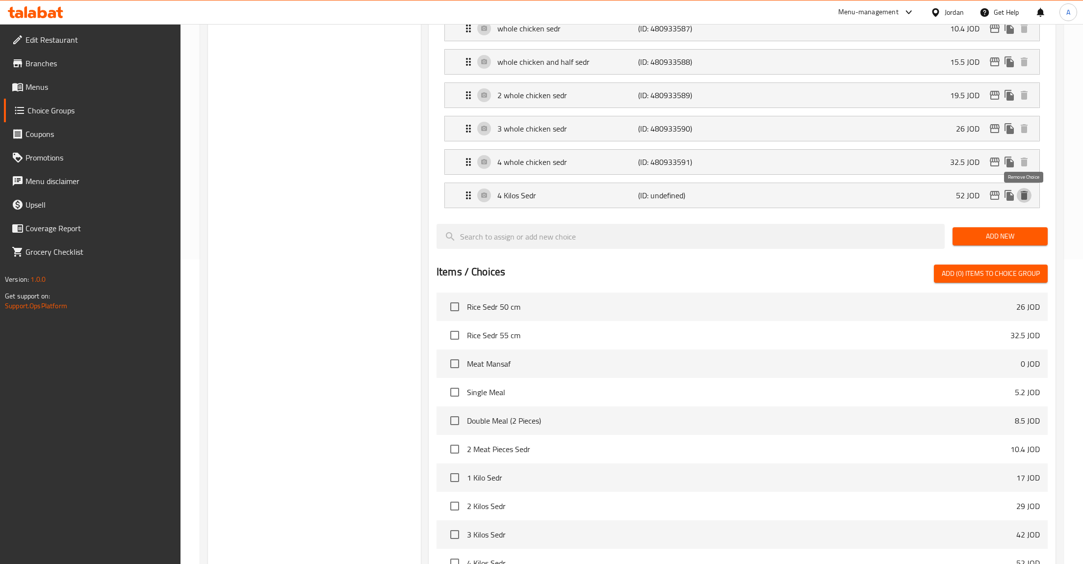
click at [1028, 201] on icon "delete" at bounding box center [1024, 195] width 12 height 12
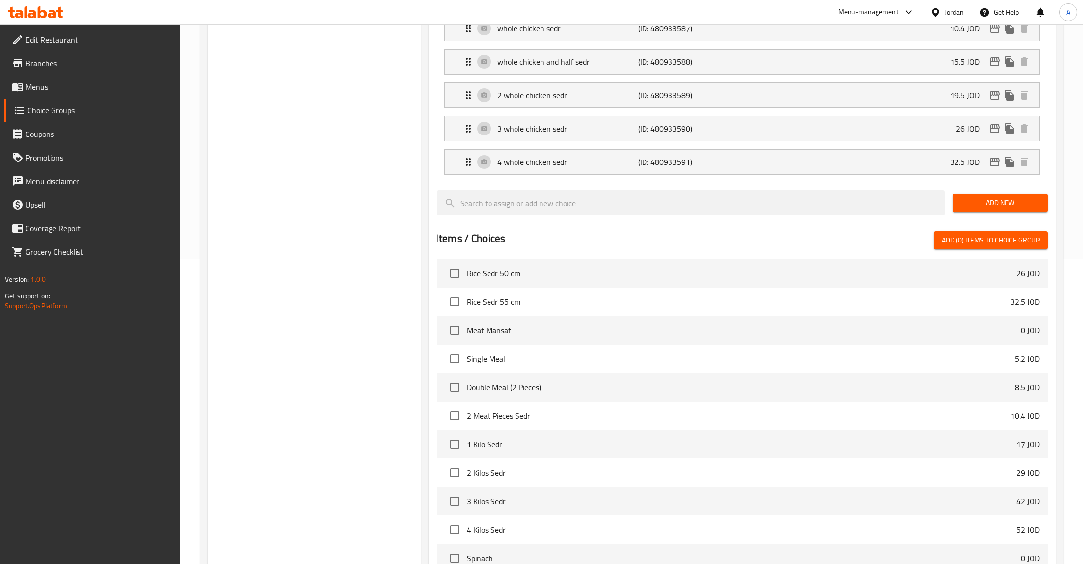
click at [1028, 201] on span "Add New" at bounding box center [1000, 203] width 79 height 12
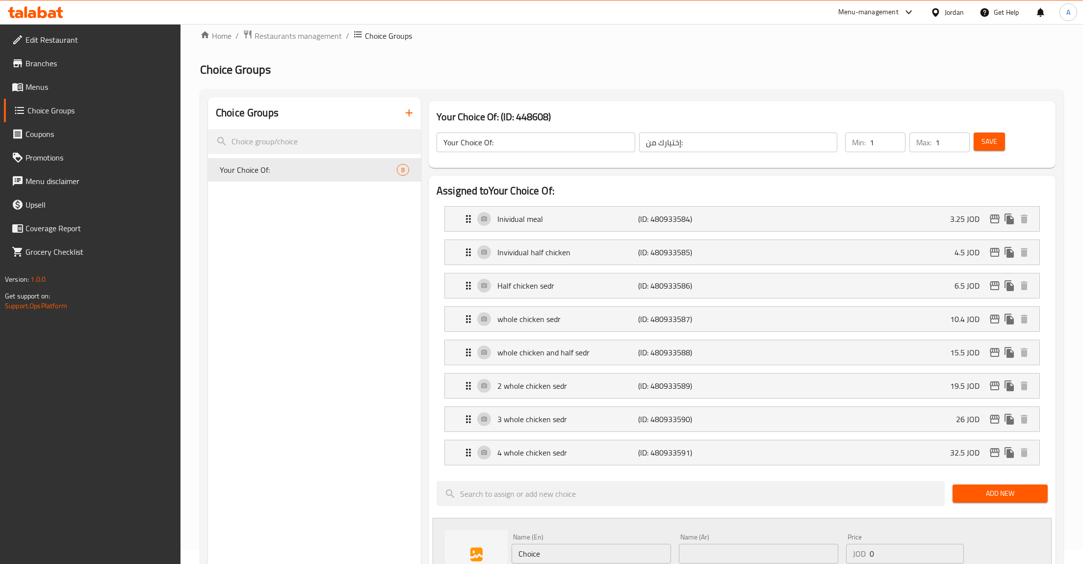
scroll to position [0, 0]
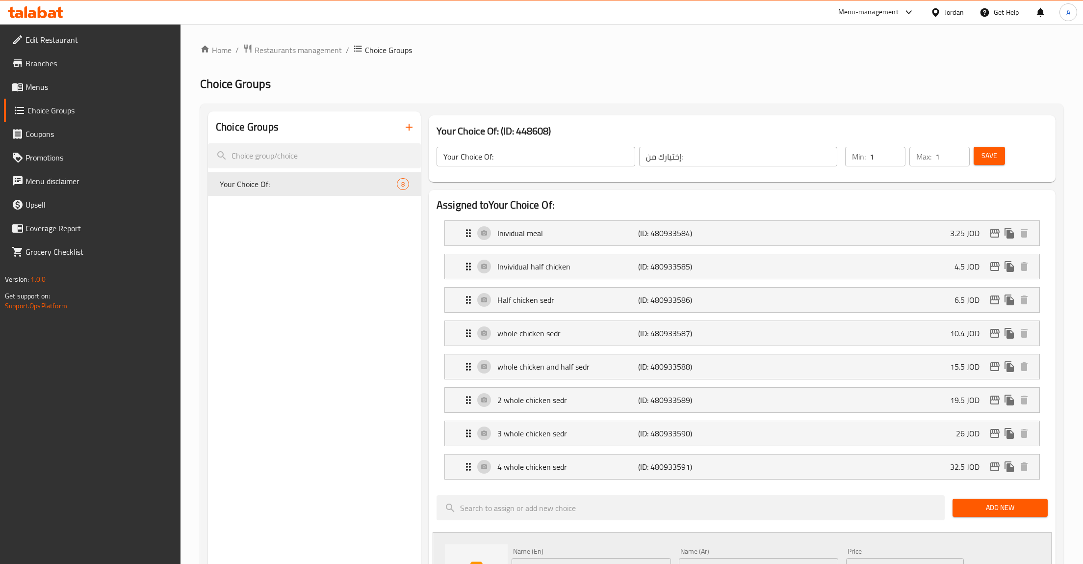
click at [547, 140] on div "Your Choice Of: ​ إختيارك من: ​ Min: 1 ​ Max: 1 ​ Save" at bounding box center [742, 156] width 619 height 43
click at [409, 123] on icon "button" at bounding box center [409, 127] width 12 height 12
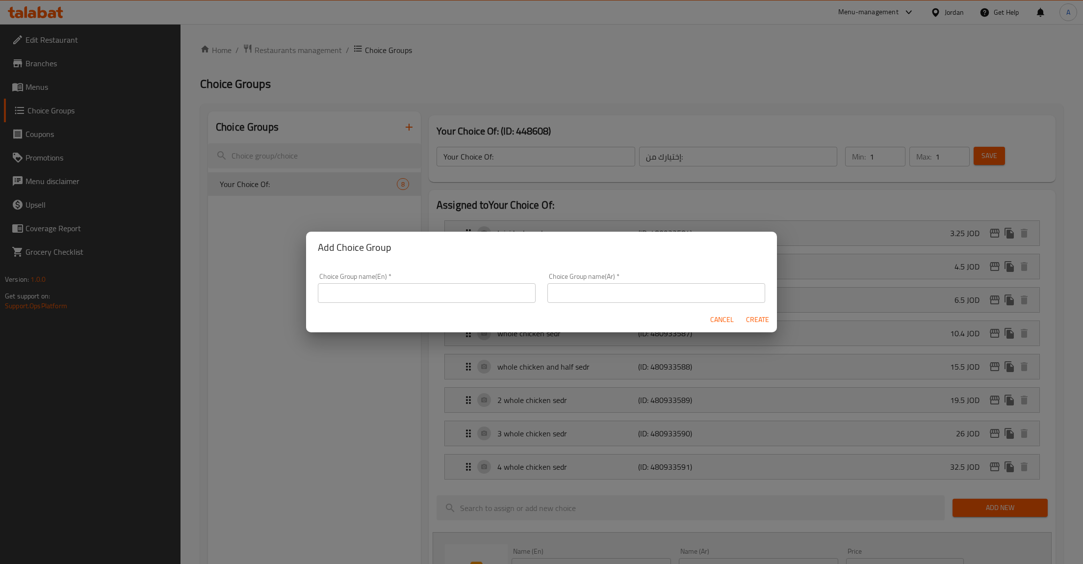
click at [417, 286] on div "Choice Group name(En)   * Choice Group name(En) *" at bounding box center [427, 288] width 218 height 30
click at [416, 290] on input "text" at bounding box center [427, 293] width 218 height 20
type input "إخع"
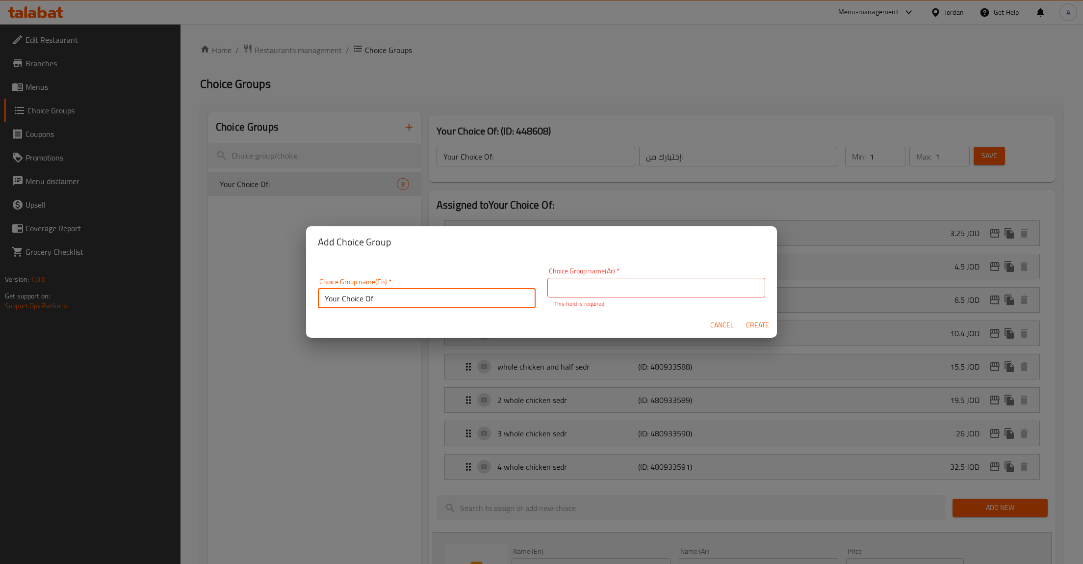
type input "Your Choice Of"
type input "اختيارك من"
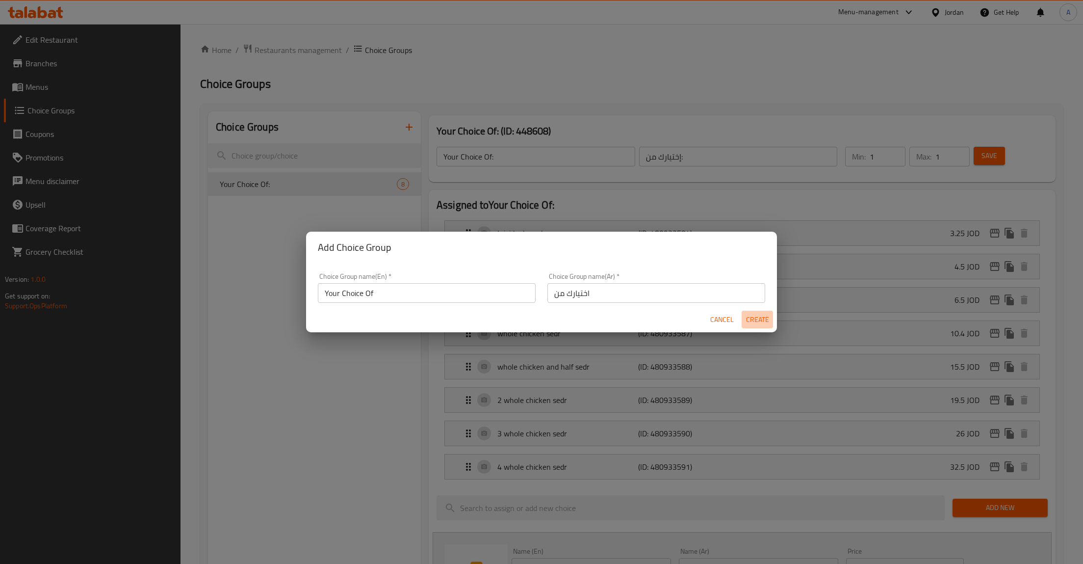
click at [759, 323] on span "Create" at bounding box center [758, 319] width 24 height 12
type input "Your Choice Of"
type input "اختيارك من"
type input "0"
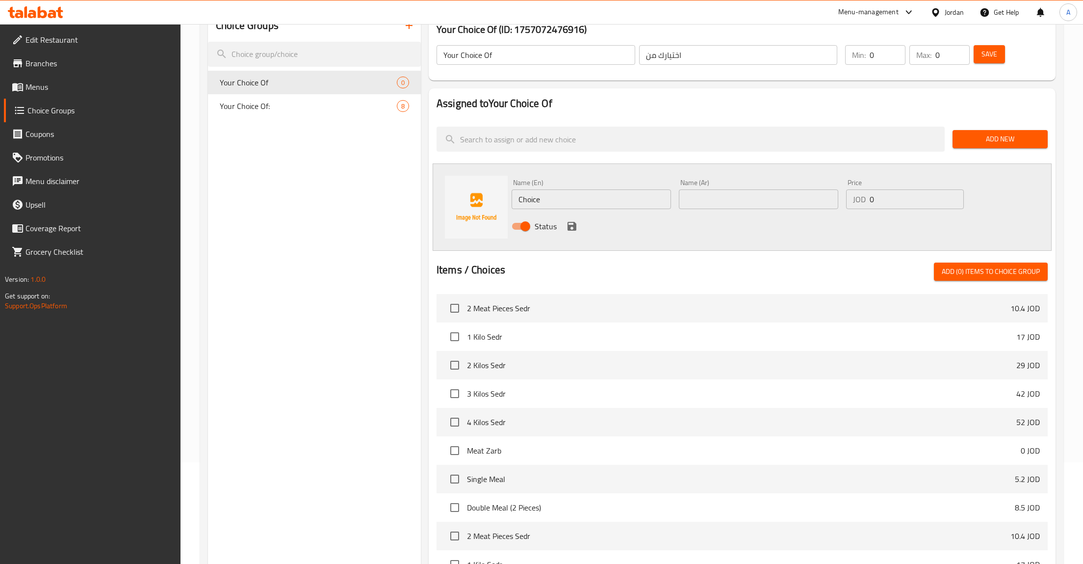
scroll to position [4360, 0]
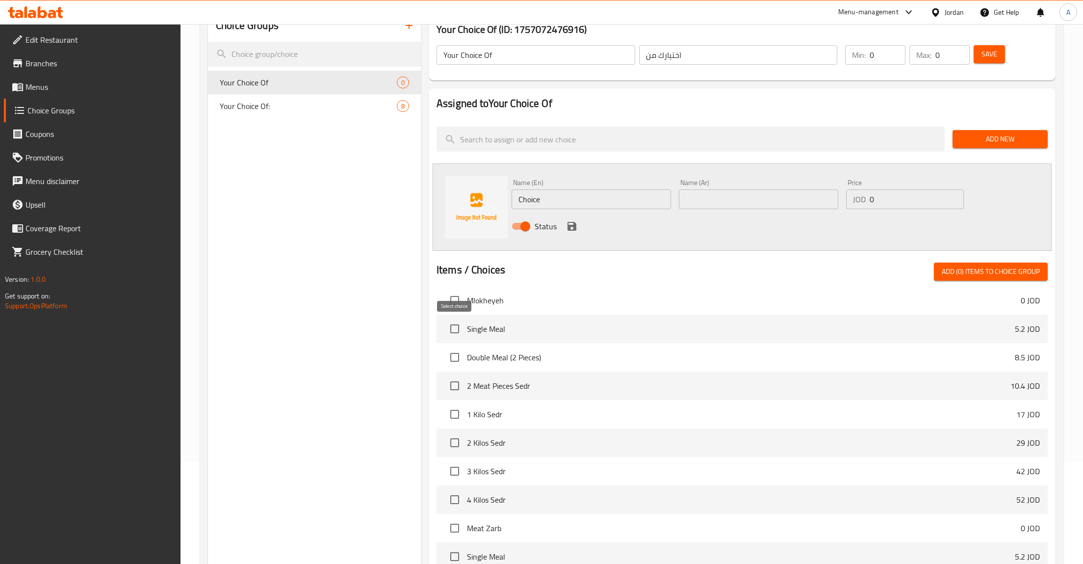
click at [451, 326] on input "checkbox" at bounding box center [454, 328] width 21 height 21
checkbox input "true"
drag, startPoint x: 452, startPoint y: 358, endPoint x: 457, endPoint y: 382, distance: 25.1
click at [452, 358] on input "checkbox" at bounding box center [454, 357] width 21 height 21
checkbox input "true"
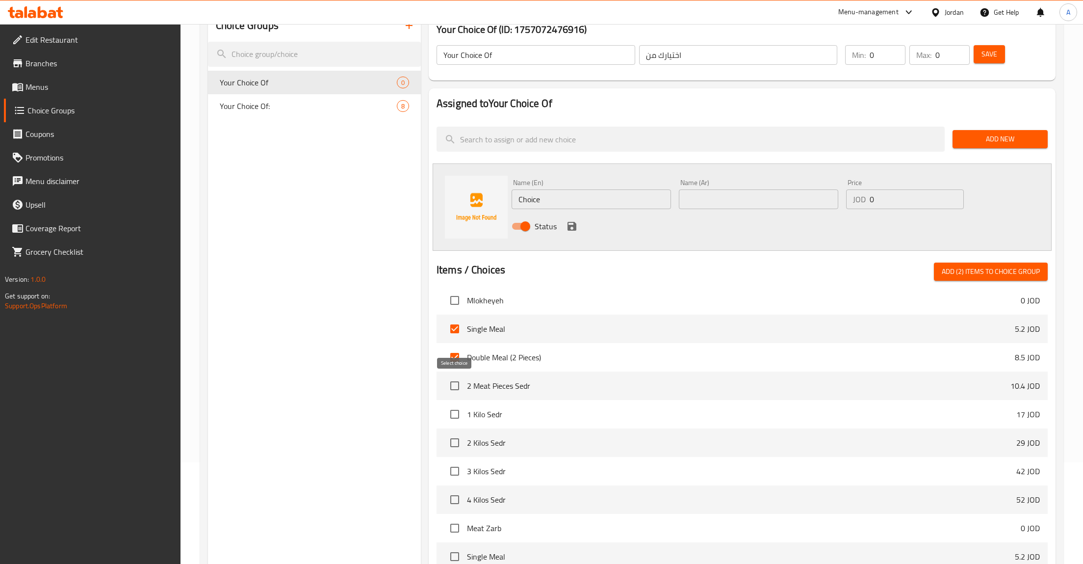
click at [454, 391] on input "checkbox" at bounding box center [454, 385] width 21 height 21
checkbox input "true"
click at [452, 419] on input "checkbox" at bounding box center [454, 414] width 21 height 21
checkbox input "true"
drag, startPoint x: 443, startPoint y: 444, endPoint x: 448, endPoint y: 446, distance: 5.3
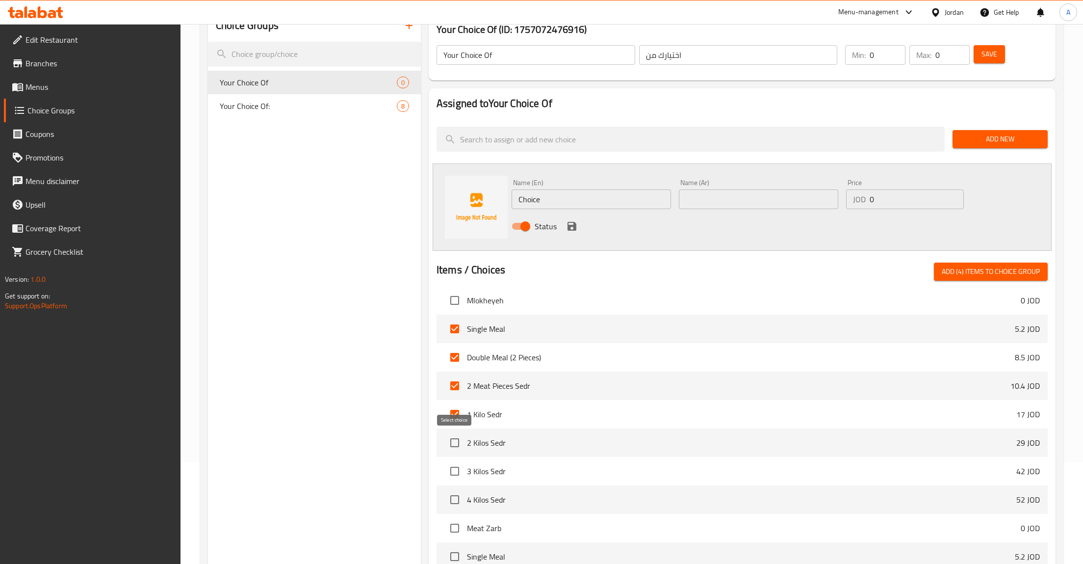
click at [444, 446] on li "2 Kilos Sedr 29 JOD" at bounding box center [742, 442] width 611 height 28
click at [452, 444] on input "checkbox" at bounding box center [454, 442] width 21 height 21
checkbox input "true"
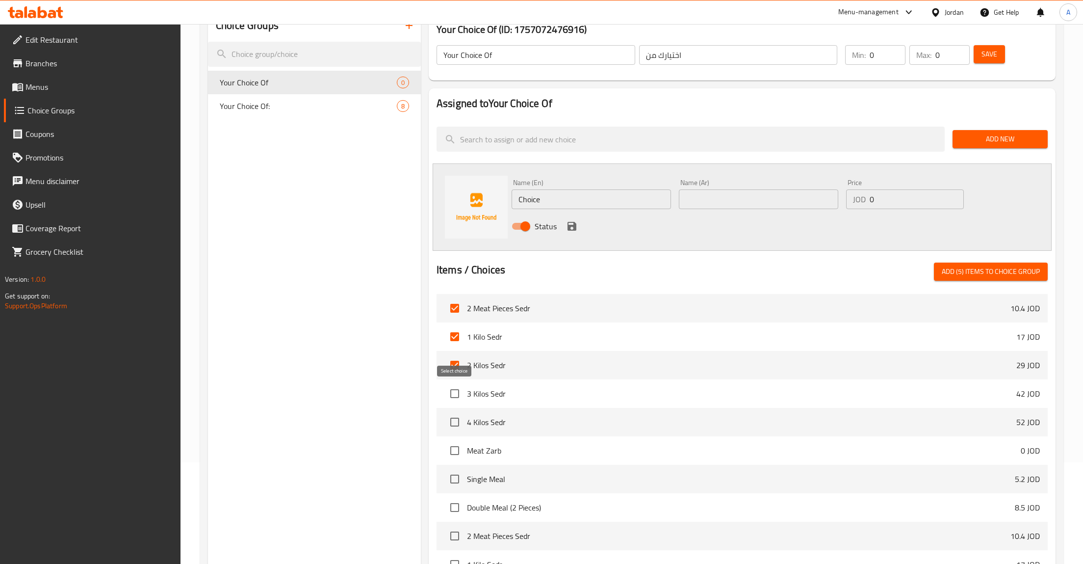
click at [451, 402] on input "checkbox" at bounding box center [454, 393] width 21 height 21
checkbox input "true"
click at [452, 420] on input "checkbox" at bounding box center [454, 422] width 21 height 21
checkbox input "true"
click at [456, 452] on input "checkbox" at bounding box center [454, 450] width 21 height 21
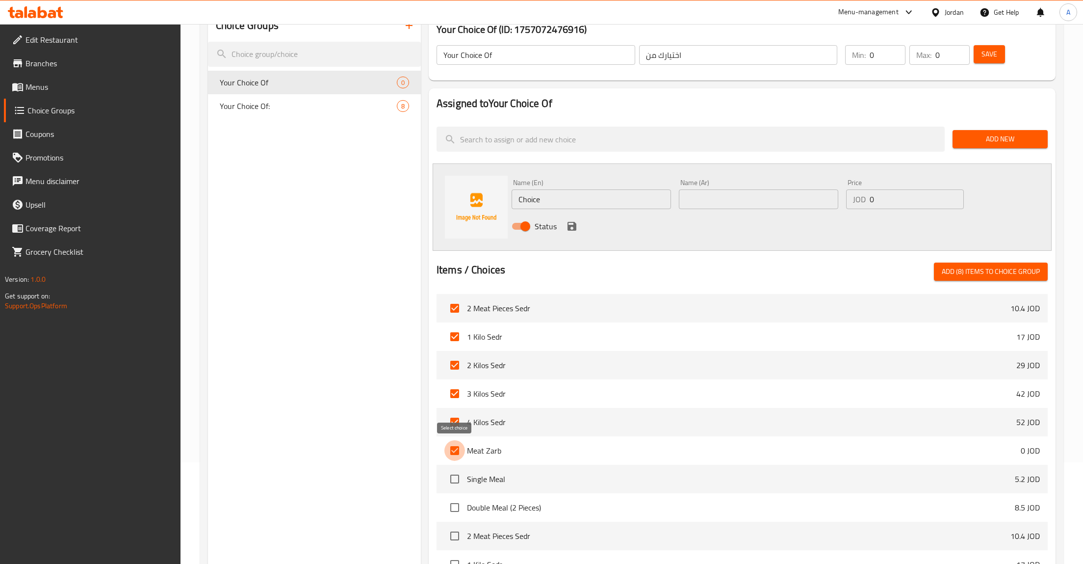
click at [455, 450] on input "checkbox" at bounding box center [454, 450] width 21 height 21
checkbox input "false"
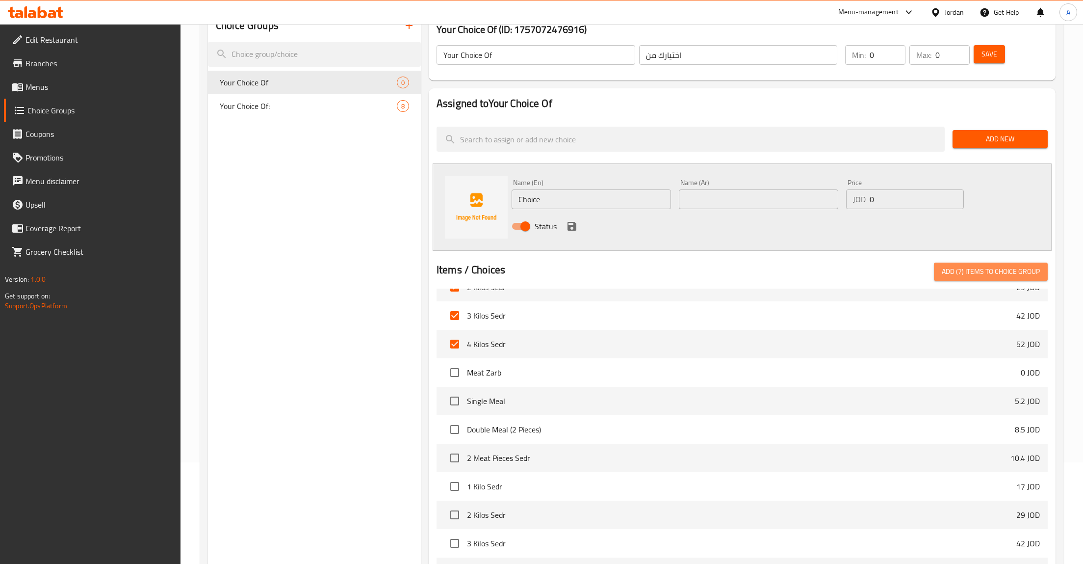
click at [968, 275] on span "Add (7) items to choice group" at bounding box center [991, 271] width 98 height 12
checkbox input "false"
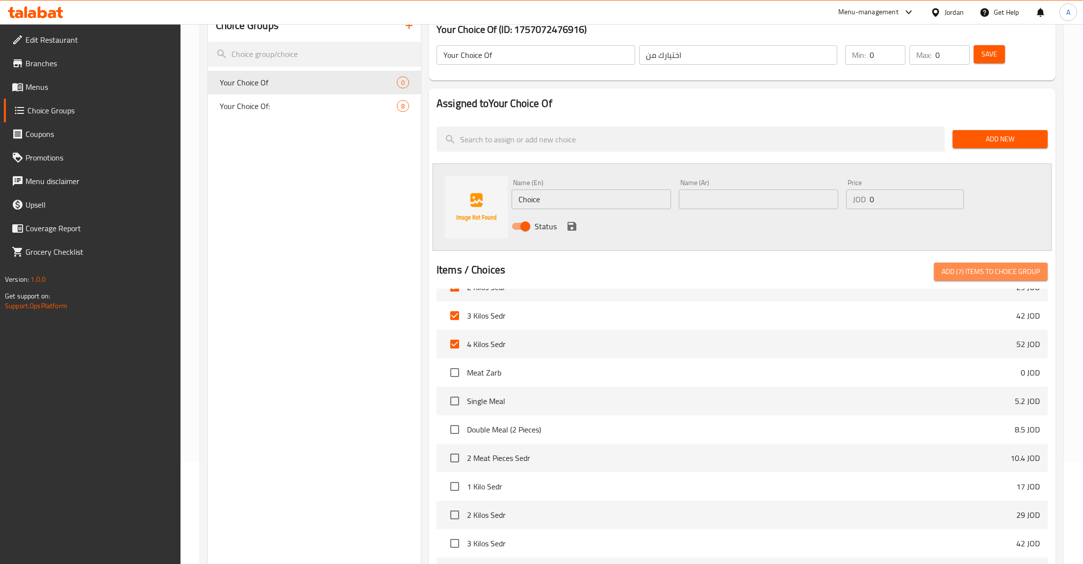
checkbox input "false"
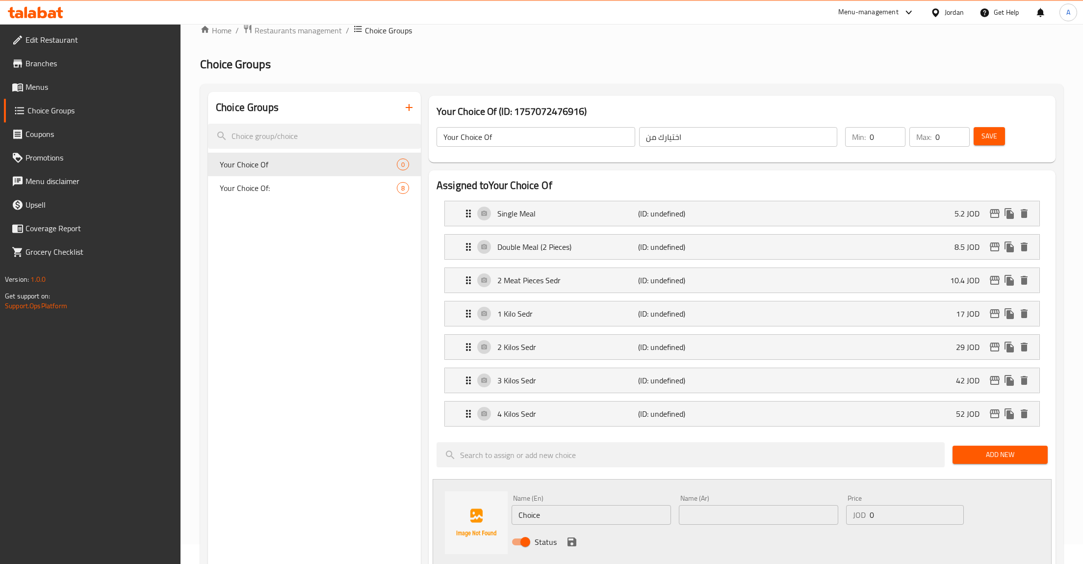
scroll to position [0, 0]
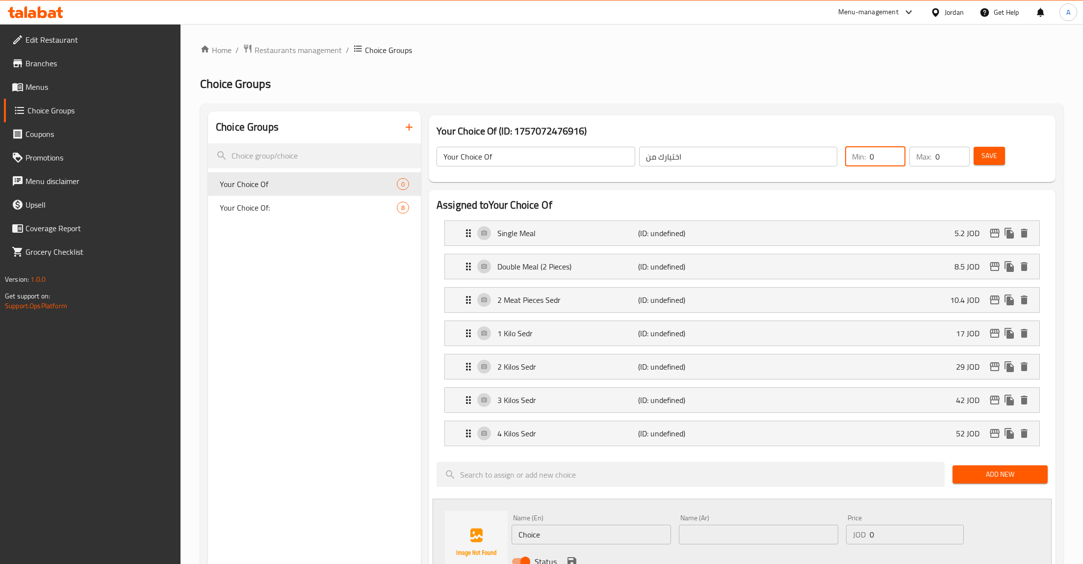
drag, startPoint x: 875, startPoint y: 157, endPoint x: 864, endPoint y: 156, distance: 10.9
click at [870, 156] on input "0" at bounding box center [888, 157] width 36 height 20
type input "1"
click at [974, 147] on button "Save" at bounding box center [989, 156] width 31 height 18
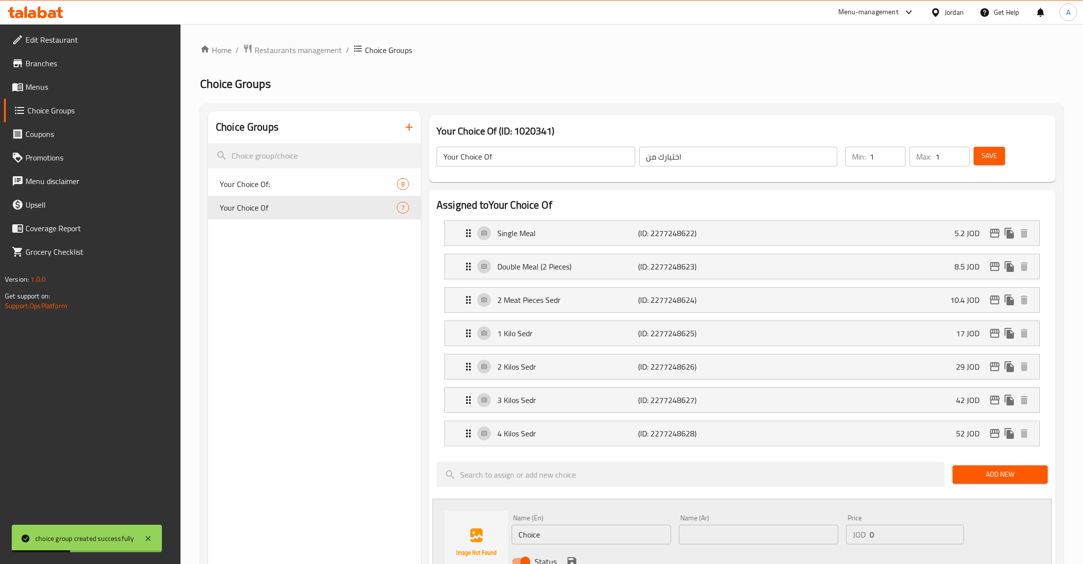
click at [45, 91] on span "Menus" at bounding box center [100, 87] width 148 height 12
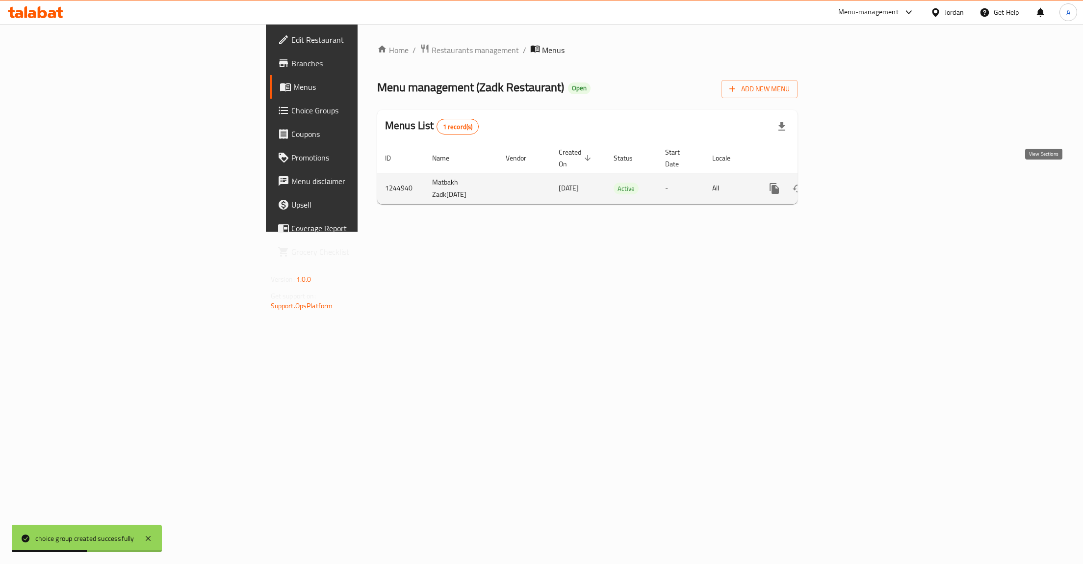
click at [850, 184] on icon "enhanced table" at bounding box center [845, 188] width 9 height 9
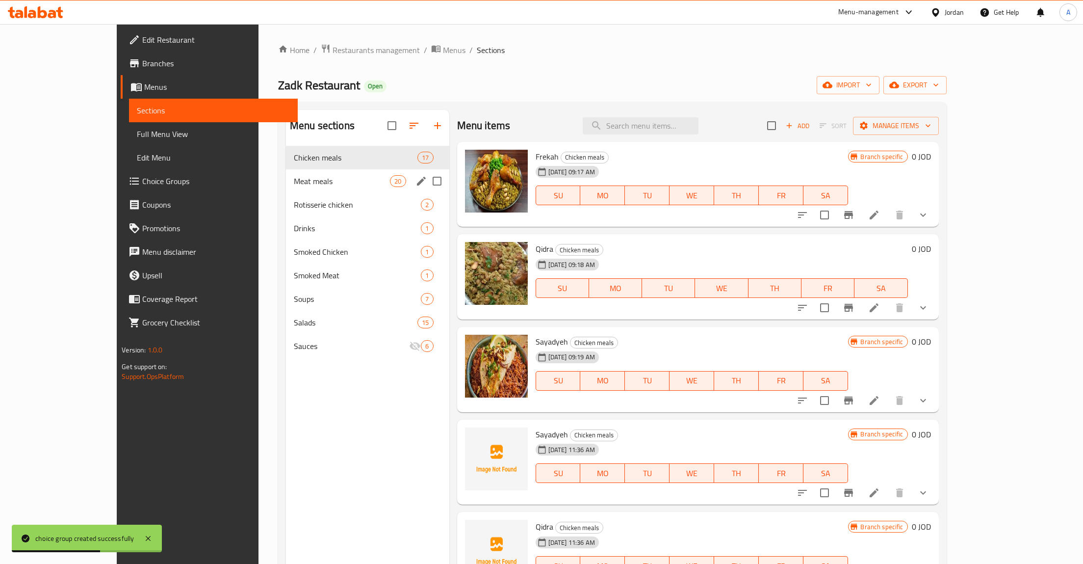
click at [294, 185] on span "Meat meals" at bounding box center [342, 181] width 96 height 12
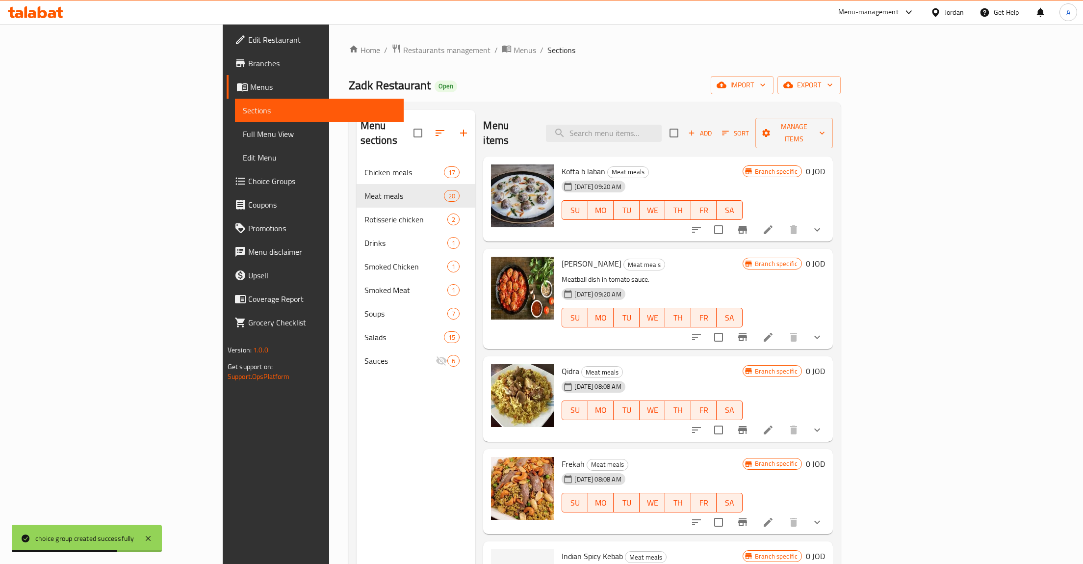
scroll to position [156, 0]
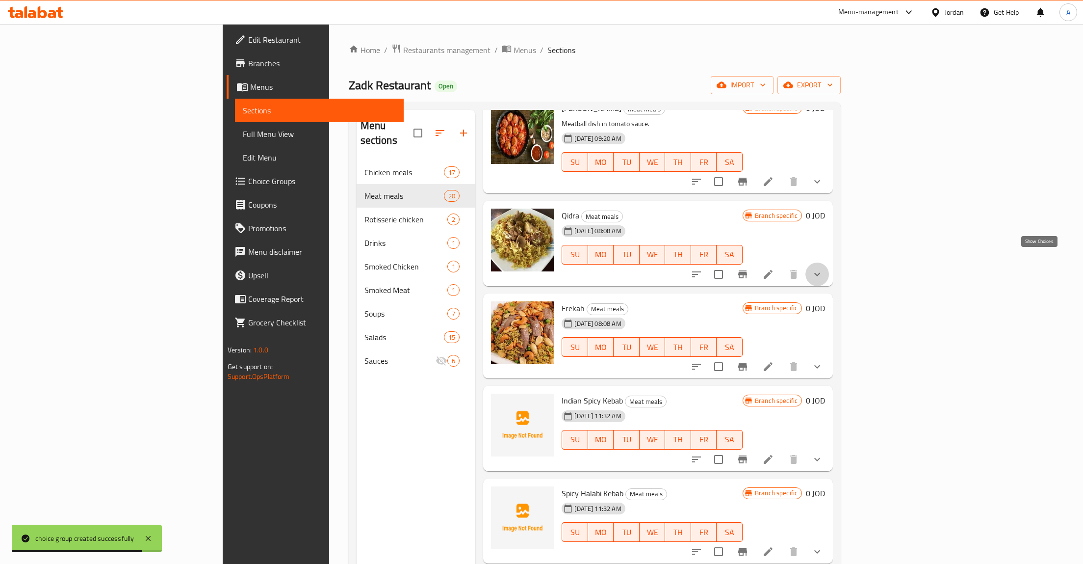
click at [829, 262] on button "show more" at bounding box center [818, 274] width 24 height 24
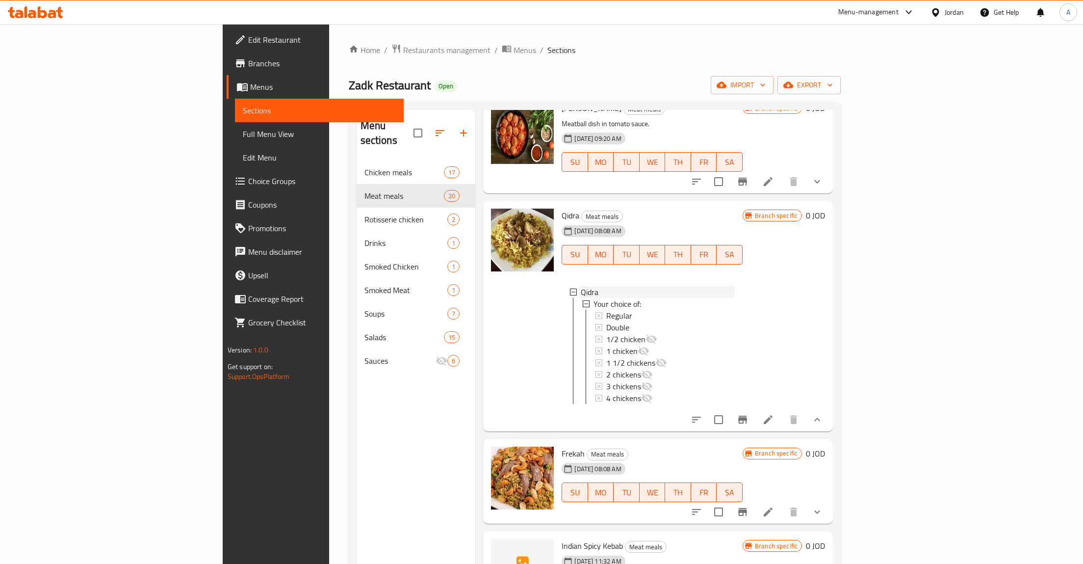
click at [570, 288] on icon at bounding box center [573, 291] width 7 height 7
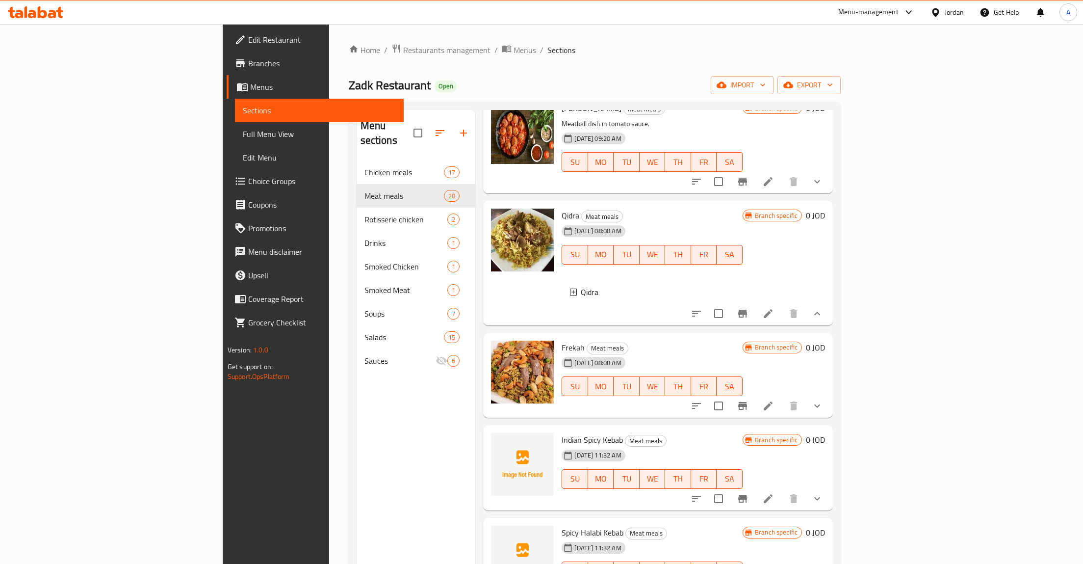
click at [782, 305] on li at bounding box center [767, 314] width 27 height 18
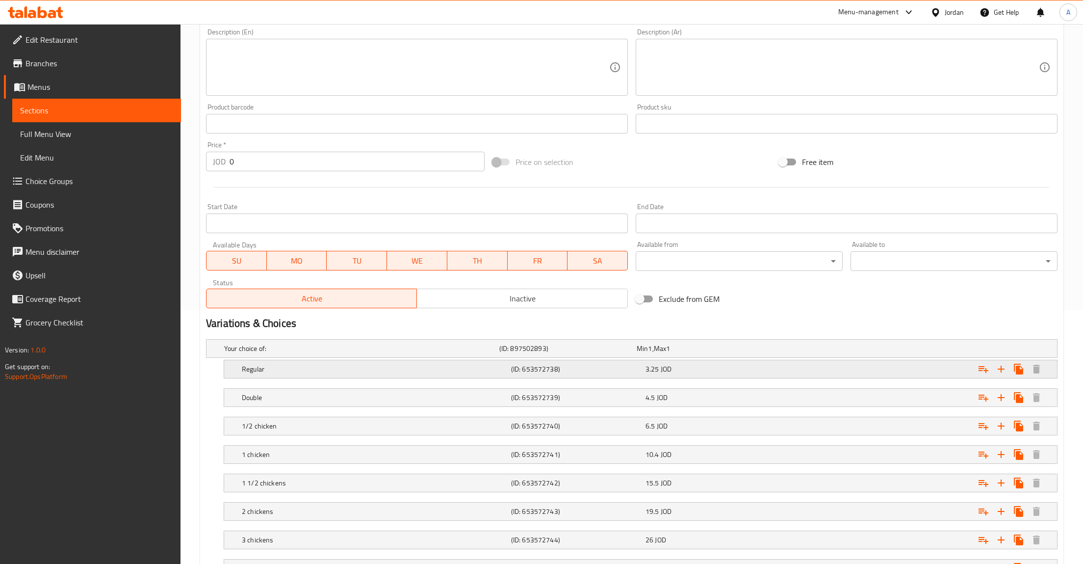
scroll to position [338, 0]
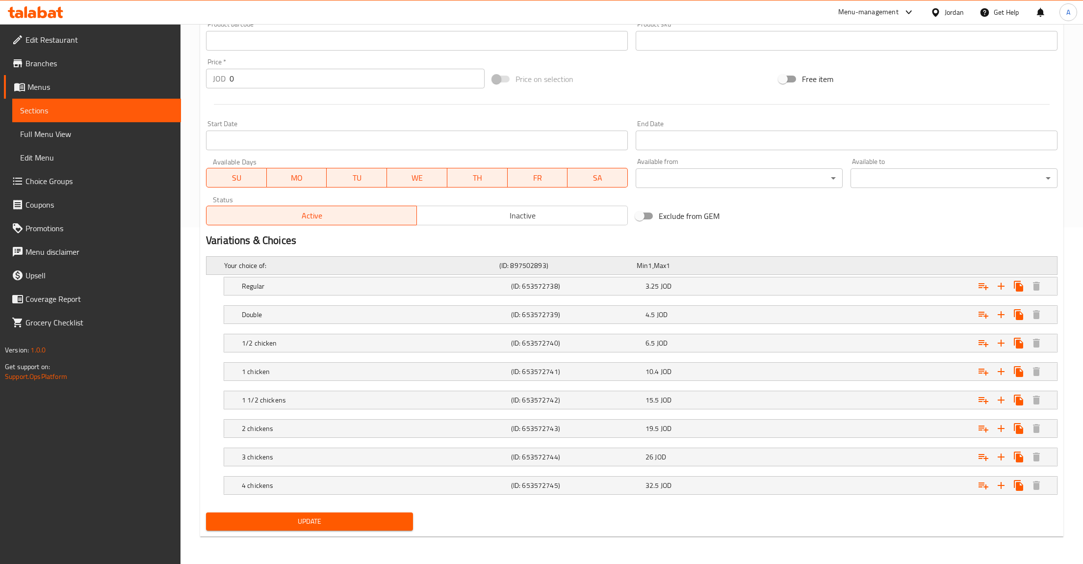
click at [284, 265] on h5 "Your choice of:" at bounding box center [359, 265] width 271 height 10
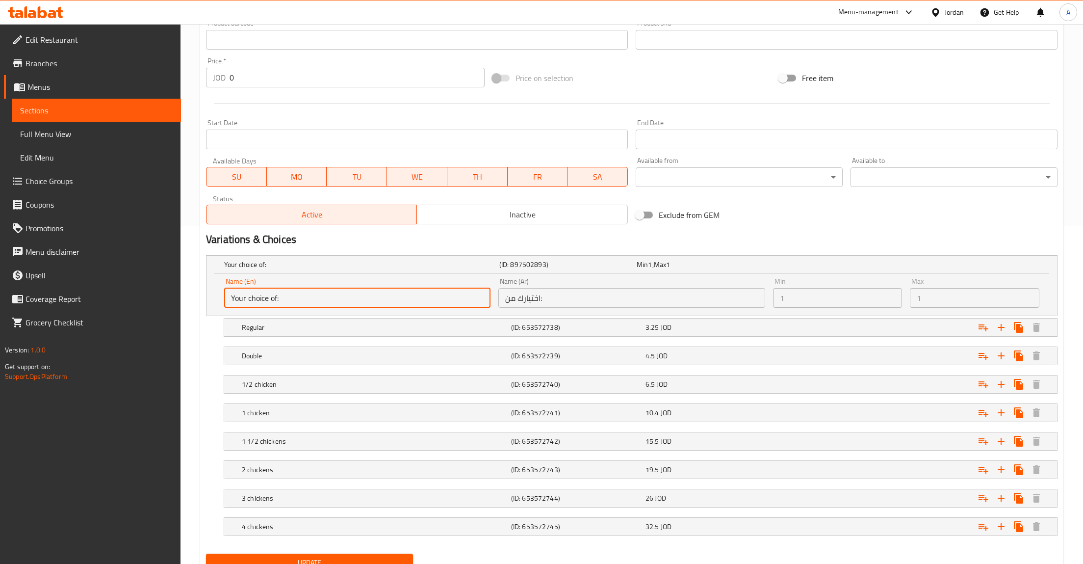
click at [315, 297] on input "Your choice of:" at bounding box center [357, 298] width 266 height 20
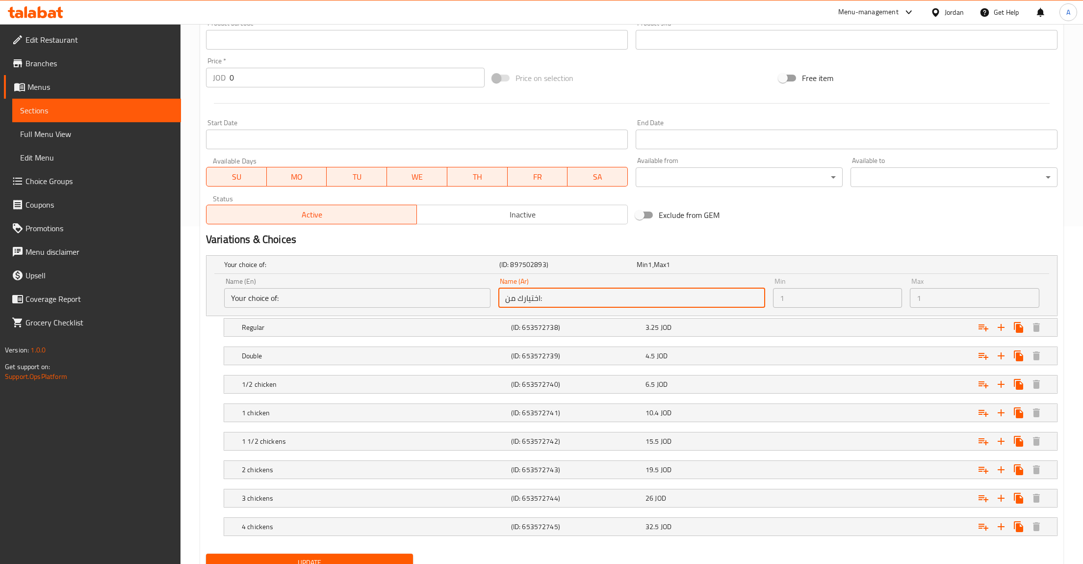
click at [705, 296] on input "اختيارك من:" at bounding box center [631, 298] width 266 height 20
click at [1035, 287] on div "Max 1 Max" at bounding box center [975, 293] width 130 height 30
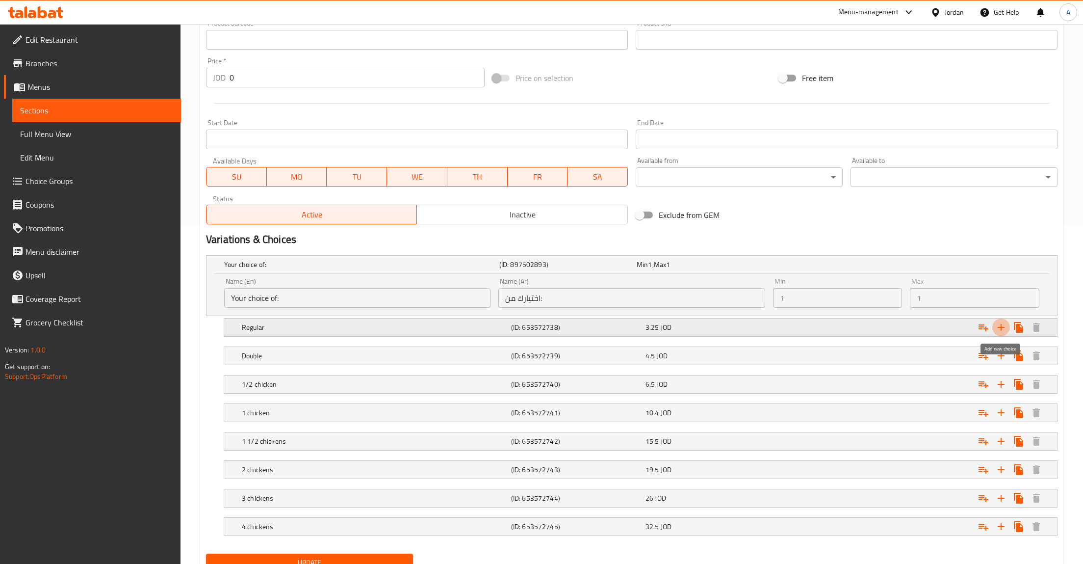
click at [999, 326] on icon "Expand" at bounding box center [1001, 327] width 12 height 12
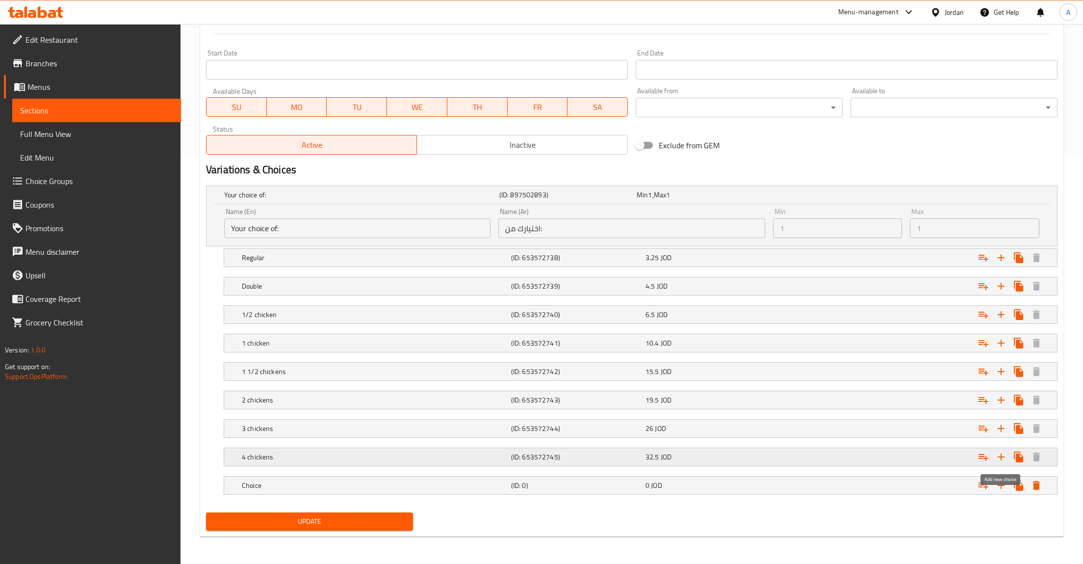
scroll to position [409, 0]
click at [1039, 484] on icon "Expand" at bounding box center [1036, 485] width 7 height 9
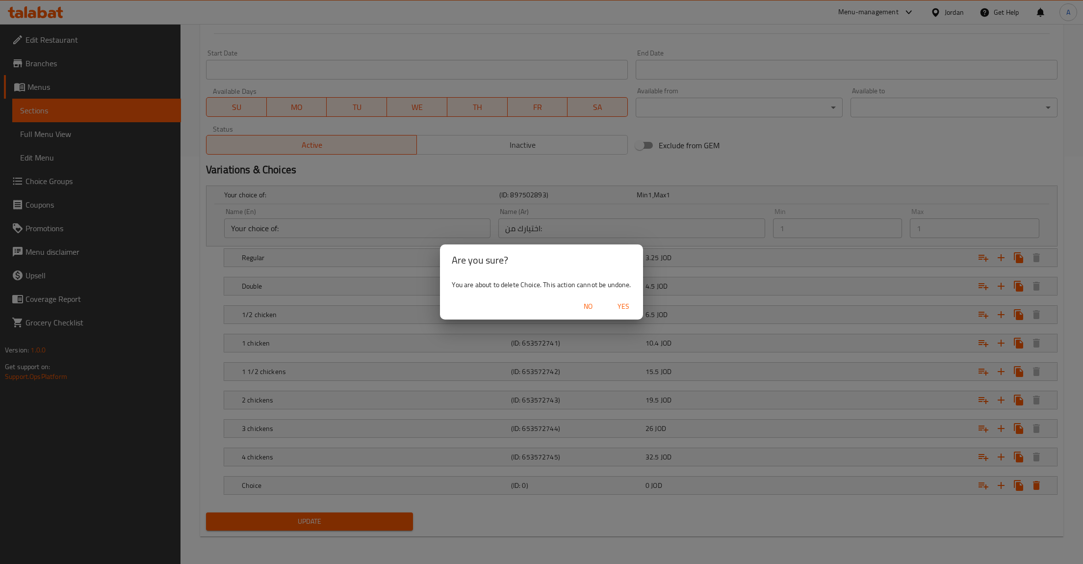
click at [619, 309] on span "Yes" at bounding box center [624, 306] width 24 height 12
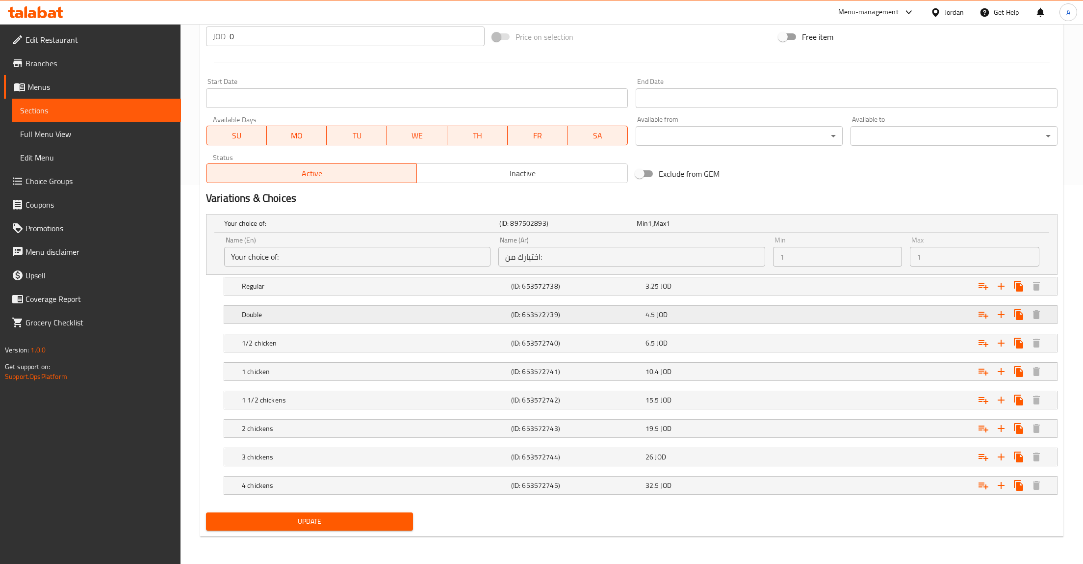
scroll to position [380, 0]
click at [69, 114] on span "Sections" at bounding box center [96, 110] width 153 height 12
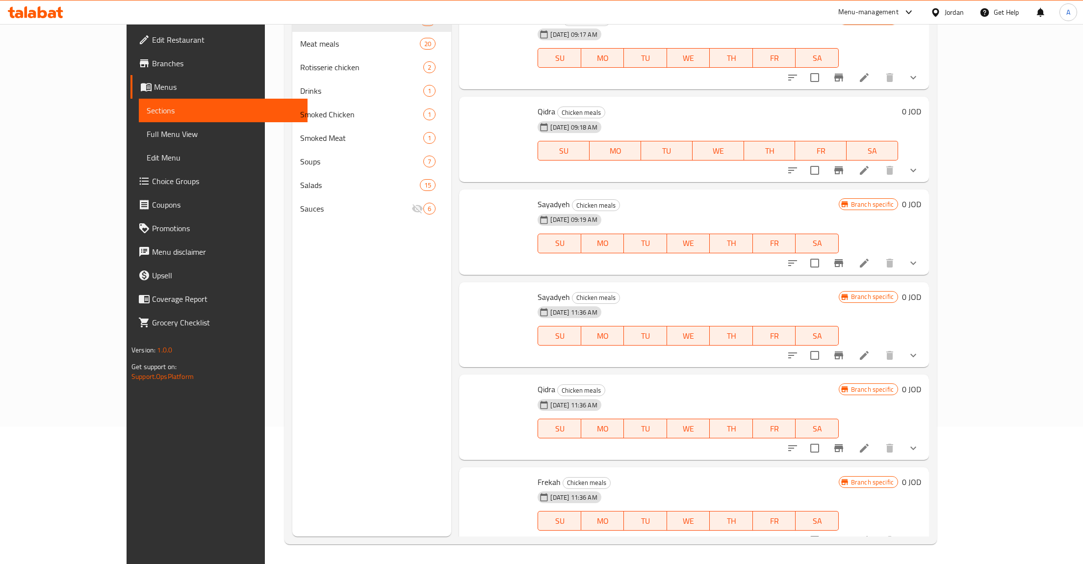
scroll to position [137, 0]
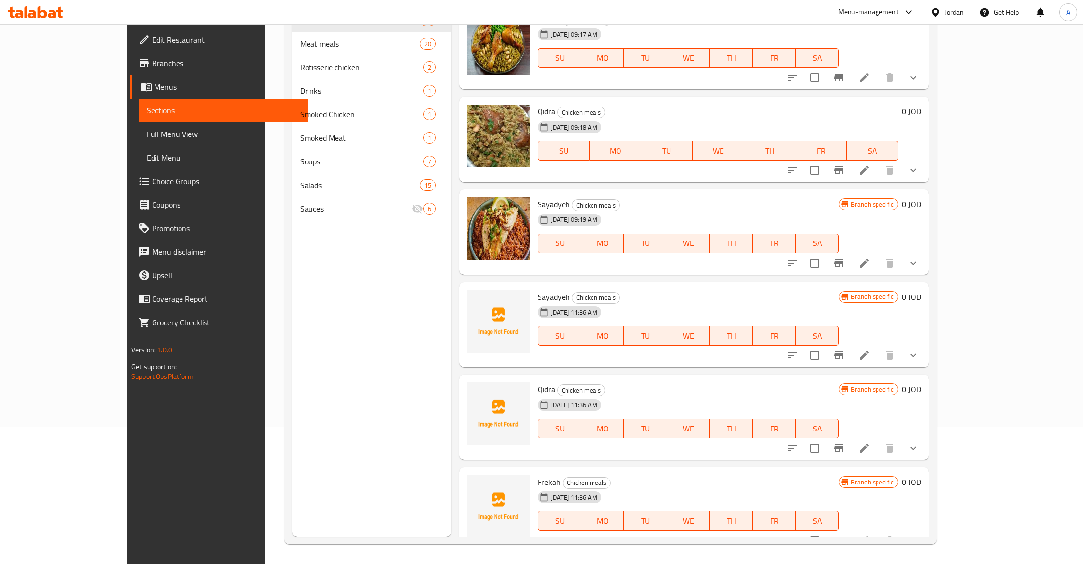
click at [925, 161] on div at bounding box center [853, 170] width 144 height 24
click at [870, 167] on icon at bounding box center [864, 170] width 12 height 12
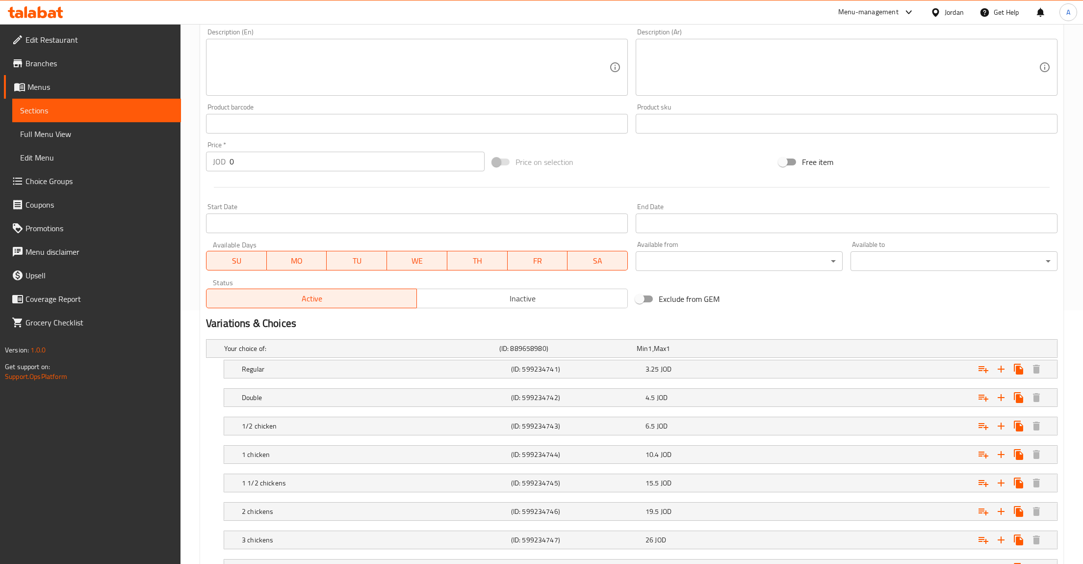
scroll to position [338, 0]
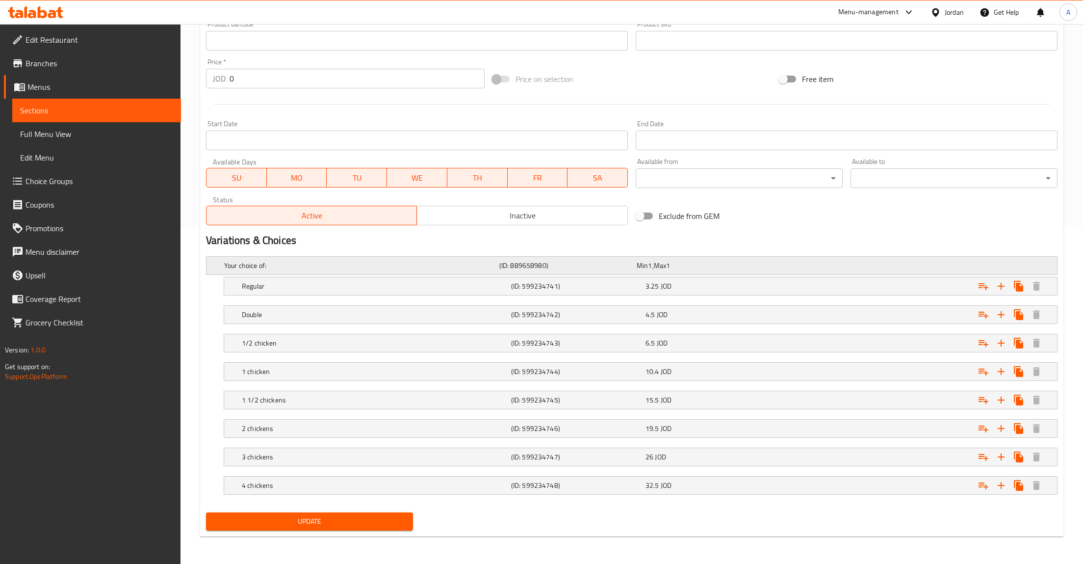
click at [282, 268] on h5 "Your choice of:" at bounding box center [359, 265] width 271 height 10
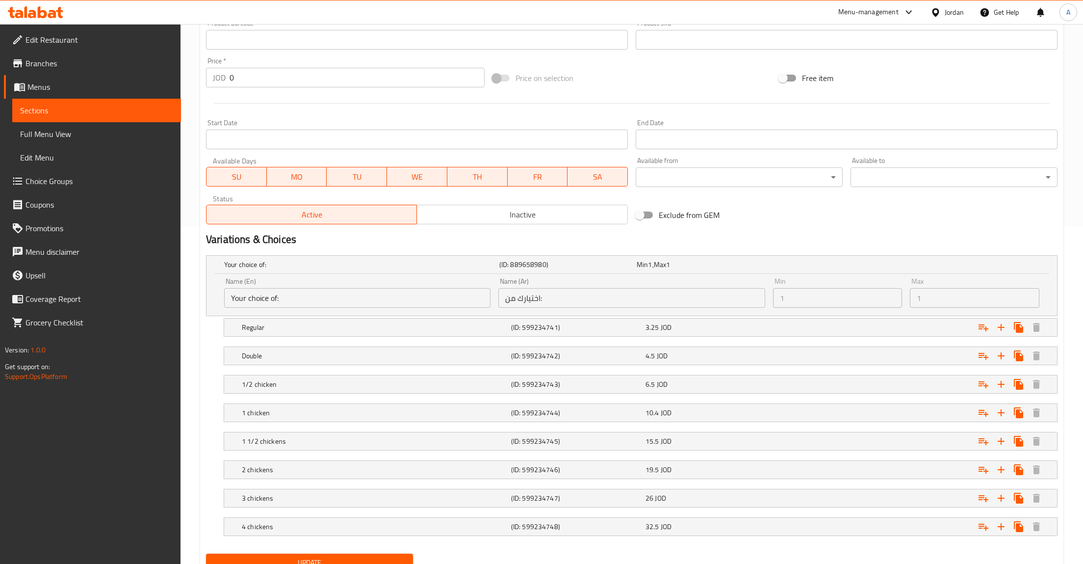
click at [760, 241] on h2 "Variations & Choices" at bounding box center [632, 239] width 852 height 15
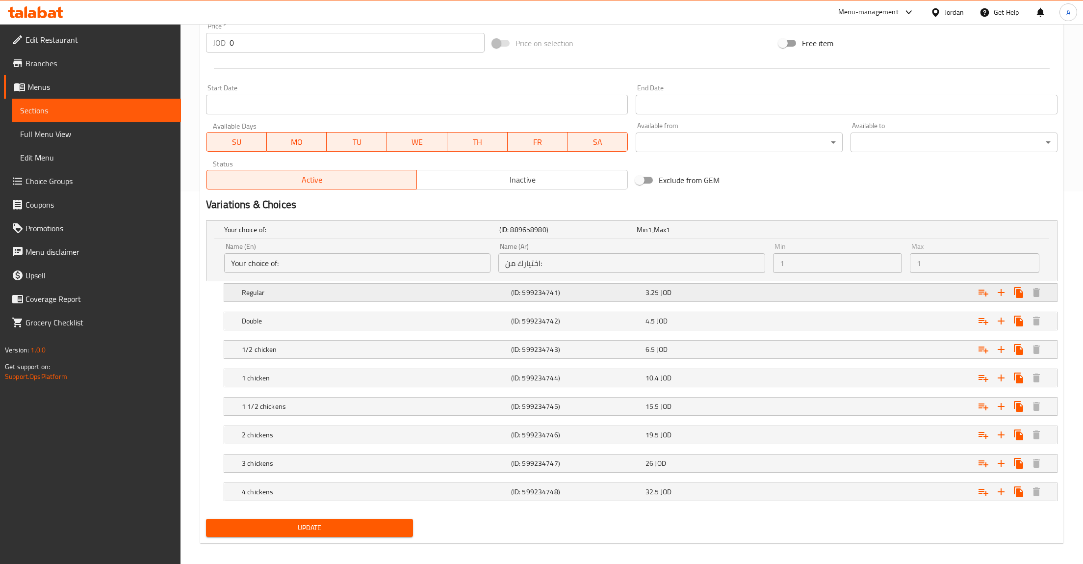
scroll to position [380, 0]
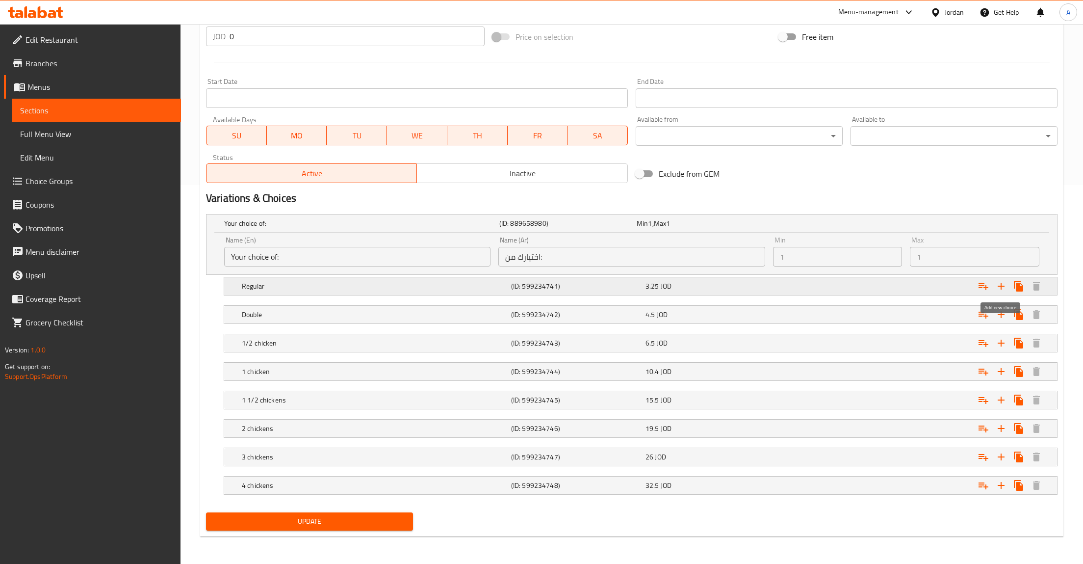
click at [1000, 282] on icon "Expand" at bounding box center [1001, 286] width 12 height 12
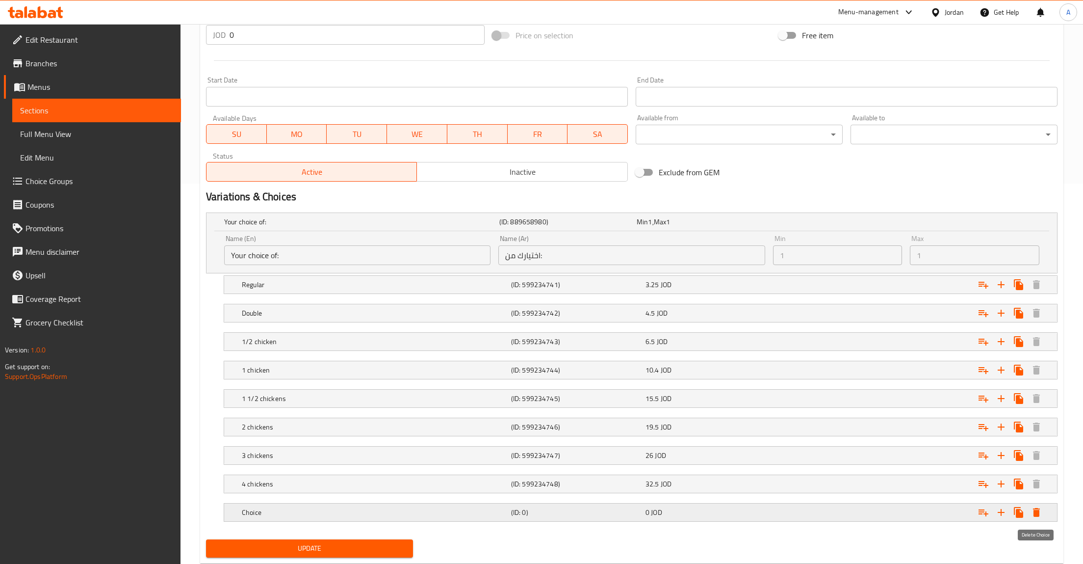
click at [1037, 511] on icon "Expand" at bounding box center [1037, 512] width 12 height 12
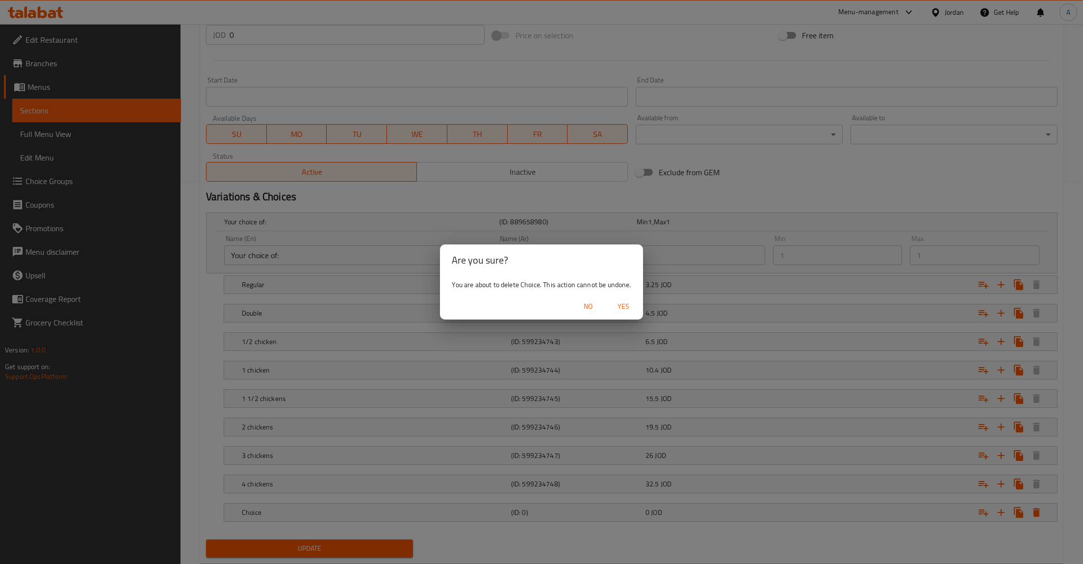
click at [618, 312] on span "Yes" at bounding box center [624, 306] width 24 height 12
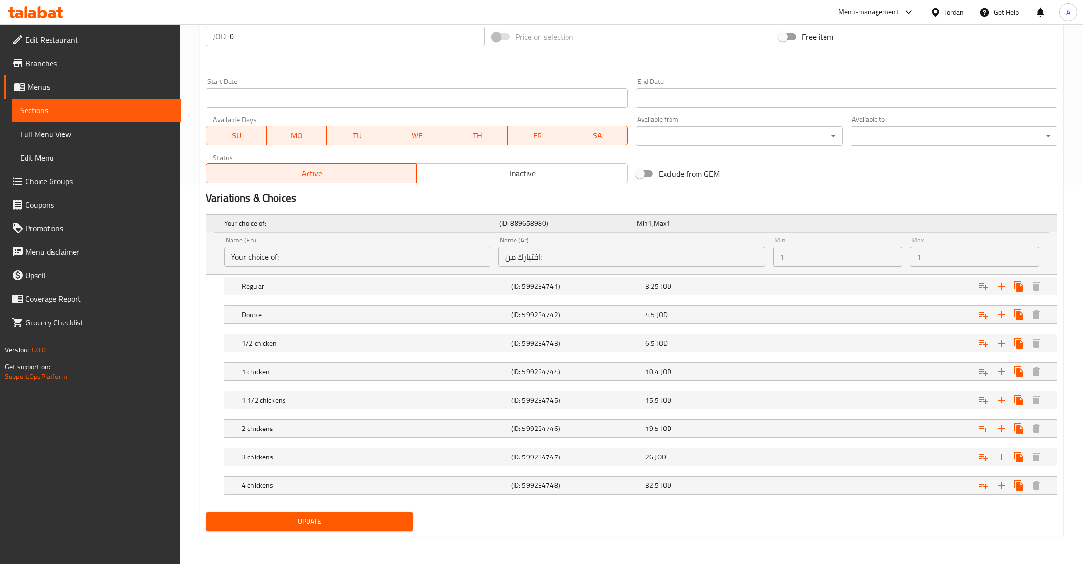
click at [781, 230] on div "Your choice of: (ID: 889658980) Min 1 , Max 1" at bounding box center [634, 223] width 825 height 22
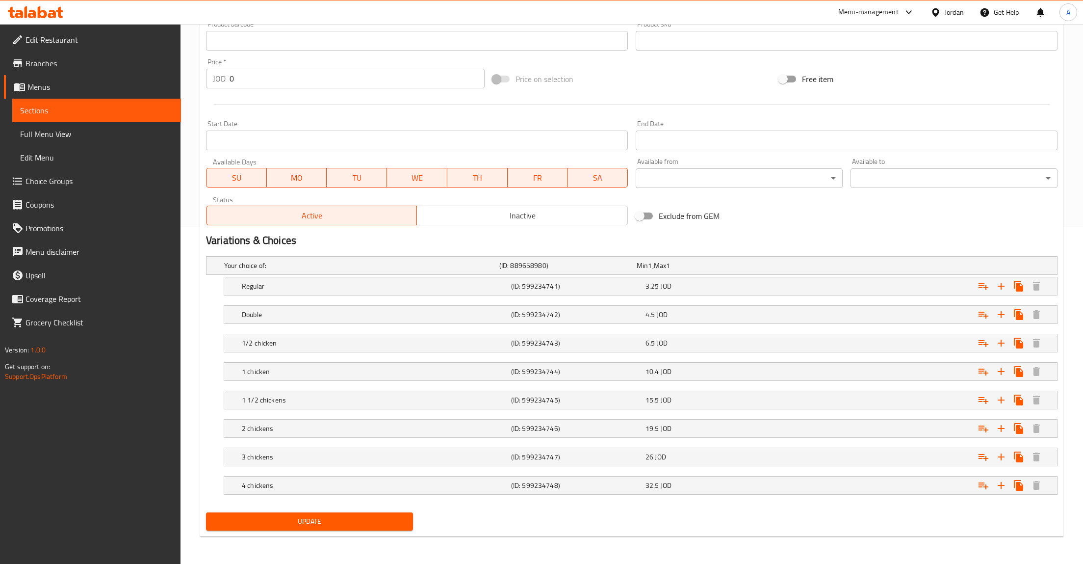
scroll to position [338, 0]
drag, startPoint x: 748, startPoint y: 247, endPoint x: 745, endPoint y: 257, distance: 10.6
click at [746, 251] on div "Change Image Size: 1200 x 800 px / Image formats: jpg, png / 5MB Max. Item name…" at bounding box center [631, 163] width 859 height 742
click at [744, 262] on div "Min 1 , Max 1" at bounding box center [703, 265] width 133 height 10
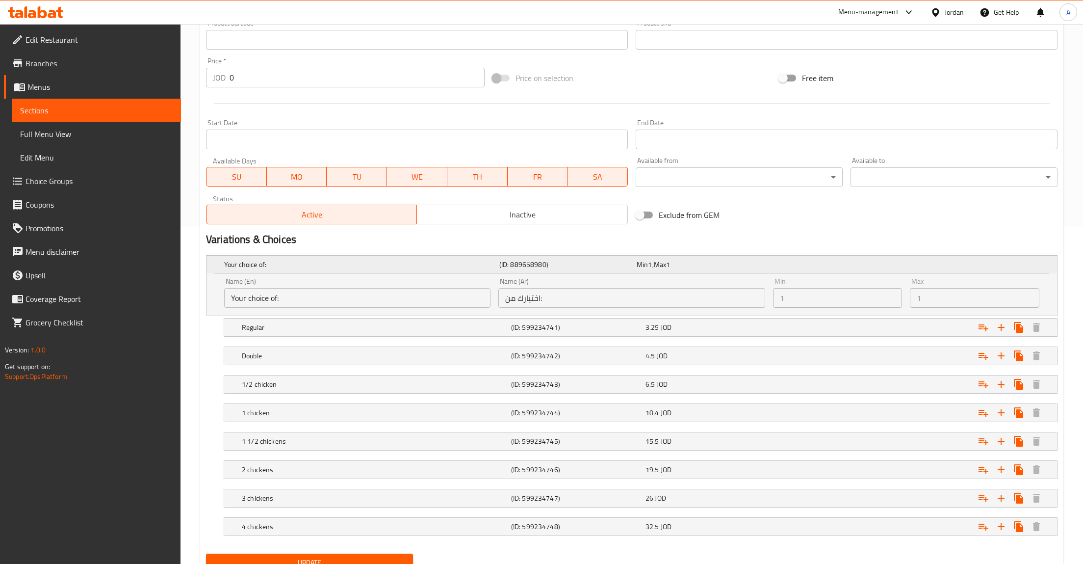
click at [744, 262] on div "Min 1 , Max 1" at bounding box center [703, 265] width 133 height 10
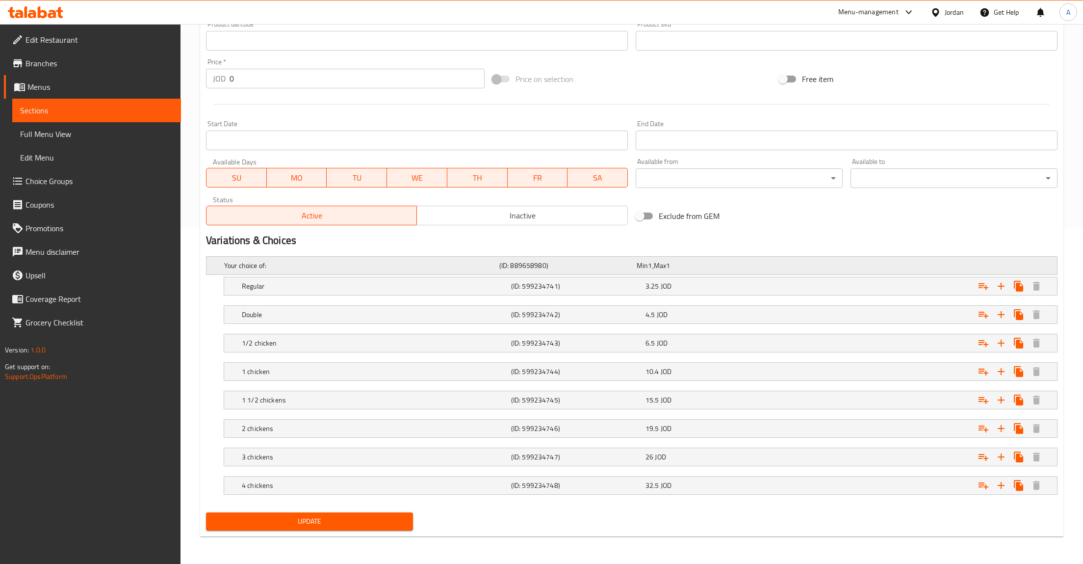
click at [744, 262] on div "Min 1 , Max 1" at bounding box center [703, 265] width 133 height 10
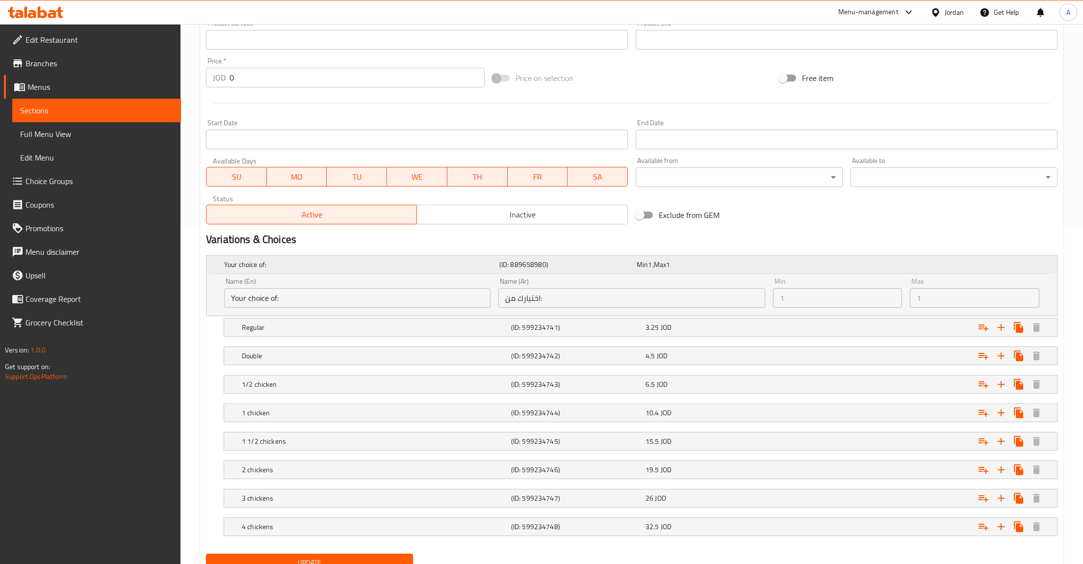
click at [744, 262] on div "Min 1 , Max 1" at bounding box center [703, 265] width 133 height 10
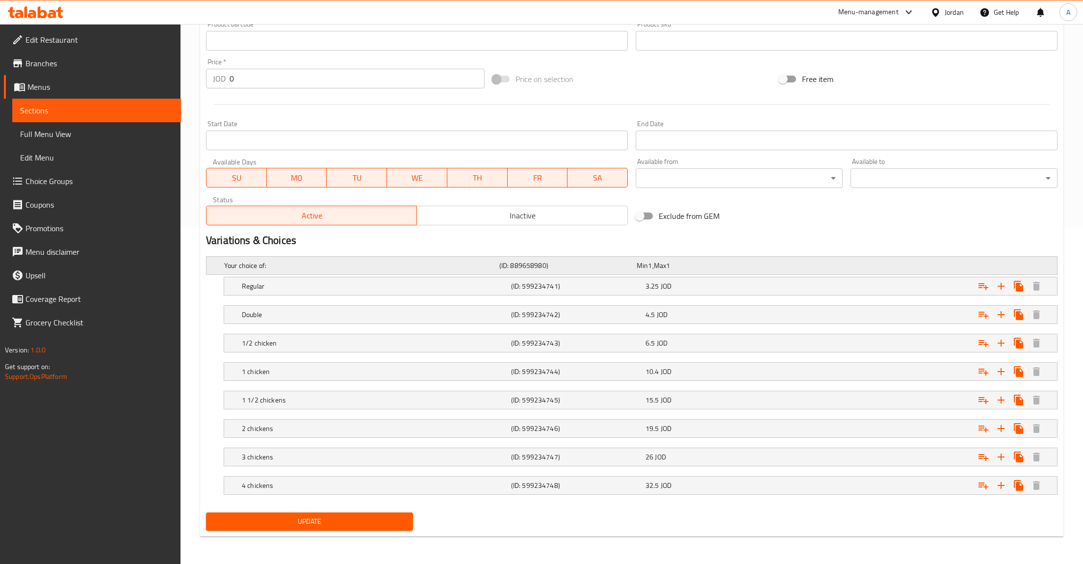
click at [576, 269] on div "(ID: 889658980)" at bounding box center [565, 266] width 137 height 14
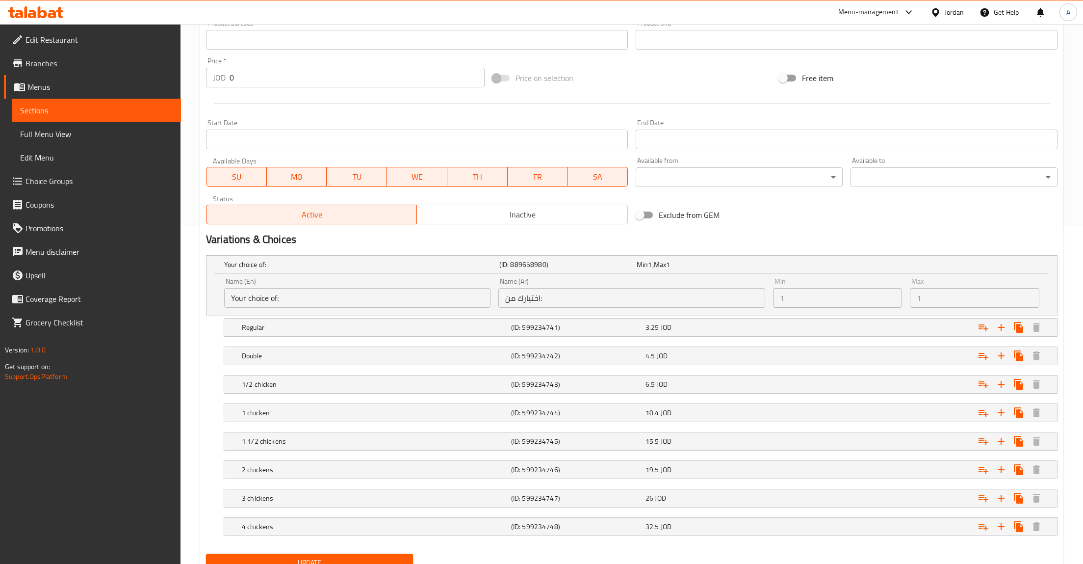
click at [566, 302] on input "اختيارك من:" at bounding box center [631, 298] width 266 height 20
click at [702, 319] on div "Regular (ID: 599234741) 3.25 JOD" at bounding box center [643, 327] width 807 height 22
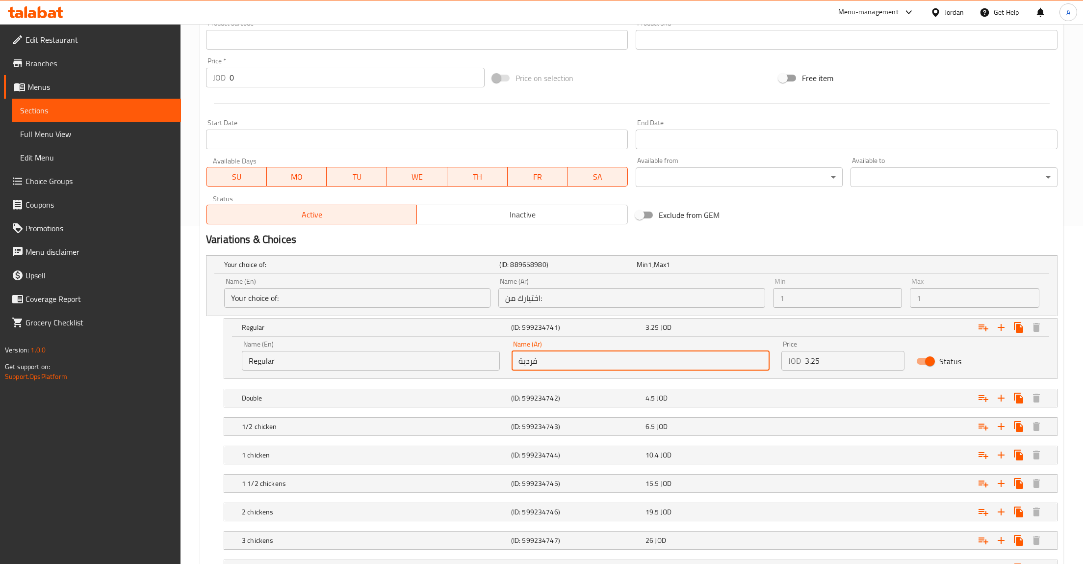
click at [703, 369] on input "فردية" at bounding box center [641, 361] width 258 height 20
type input "فردية"
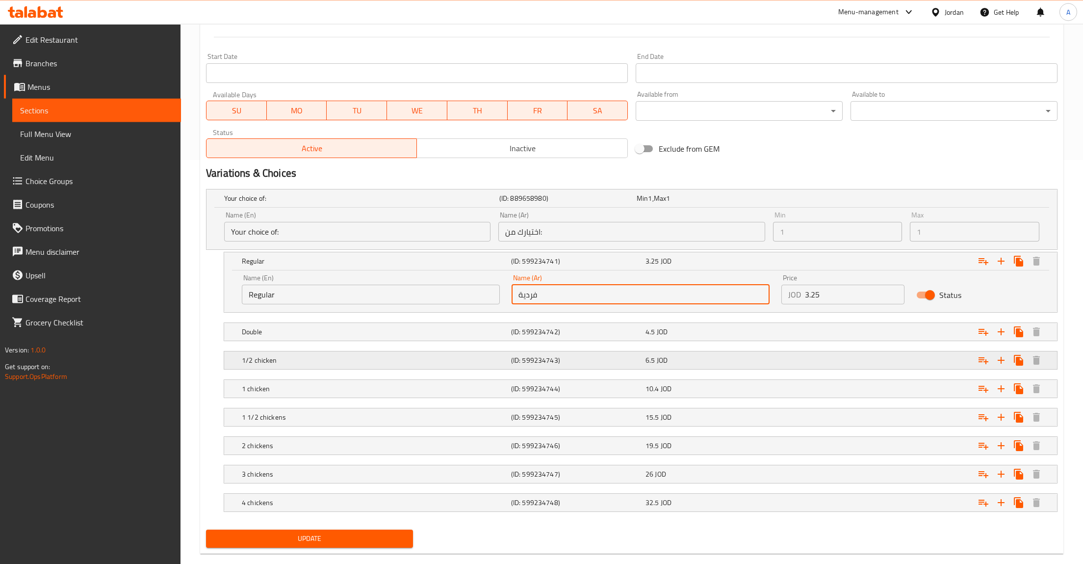
scroll to position [422, 0]
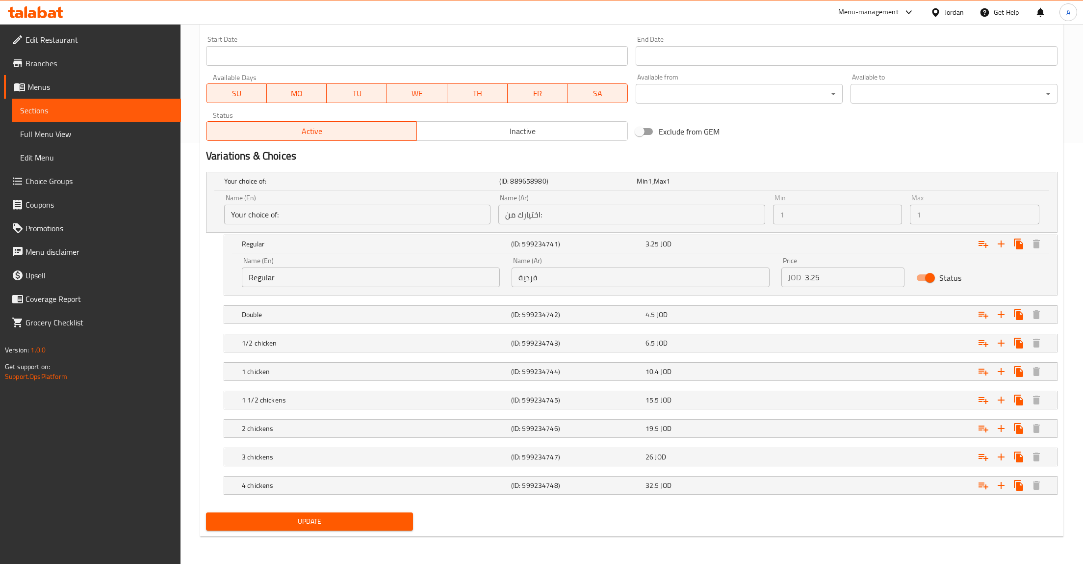
click at [899, 153] on h2 "Variations & Choices" at bounding box center [632, 156] width 852 height 15
click at [69, 112] on span "Sections" at bounding box center [96, 110] width 153 height 12
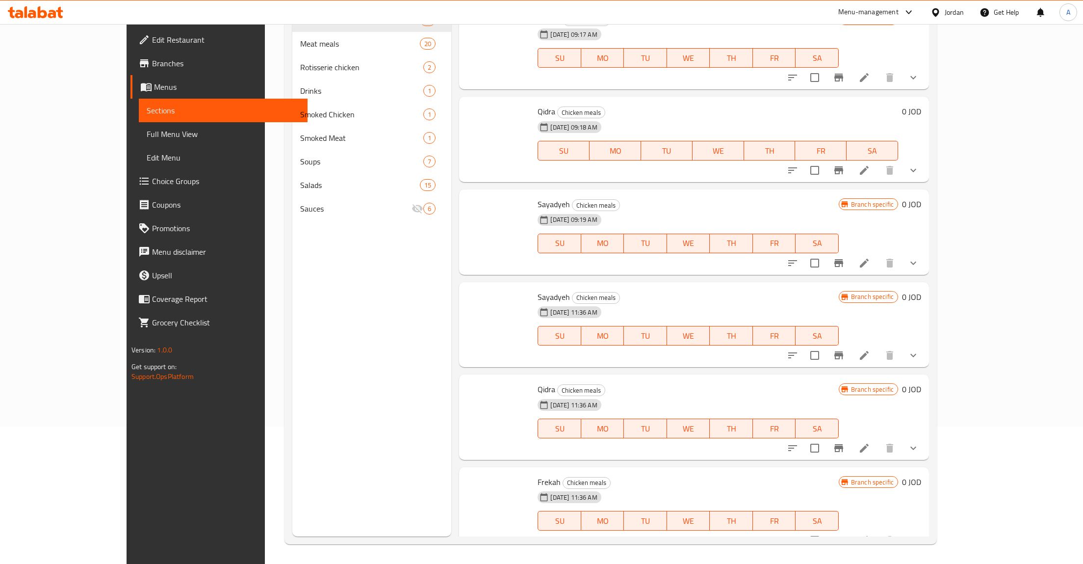
scroll to position [137, 0]
